Goal: Transaction & Acquisition: Purchase product/service

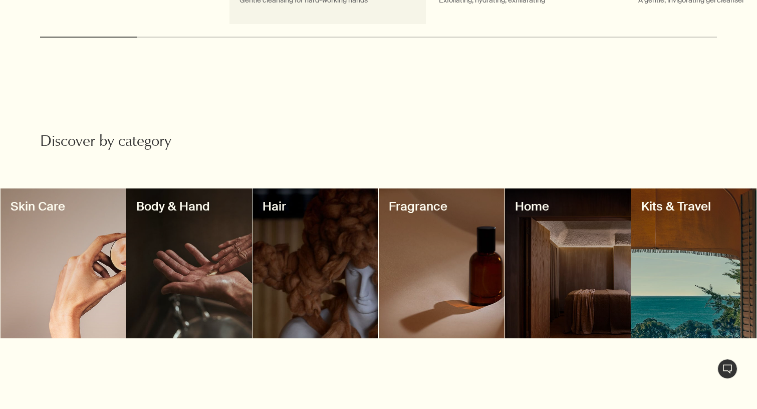
scroll to position [771, 0]
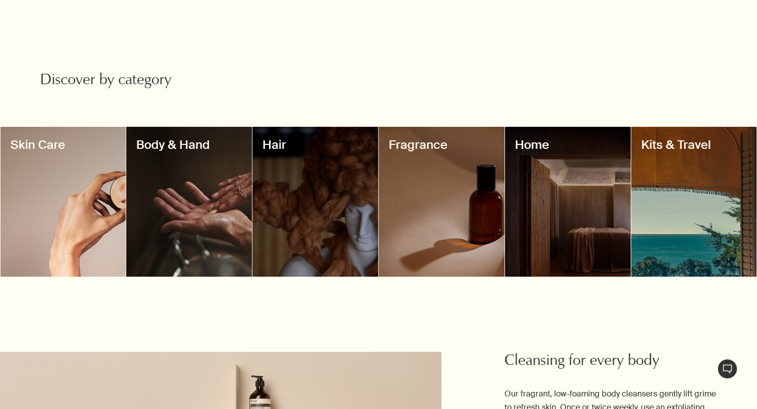
click at [466, 200] on div at bounding box center [442, 202] width 126 height 150
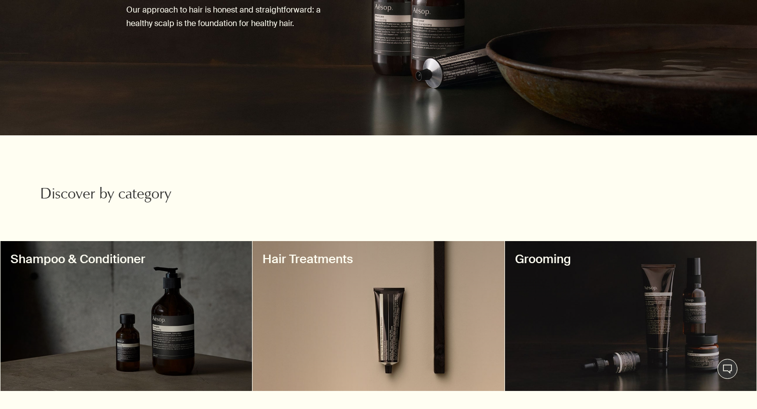
scroll to position [142, 0]
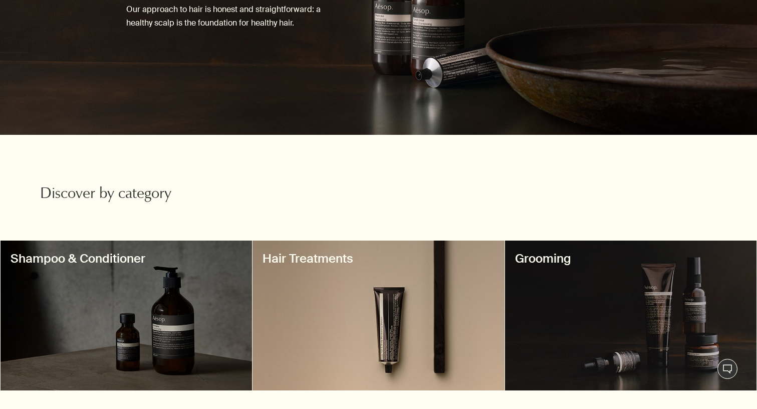
click at [423, 345] on div at bounding box center [378, 315] width 252 height 150
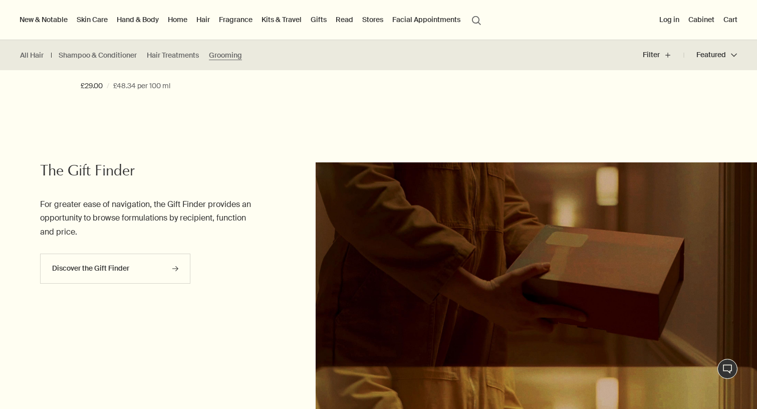
scroll to position [900, 0]
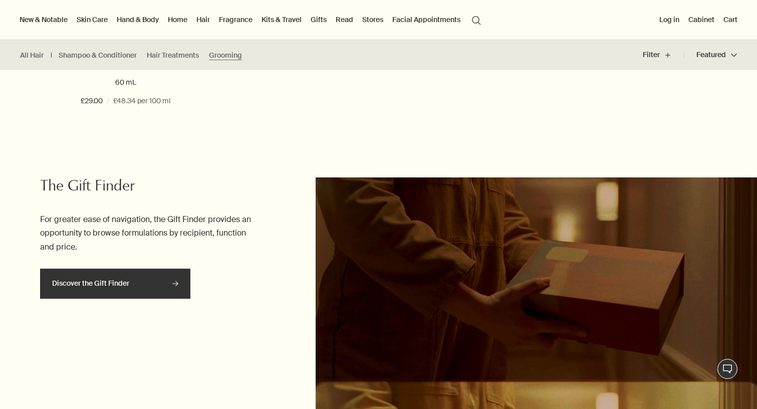
click at [157, 274] on link "Discover the Gift Finder rightArrow" at bounding box center [115, 283] width 150 height 30
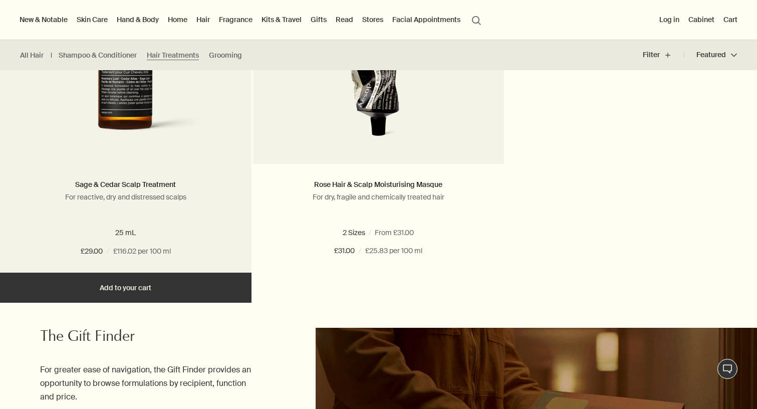
scroll to position [291, 0]
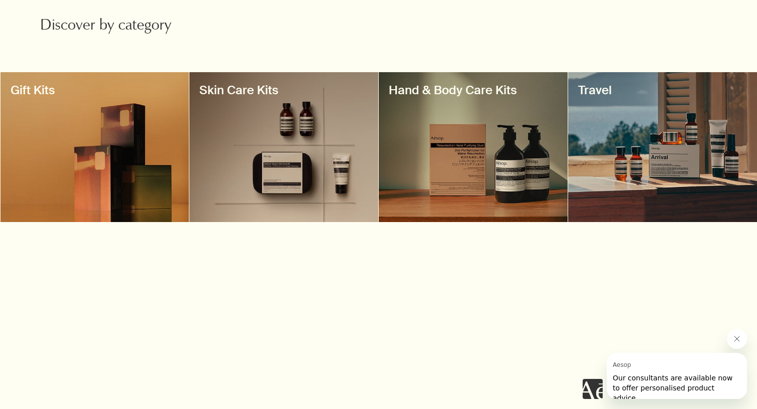
click at [686, 165] on div at bounding box center [662, 147] width 189 height 150
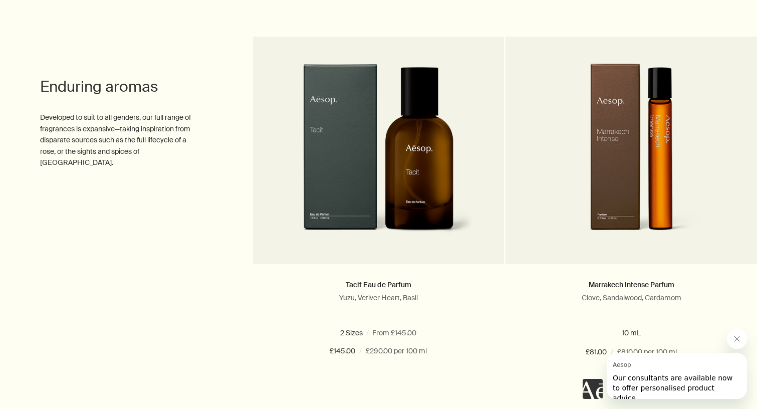
scroll to position [2646, 0]
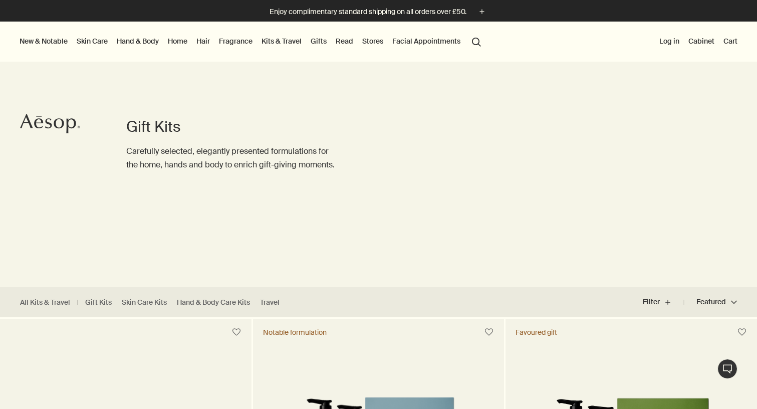
click at [180, 41] on link "Home" at bounding box center [178, 41] width 24 height 13
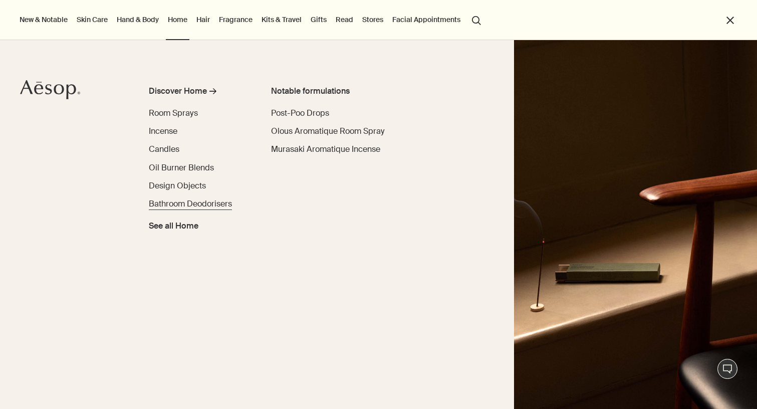
click at [180, 201] on span "Bathroom Deodorisers" at bounding box center [190, 203] width 83 height 11
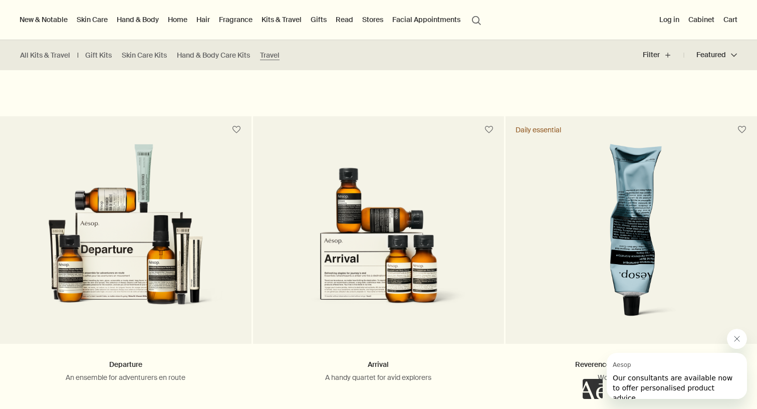
scroll to position [1299, 0]
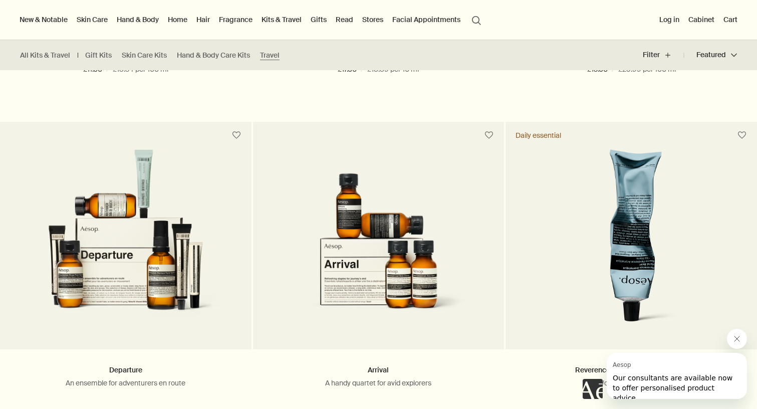
click at [738, 338] on icon "Close message from Aesop" at bounding box center [737, 338] width 8 height 8
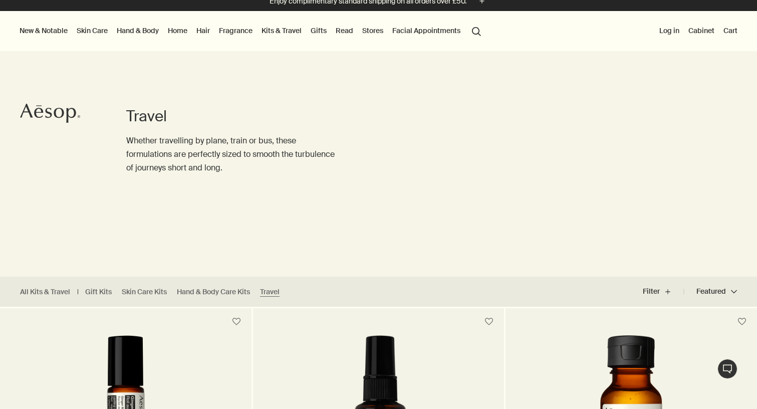
scroll to position [13, 0]
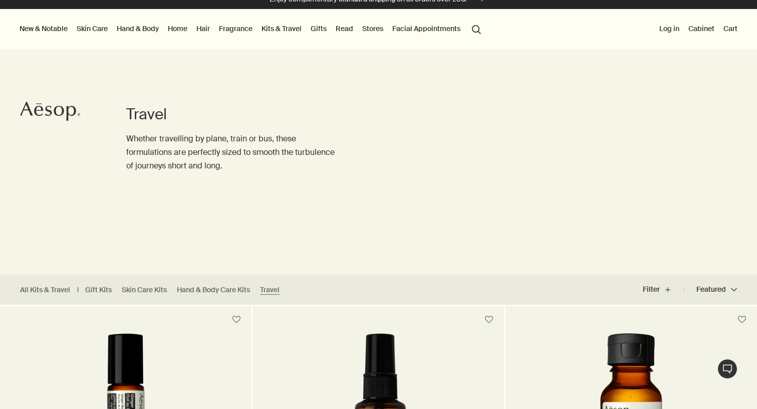
click at [198, 26] on link "Hair" at bounding box center [203, 28] width 18 height 13
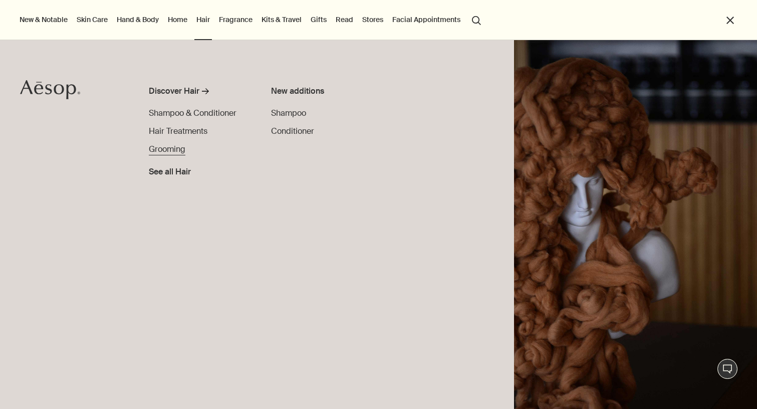
click at [174, 150] on span "Grooming" at bounding box center [167, 149] width 37 height 11
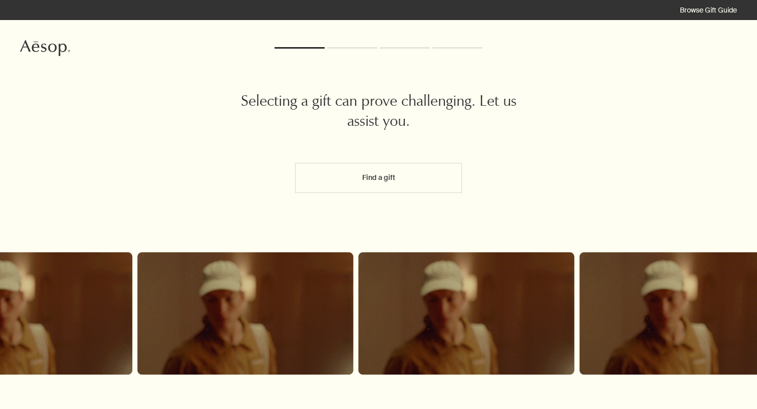
click at [398, 175] on button "Find a gift" at bounding box center [378, 178] width 166 height 30
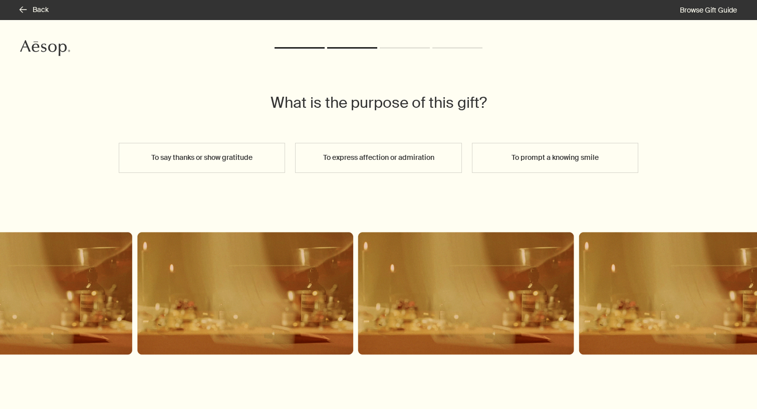
click at [560, 165] on button "To prompt a knowing smile" at bounding box center [555, 158] width 166 height 30
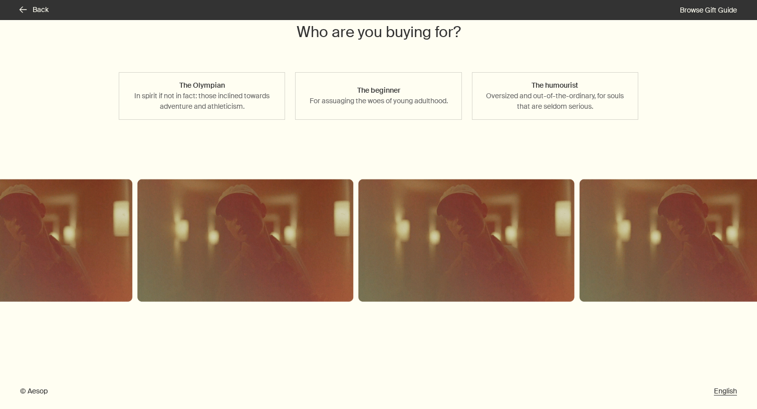
scroll to position [70, 0]
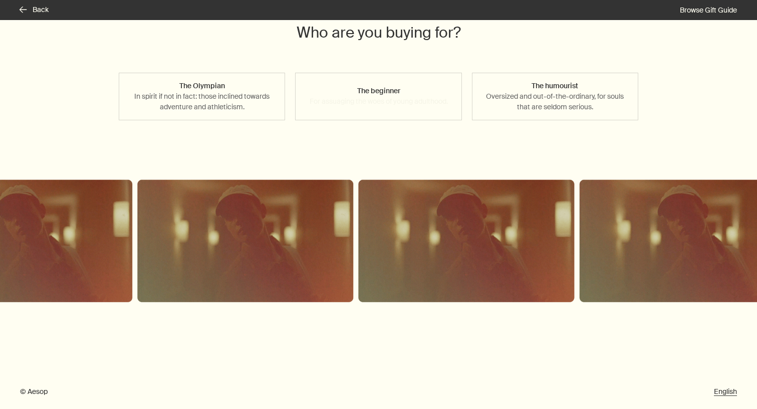
click at [448, 106] on button "The beginner For assuaging the woes of young adulthood." at bounding box center [378, 97] width 166 height 48
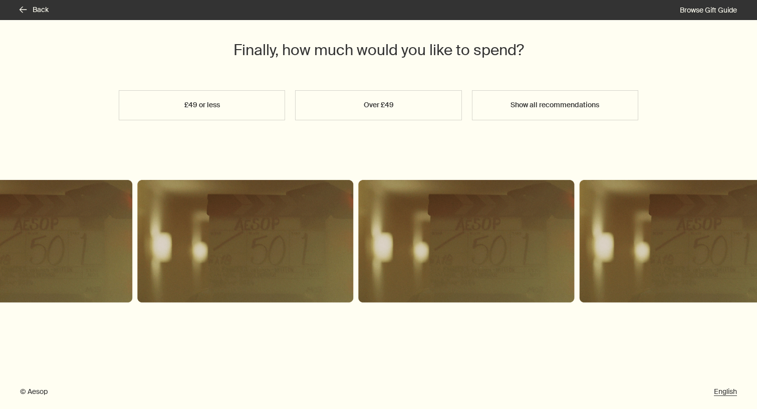
click at [247, 98] on button "£49 or less" at bounding box center [202, 105] width 166 height 30
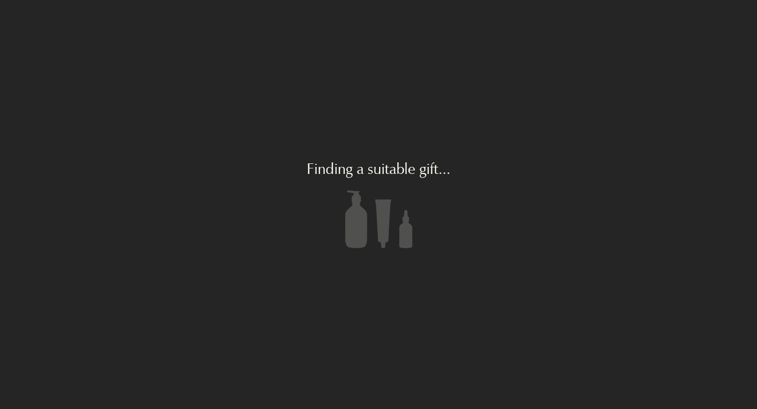
scroll to position [0, 0]
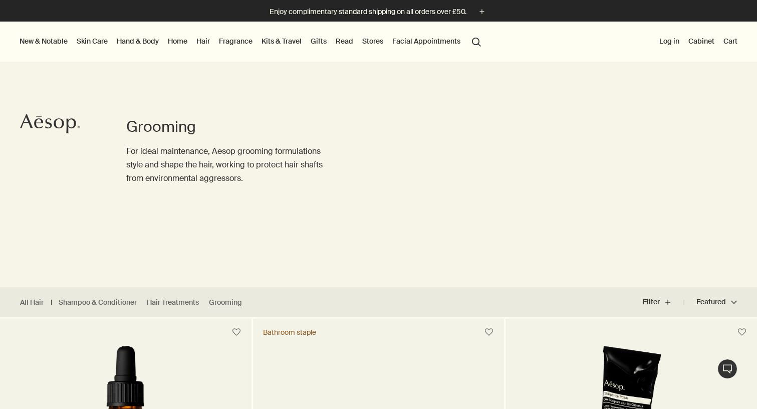
click at [177, 39] on link "Home" at bounding box center [178, 41] width 24 height 13
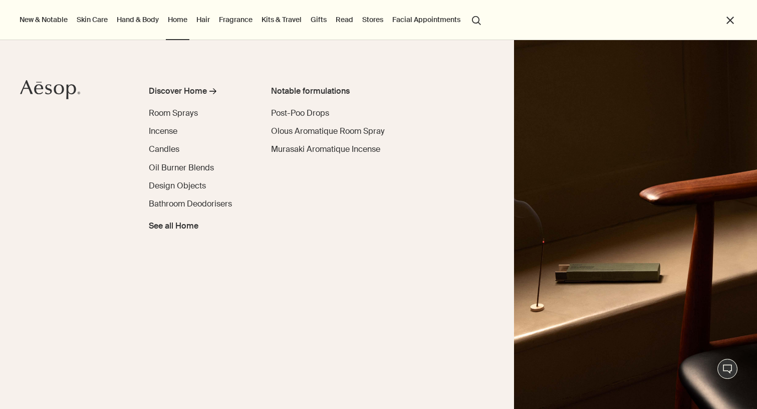
click at [188, 23] on link "Home" at bounding box center [178, 19] width 24 height 13
click at [169, 92] on div "Discover Home" at bounding box center [178, 91] width 58 height 12
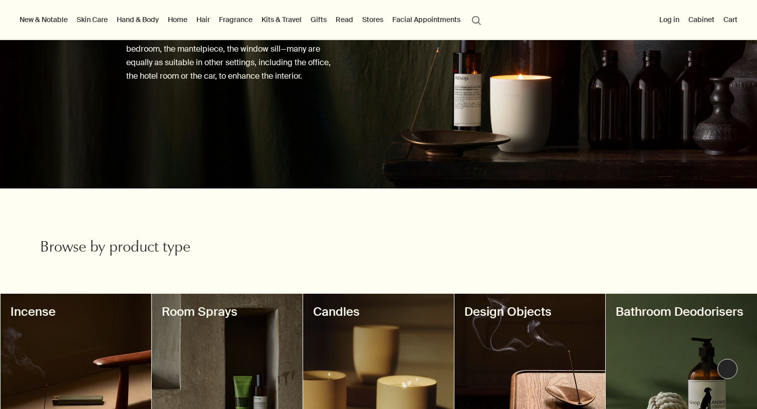
scroll to position [23, 0]
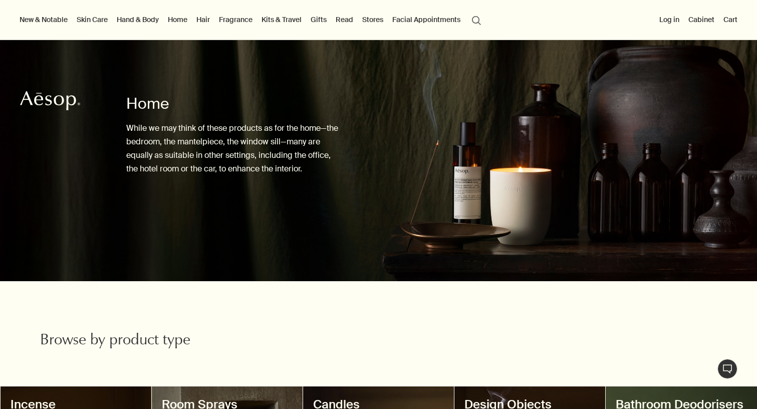
click at [184, 24] on link "Home" at bounding box center [178, 19] width 24 height 13
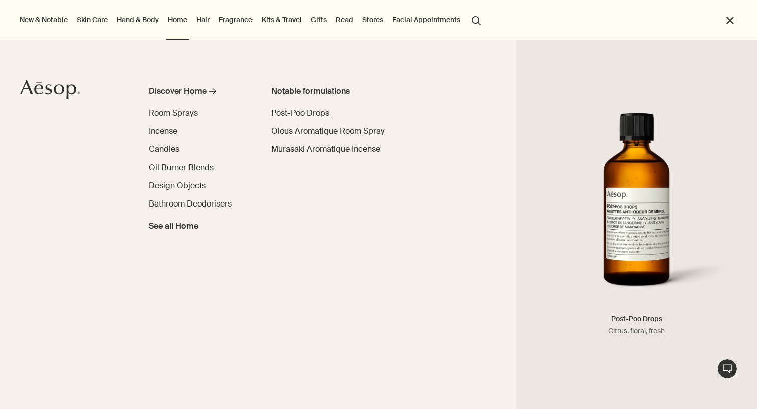
click at [312, 112] on span "Post-Poo Drops" at bounding box center [300, 113] width 58 height 11
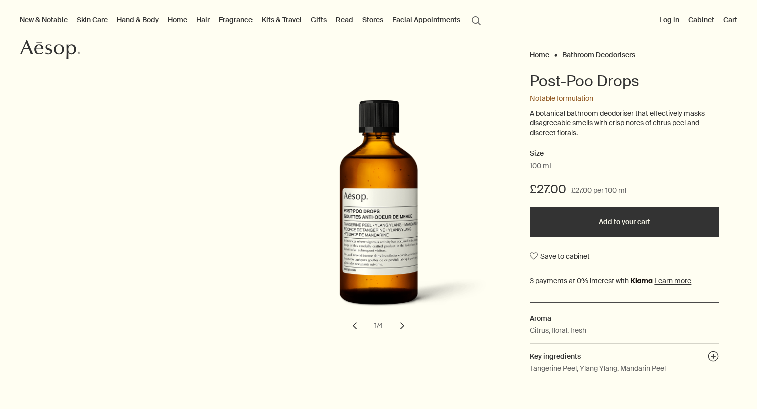
scroll to position [78, 0]
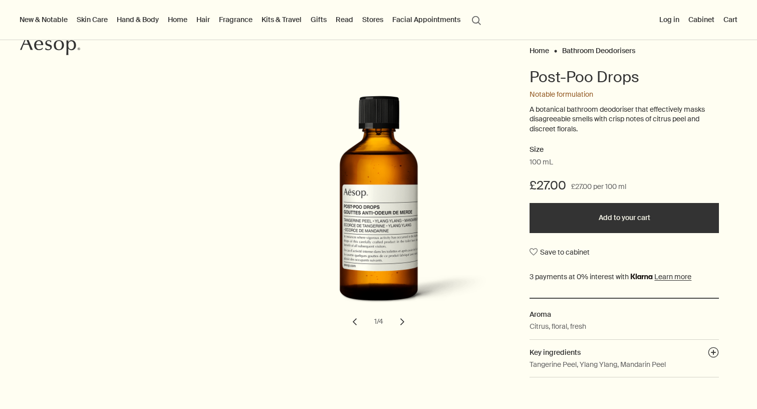
click at [628, 207] on button "Add to your cart" at bounding box center [623, 218] width 189 height 30
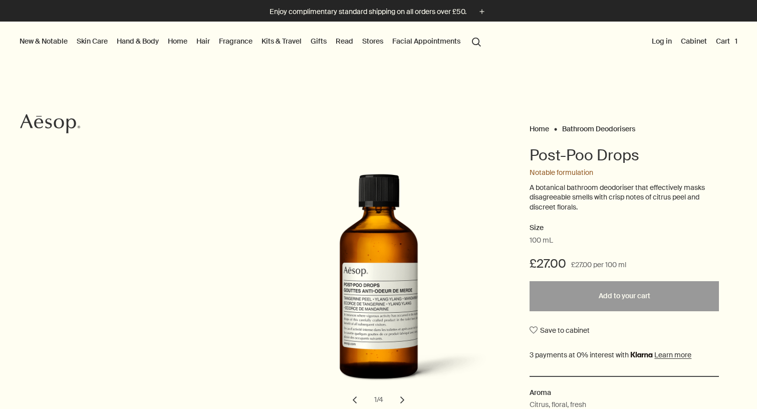
scroll to position [0, 0]
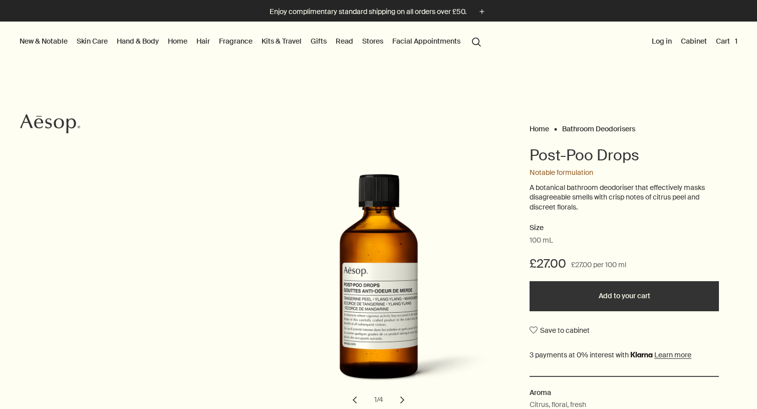
click at [180, 38] on link "Home" at bounding box center [178, 41] width 24 height 13
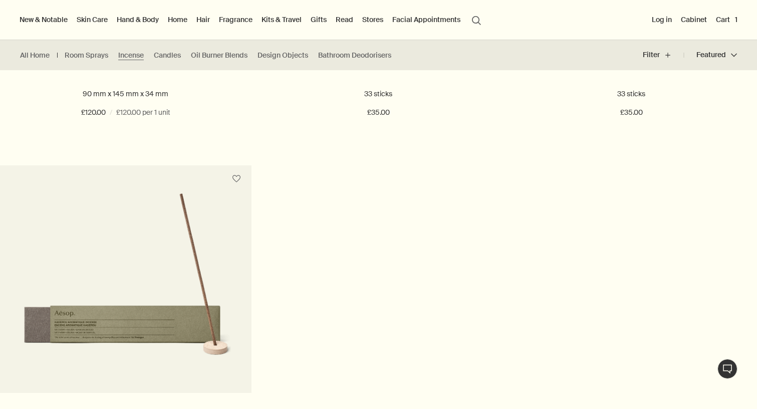
scroll to position [510, 0]
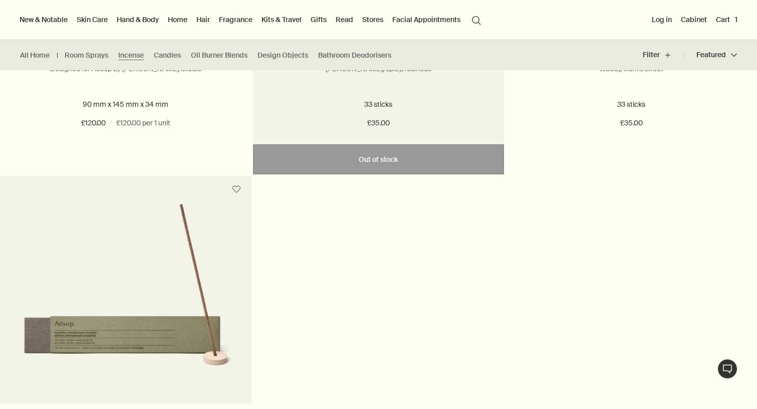
click at [356, 113] on div "33 sticks £35.00" at bounding box center [378, 114] width 221 height 31
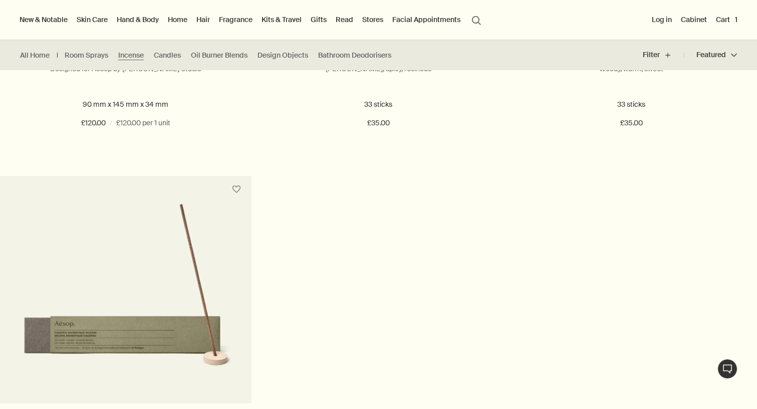
click at [183, 20] on link "Home" at bounding box center [178, 19] width 24 height 13
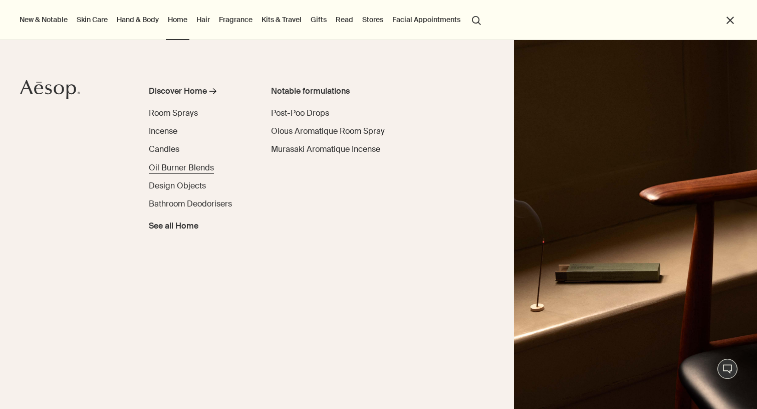
click at [178, 166] on span "Oil Burner Blends" at bounding box center [181, 167] width 65 height 11
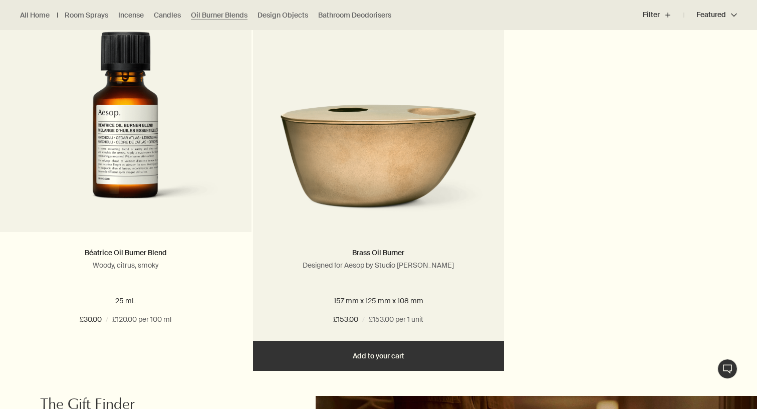
scroll to position [684, 0]
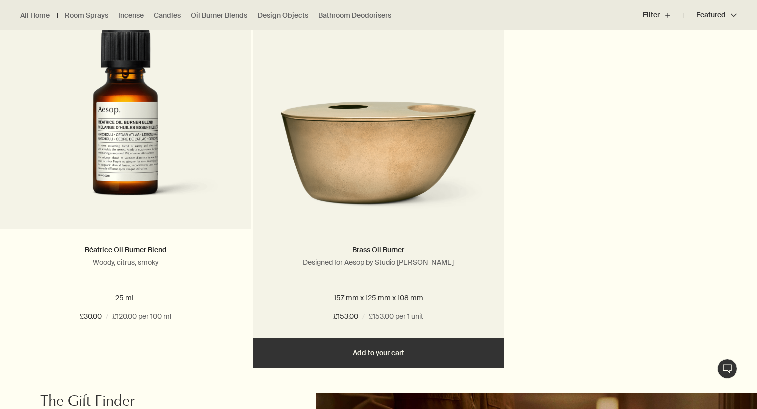
click at [408, 153] on img at bounding box center [378, 147] width 221 height 134
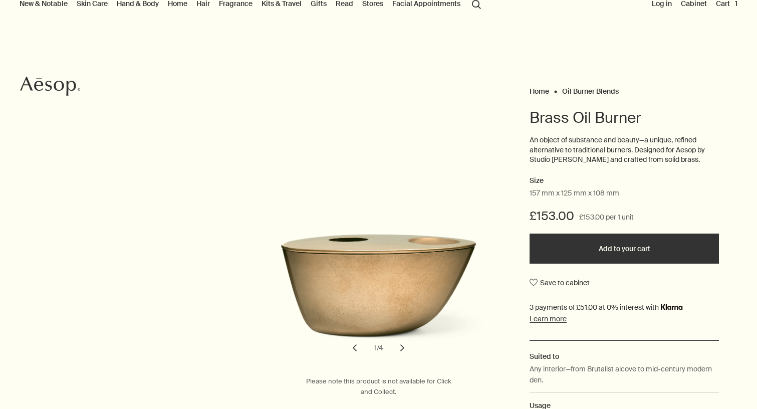
scroll to position [56, 0]
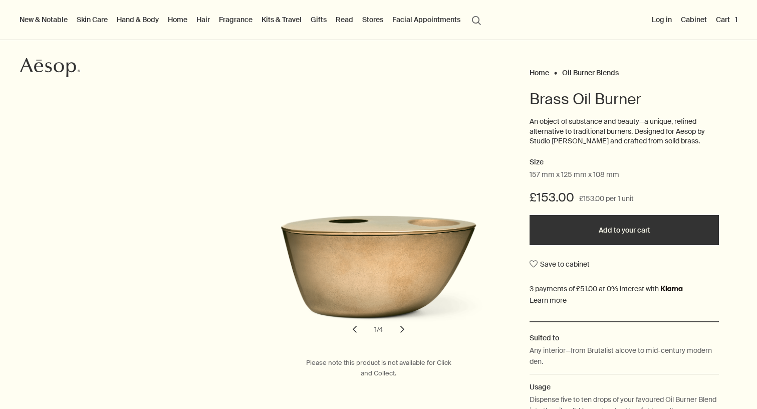
click at [406, 327] on button "chevron" at bounding box center [402, 329] width 22 height 22
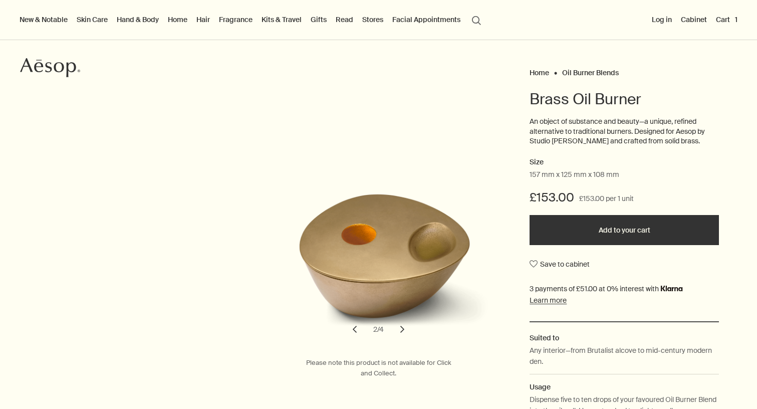
click at [406, 327] on button "chevron" at bounding box center [402, 329] width 22 height 22
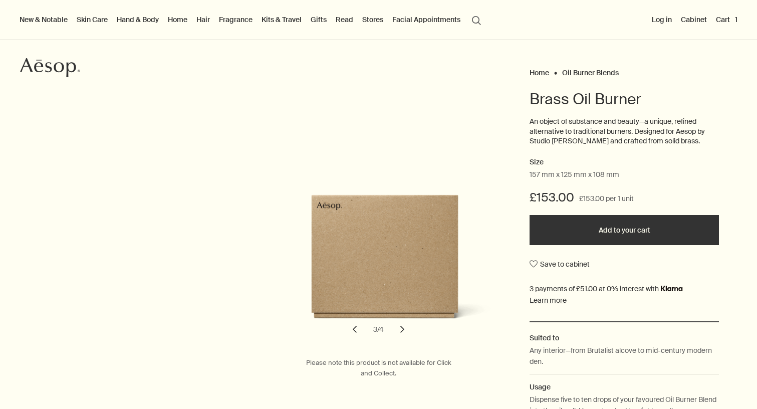
click at [406, 327] on button "chevron" at bounding box center [402, 329] width 22 height 22
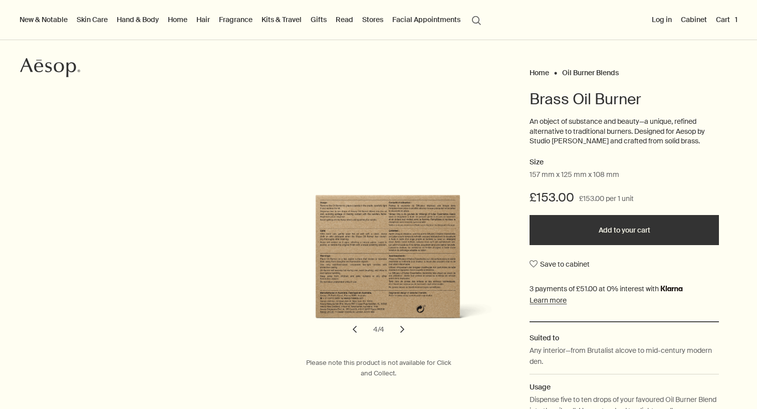
click at [406, 327] on button "chevron" at bounding box center [402, 329] width 22 height 22
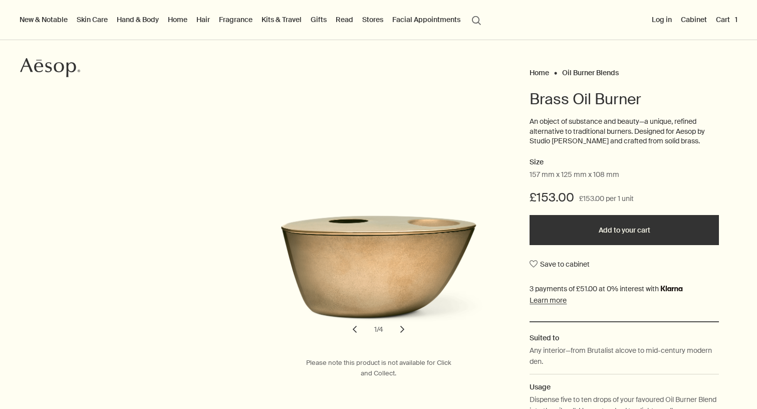
click at [406, 327] on button "chevron" at bounding box center [402, 329] width 22 height 22
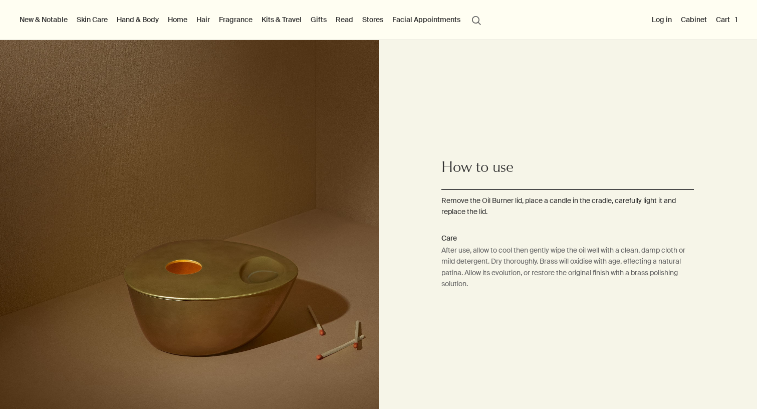
scroll to position [681, 0]
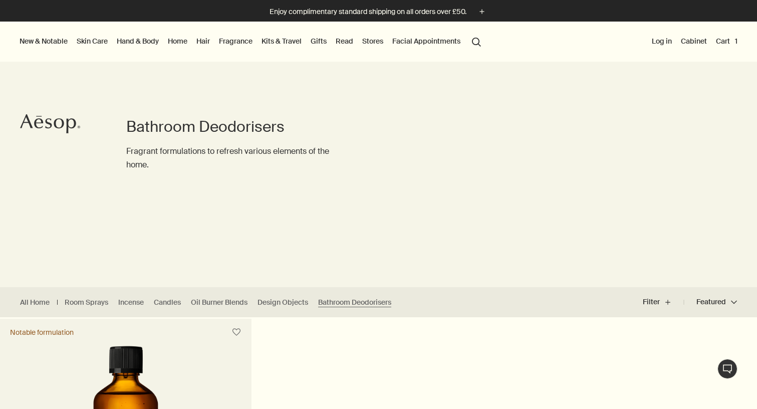
click at [183, 42] on link "Home" at bounding box center [178, 41] width 24 height 13
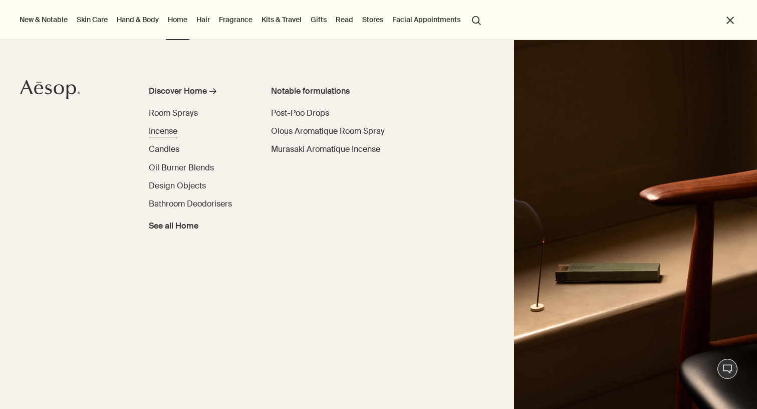
click at [168, 128] on span "Incense" at bounding box center [163, 131] width 29 height 11
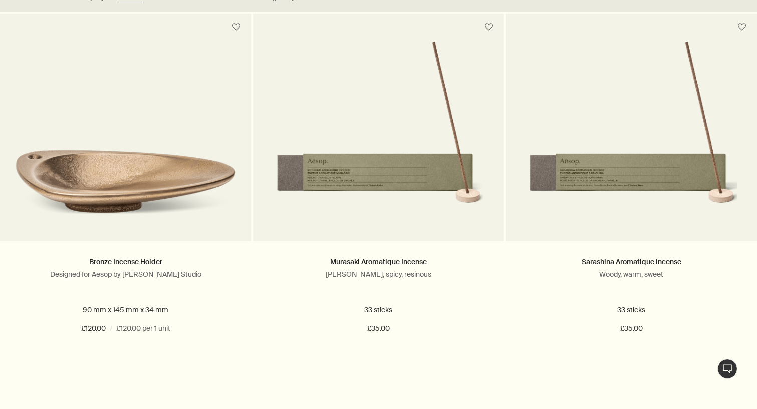
scroll to position [305, 0]
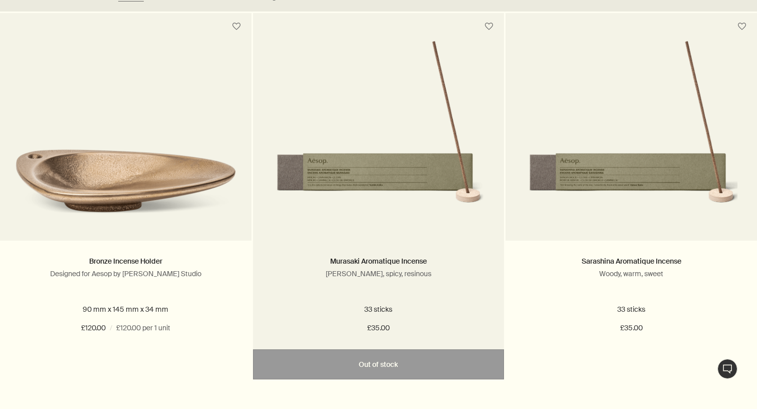
click at [434, 163] on img at bounding box center [378, 132] width 212 height 185
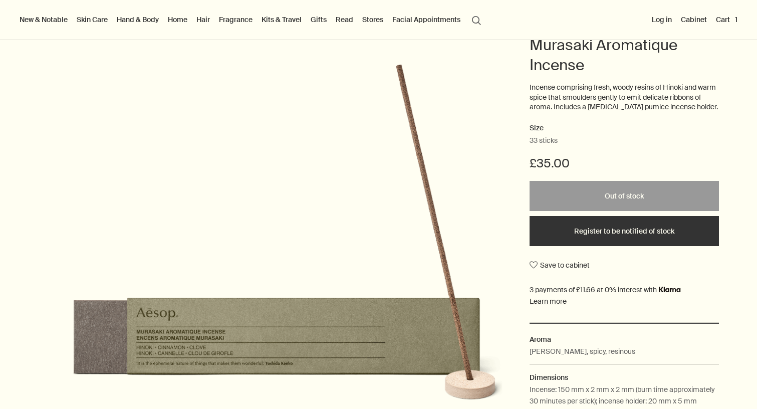
scroll to position [155, 0]
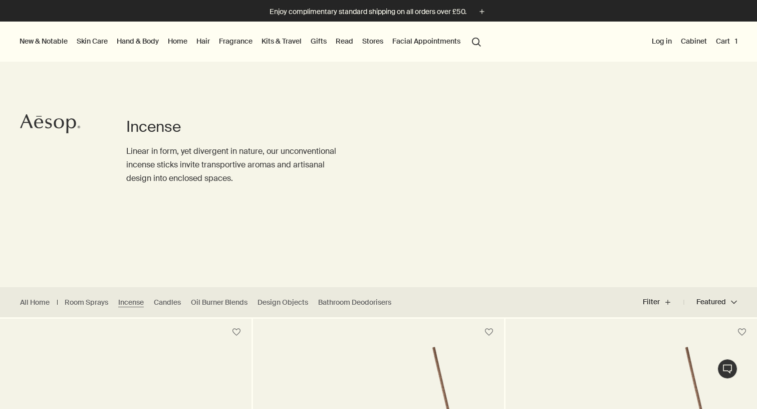
click at [182, 39] on link "Home" at bounding box center [178, 41] width 24 height 13
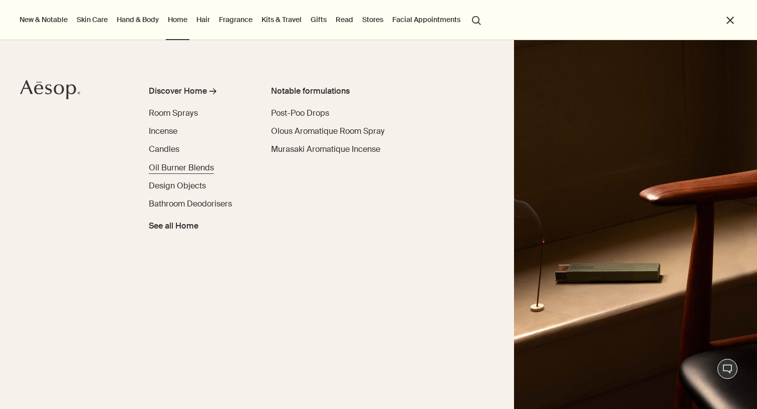
click at [170, 163] on span "Oil Burner Blends" at bounding box center [181, 167] width 65 height 11
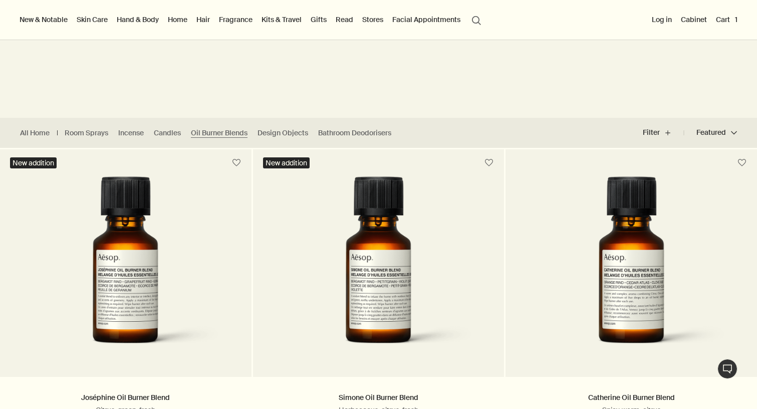
scroll to position [117, 0]
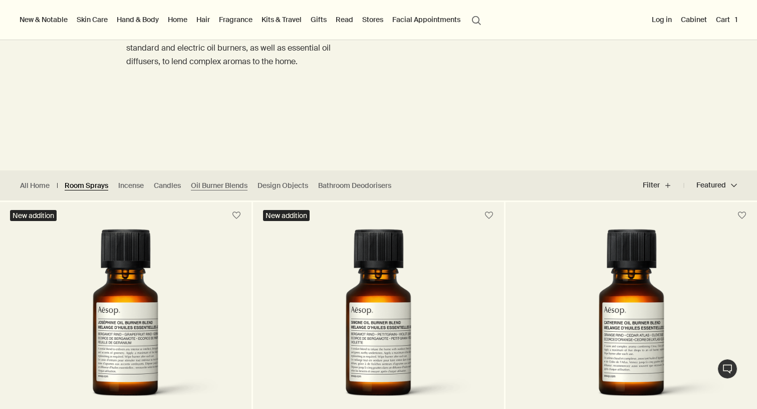
click at [95, 189] on link "Room Sprays" at bounding box center [87, 186] width 44 height 10
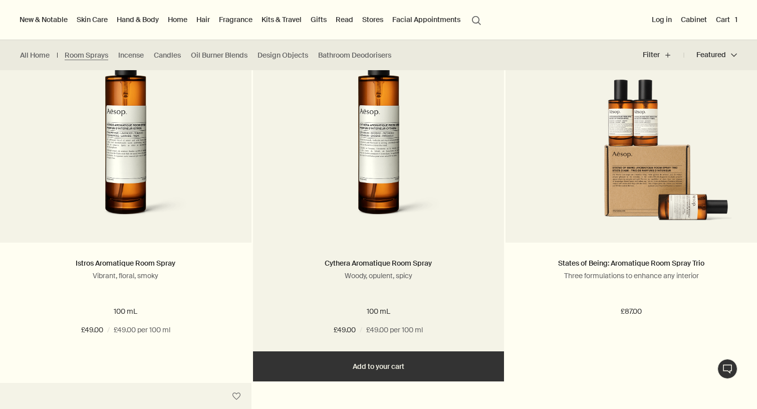
scroll to position [219, 0]
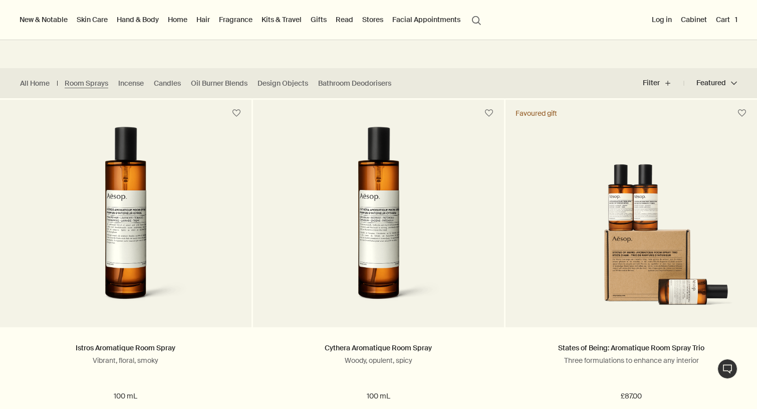
click at [56, 20] on button "New & Notable" at bounding box center [44, 19] width 52 height 13
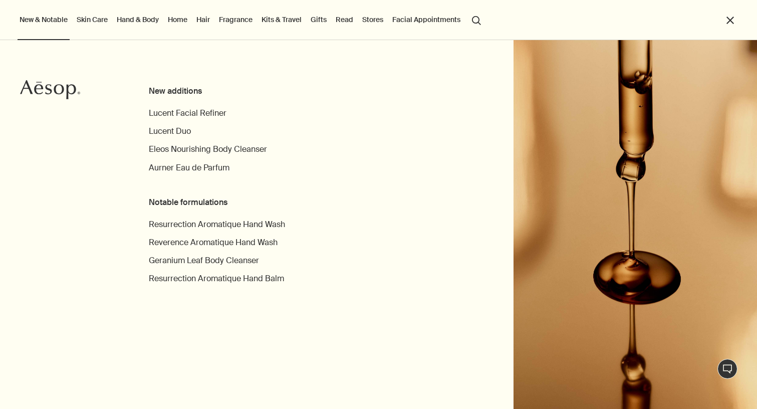
click at [731, 23] on button "close" at bounding box center [730, 21] width 12 height 12
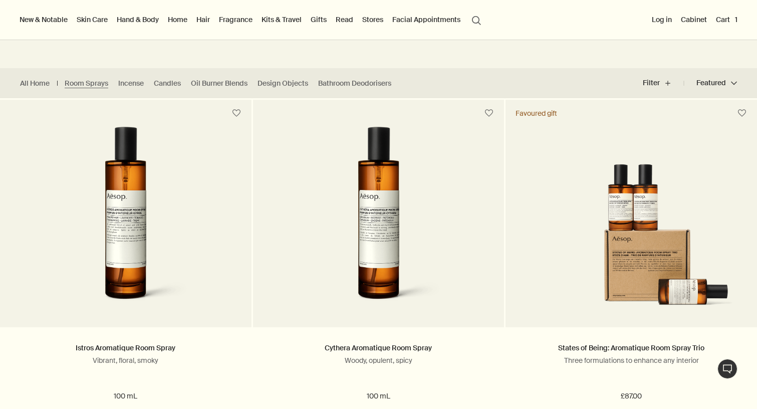
click at [726, 24] on button "Cart 1" at bounding box center [726, 19] width 26 height 13
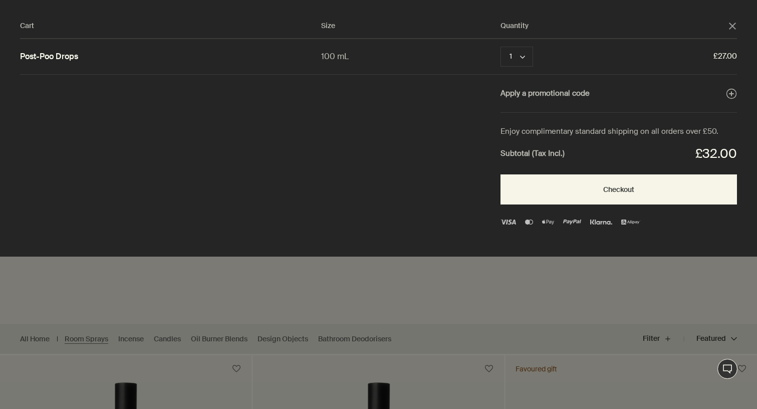
click at [339, 123] on div "Cart Size Quantity close Post-Poo Drops 100 mL 1 chevron Remove £27.00 Apply a …" at bounding box center [388, 128] width 777 height 256
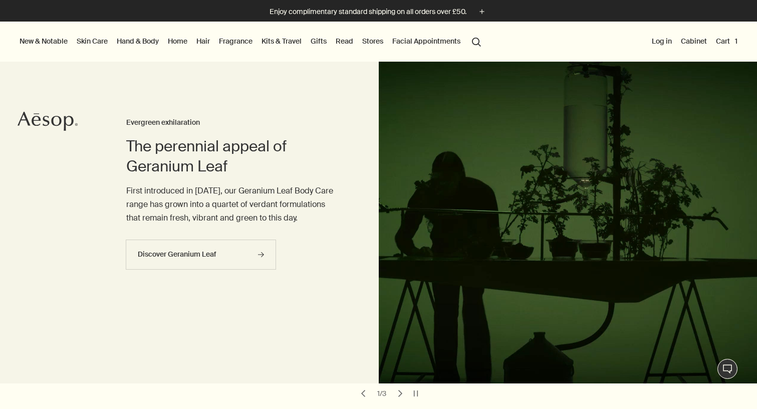
click at [729, 43] on button "Cart 1" at bounding box center [726, 41] width 26 height 13
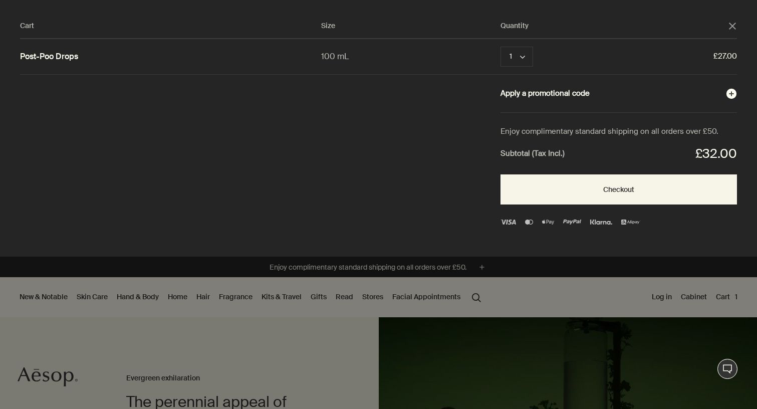
click at [562, 99] on button "Apply a promotional code plusAndCloseWithCircle" at bounding box center [618, 93] width 236 height 13
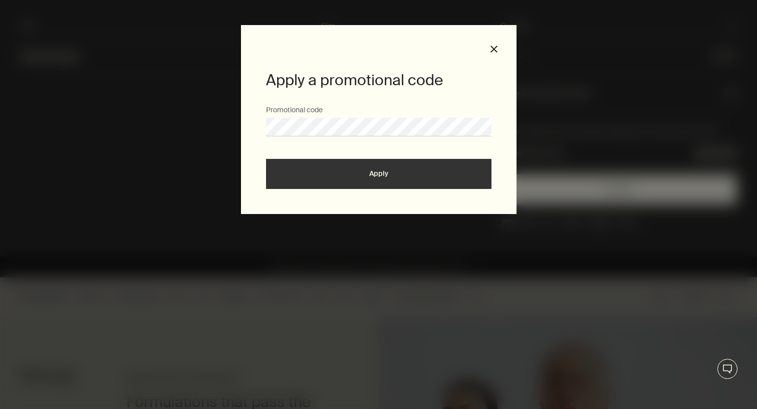
click at [379, 184] on button "Apply" at bounding box center [378, 174] width 225 height 30
click at [396, 174] on button "Apply" at bounding box center [378, 174] width 225 height 30
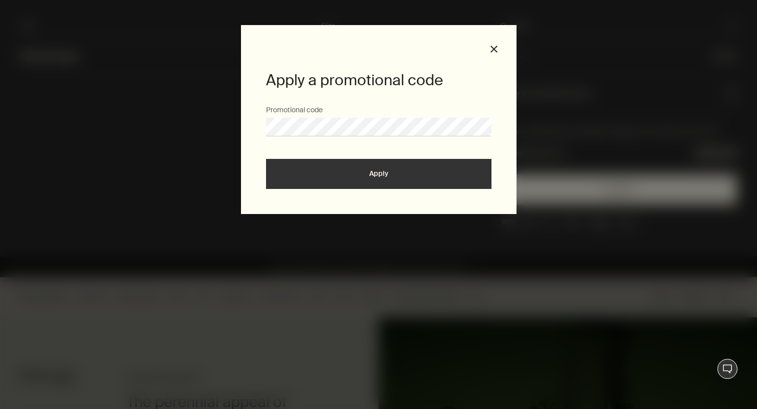
click at [401, 175] on button "Apply" at bounding box center [378, 174] width 225 height 30
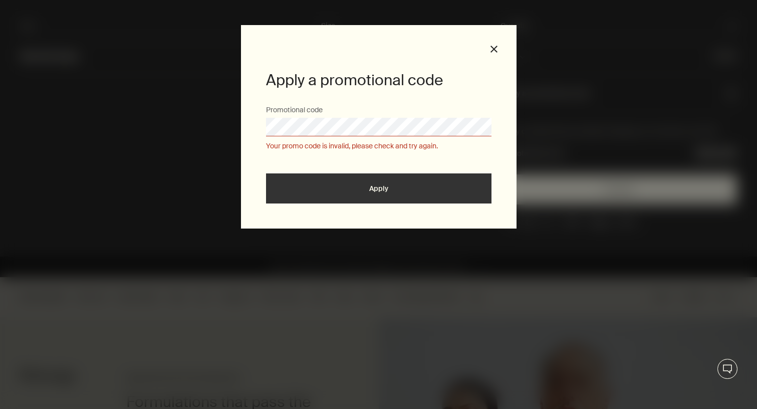
click at [743, 2] on div "Apply a promotional code Promotional code Your promo code is invalid, please ch…" at bounding box center [378, 204] width 757 height 409
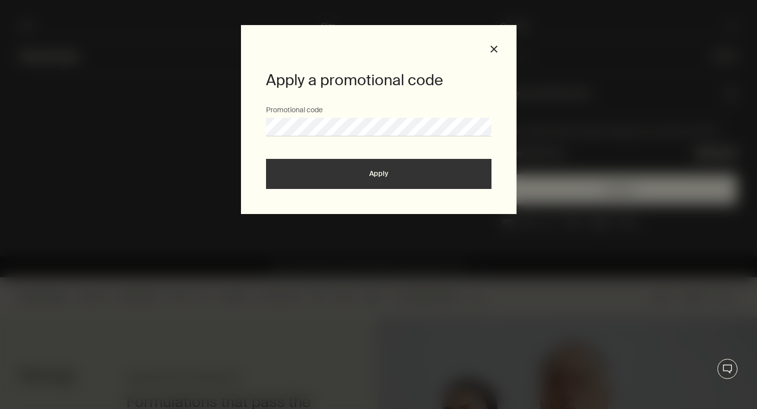
click at [385, 167] on button "Apply" at bounding box center [378, 174] width 225 height 30
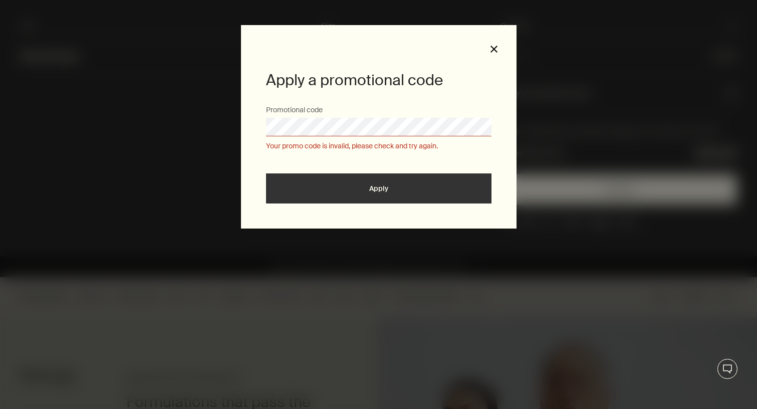
click at [495, 50] on button "close" at bounding box center [493, 49] width 9 height 9
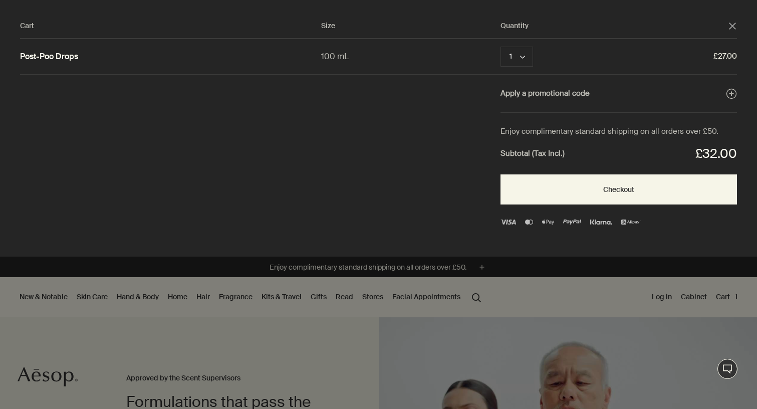
click at [746, 4] on div "Cart Size Quantity close Post-Poo Drops 100 mL 1 chevron Remove £27.00 Apply a …" at bounding box center [388, 128] width 777 height 256
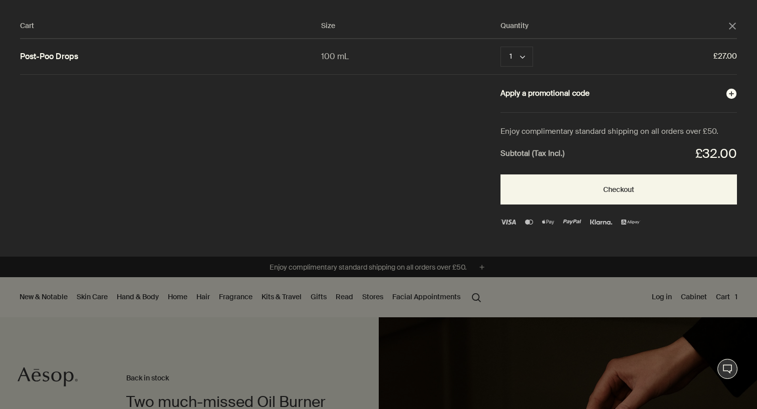
click at [580, 93] on button "Apply a promotional code plusAndCloseWithCircle" at bounding box center [618, 93] width 236 height 13
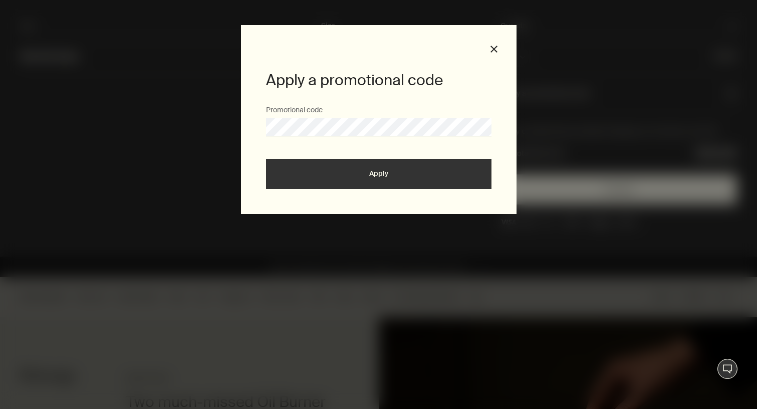
click at [421, 141] on div "Promotional code" at bounding box center [378, 132] width 225 height 54
click at [421, 165] on button "Apply" at bounding box center [378, 174] width 225 height 30
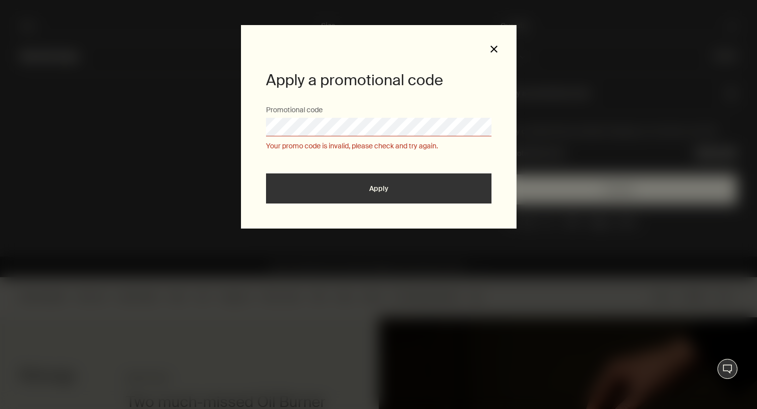
click at [492, 49] on button "close" at bounding box center [493, 49] width 9 height 9
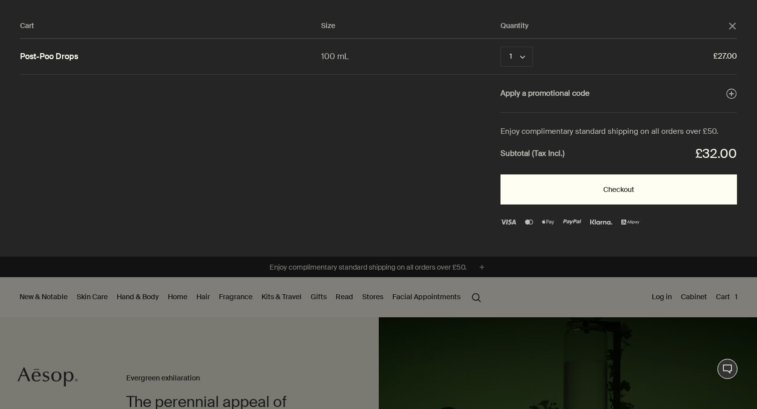
click at [635, 190] on button "Checkout" at bounding box center [618, 189] width 236 height 30
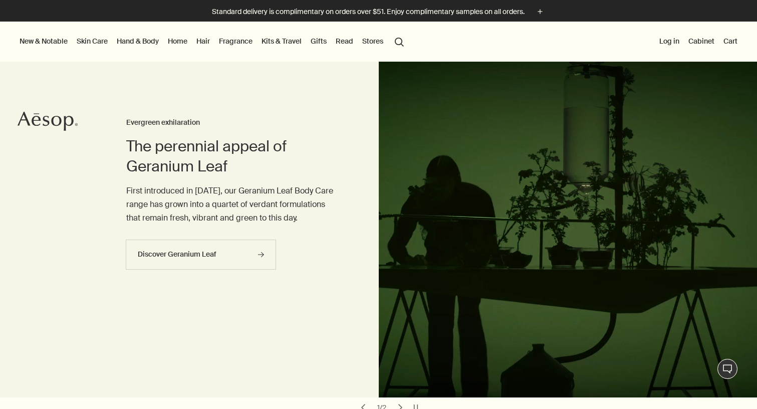
click at [724, 37] on button "Cart" at bounding box center [730, 41] width 18 height 13
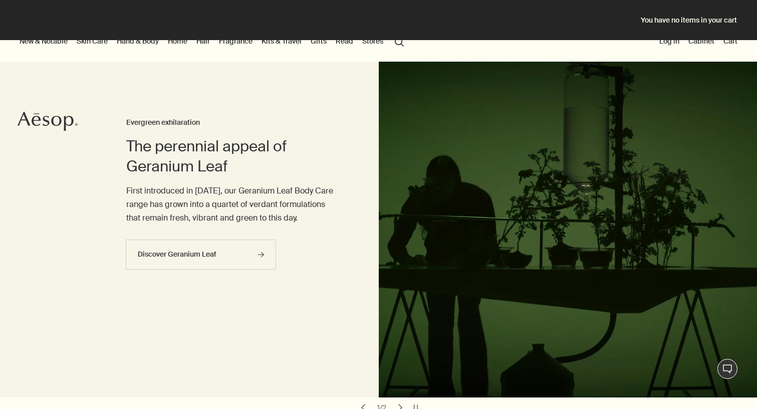
click at [665, 0] on div "You have no items in your cart" at bounding box center [378, 20] width 757 height 40
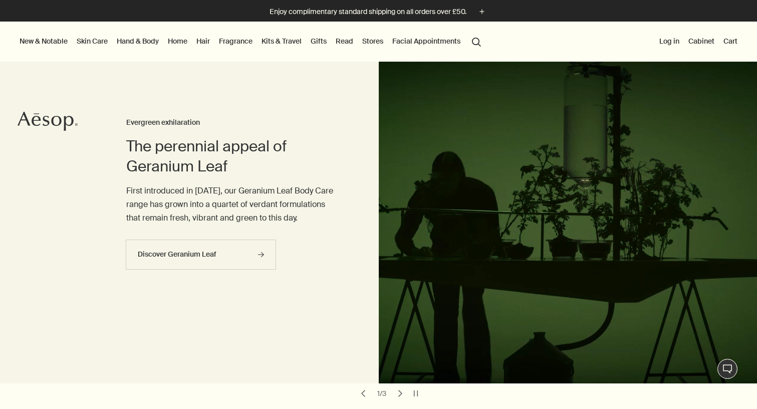
click at [178, 44] on link "Home" at bounding box center [178, 41] width 24 height 13
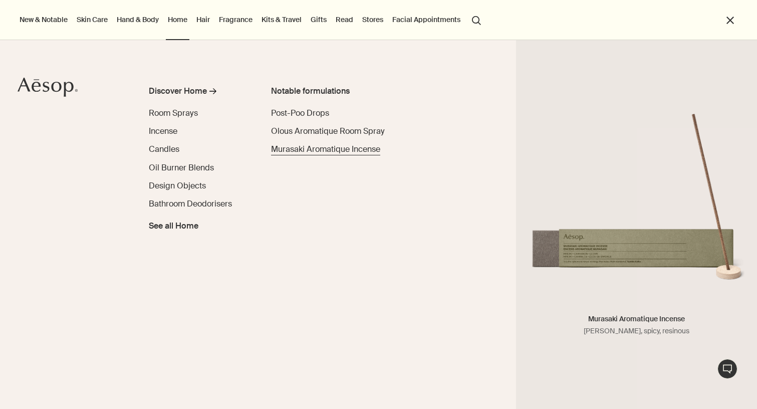
click at [294, 154] on span "Murasaki Aromatique Incense" at bounding box center [325, 149] width 109 height 11
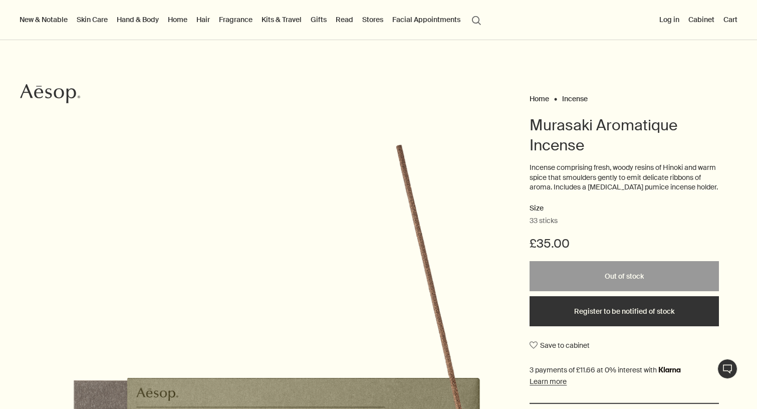
scroll to position [29, 0]
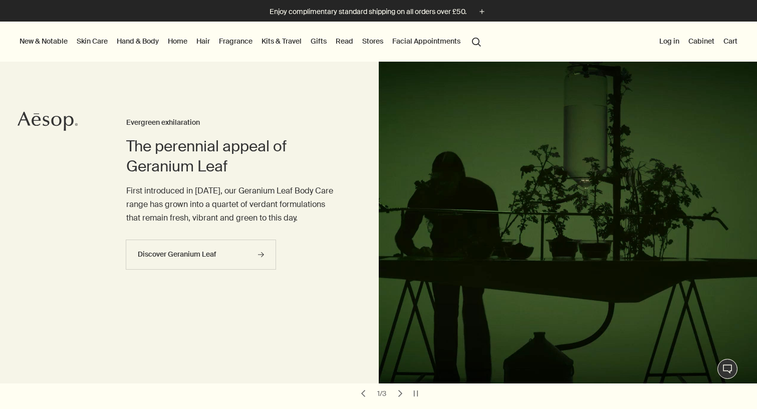
click at [179, 41] on link "Home" at bounding box center [178, 41] width 24 height 13
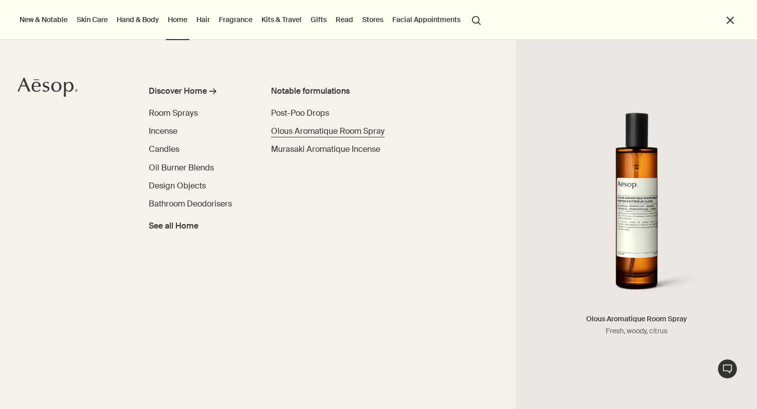
click at [314, 134] on span "Olous Aromatique Room Spray" at bounding box center [328, 131] width 114 height 11
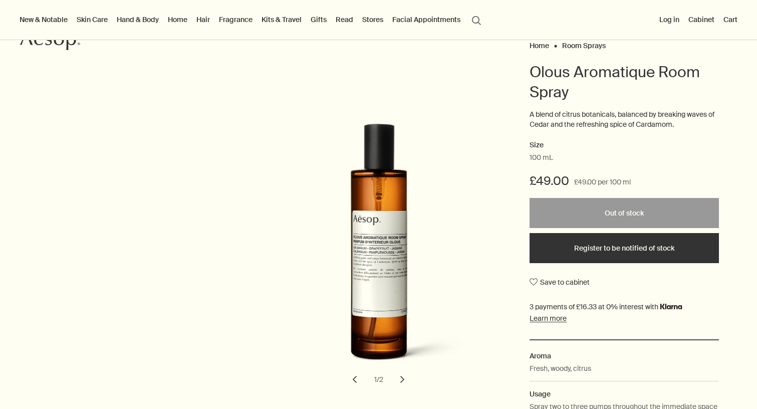
scroll to position [94, 0]
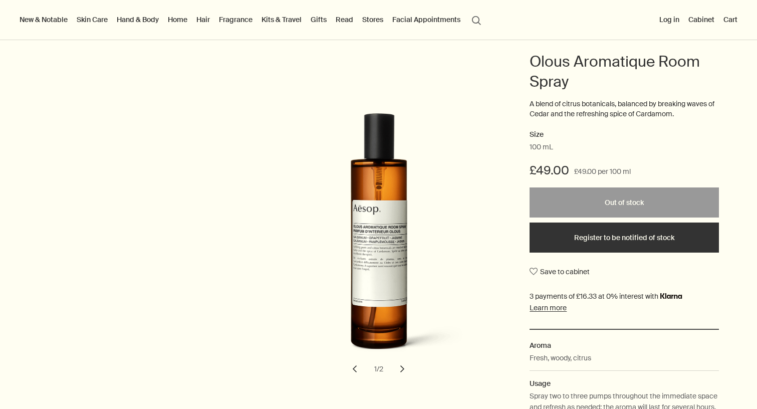
click at [181, 24] on link "Home" at bounding box center [178, 19] width 24 height 13
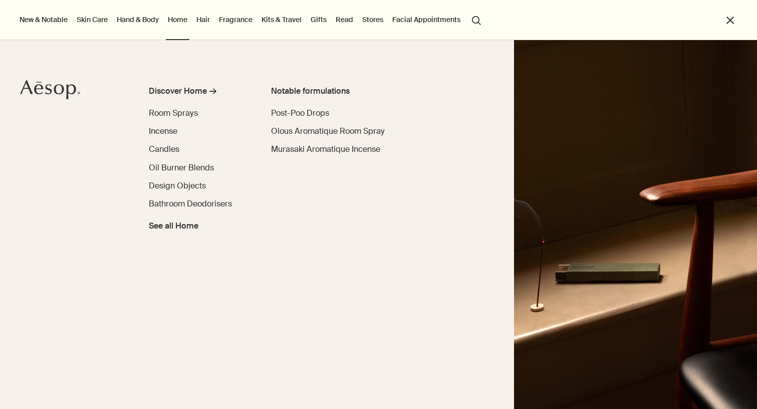
click at [211, 17] on link "Hair" at bounding box center [203, 19] width 18 height 13
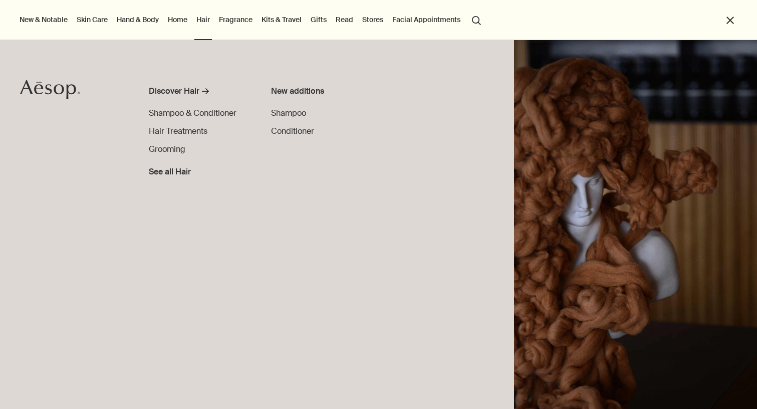
click at [236, 21] on link "Fragrance" at bounding box center [236, 19] width 38 height 13
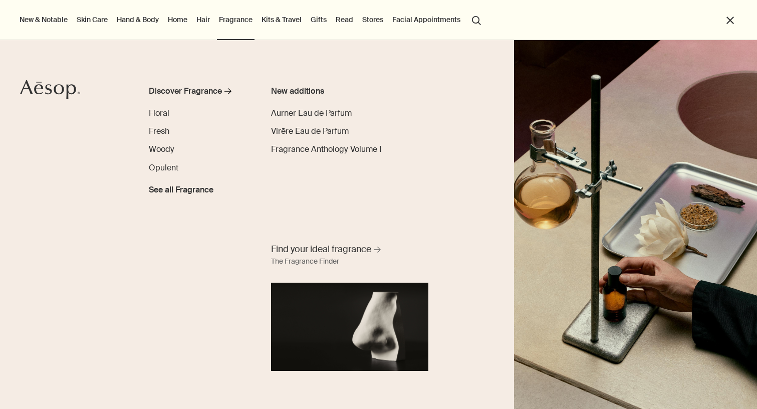
click at [266, 16] on link "Kits & Travel" at bounding box center [281, 19] width 44 height 13
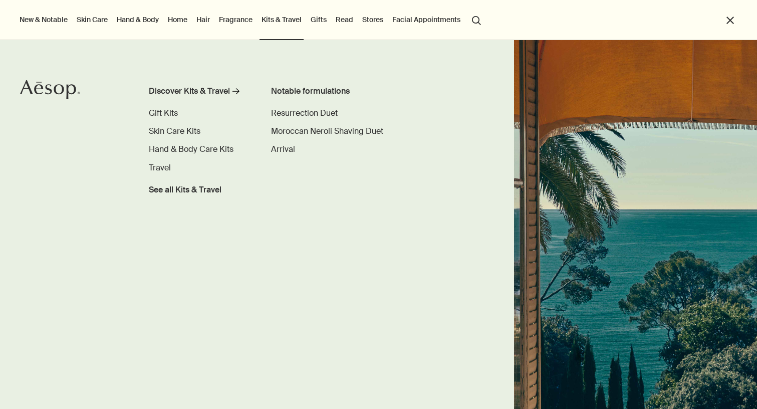
click at [329, 20] on ul "New & Notable New additions Lucent Facial Refiner Lucent Duo Eleos Nourishing B…" at bounding box center [376, 20] width 716 height 40
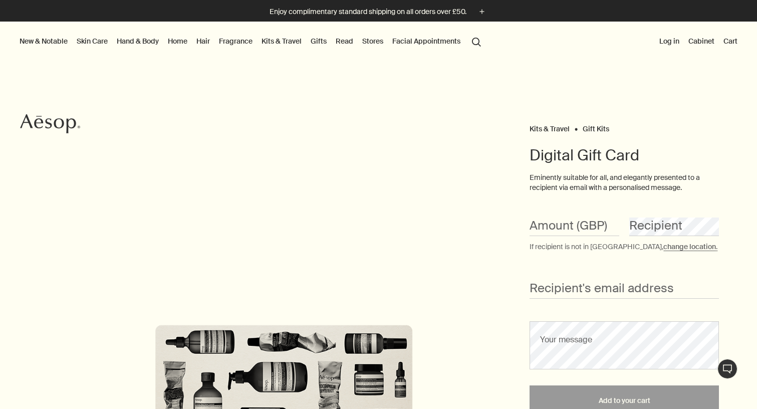
click at [340, 42] on link "Read" at bounding box center [344, 41] width 22 height 13
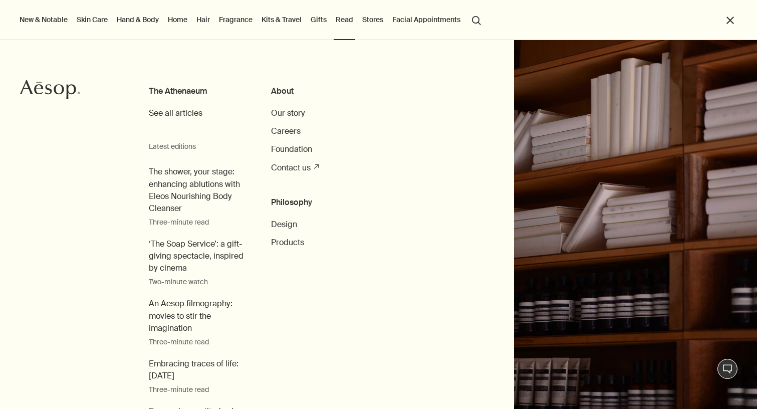
click at [320, 22] on link "Gifts" at bounding box center [318, 19] width 20 height 13
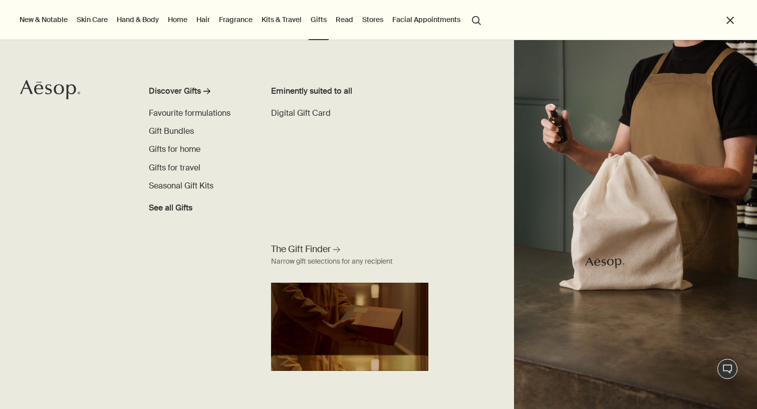
click at [286, 21] on link "Kits & Travel" at bounding box center [281, 19] width 44 height 13
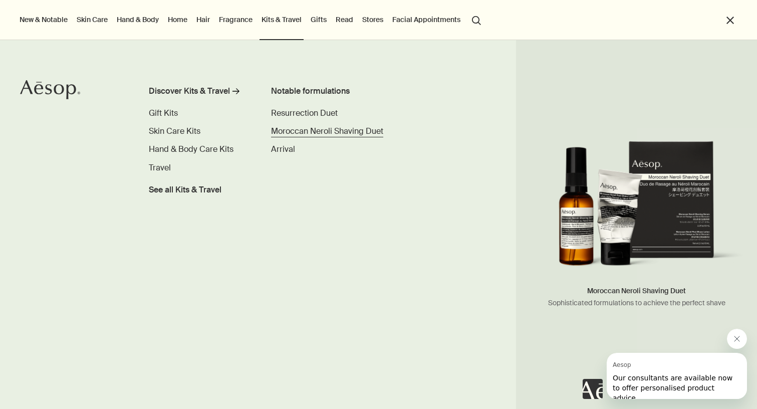
click at [315, 134] on span "Moroccan Neroli Shaving Duet" at bounding box center [327, 131] width 112 height 11
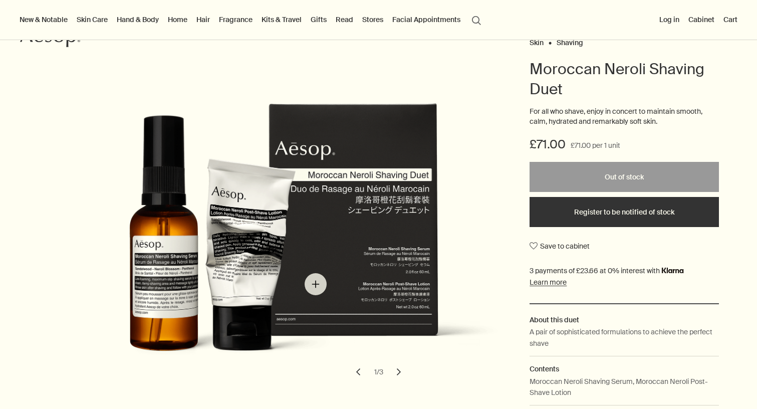
scroll to position [98, 0]
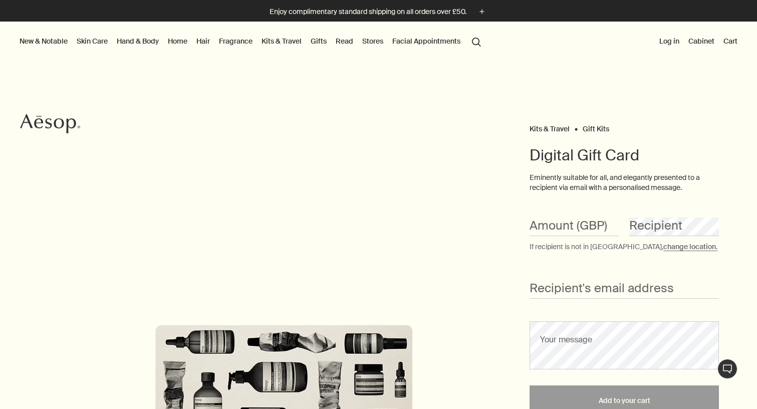
click at [178, 45] on link "Home" at bounding box center [178, 41] width 24 height 13
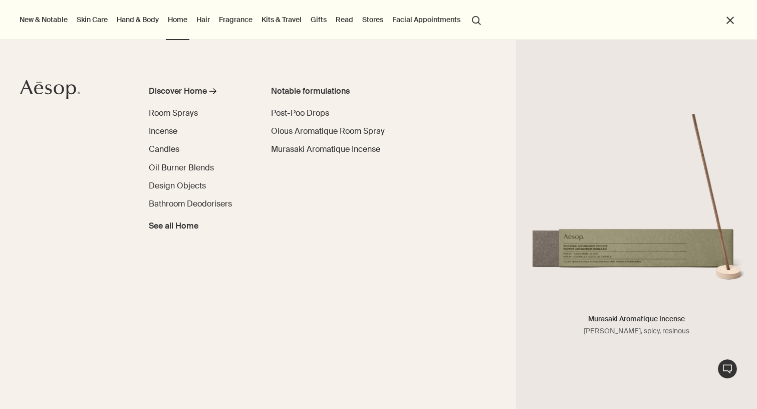
click at [343, 155] on div "Notable formulations Post-Poo Drops Olous Aromatique Room Spray Murasaki Aromat…" at bounding box center [343, 131] width 144 height 93
click at [340, 154] on link "Murasaki Aromatique Incense" at bounding box center [325, 149] width 109 height 12
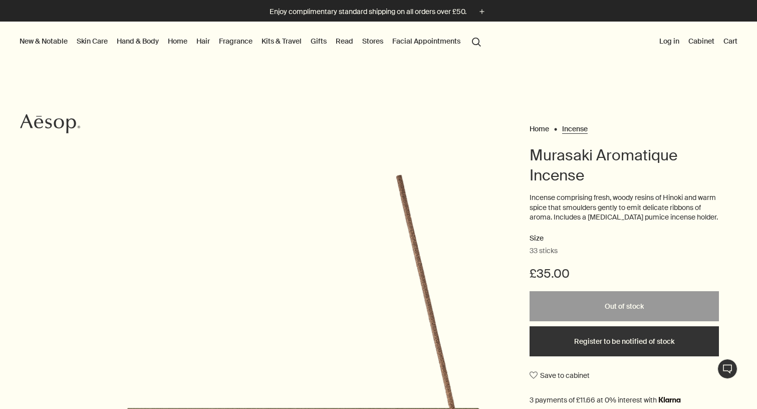
click at [584, 129] on link "Incense" at bounding box center [575, 126] width 26 height 5
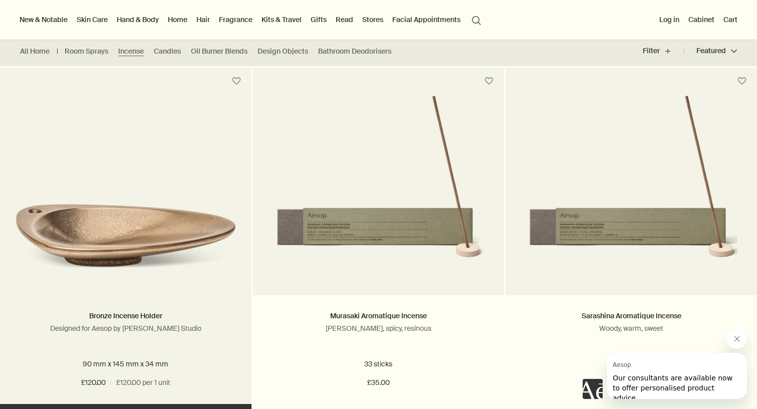
scroll to position [189, 0]
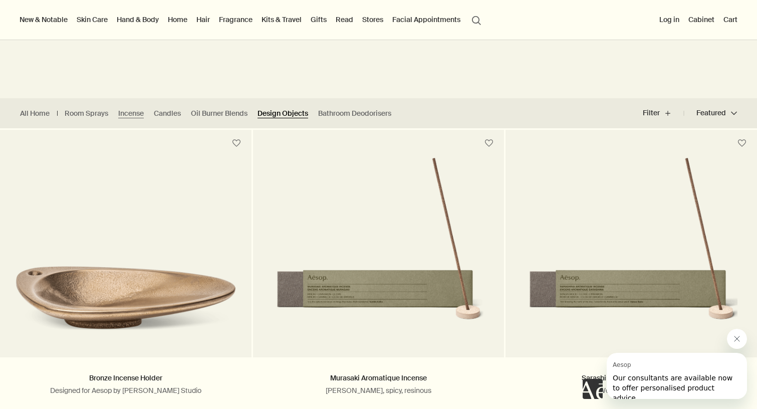
click at [283, 117] on link "Design Objects" at bounding box center [282, 114] width 51 height 10
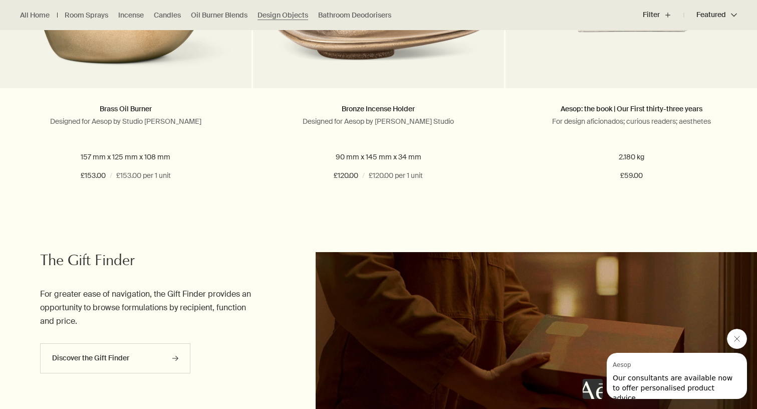
scroll to position [542, 0]
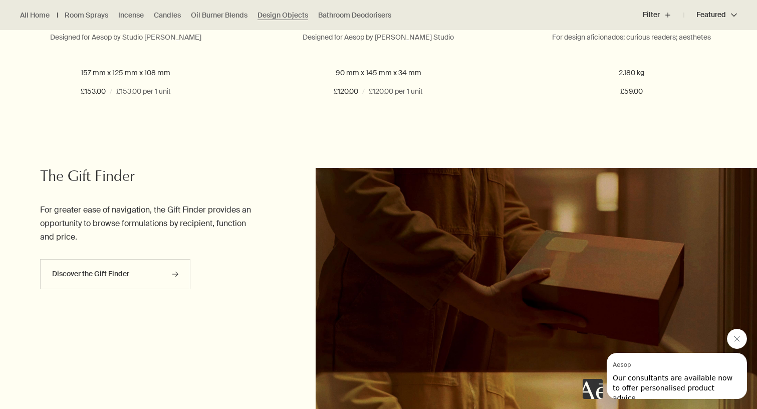
click at [146, 288] on div "Discover the Gift Finder rightArrow" at bounding box center [146, 279] width 212 height 40
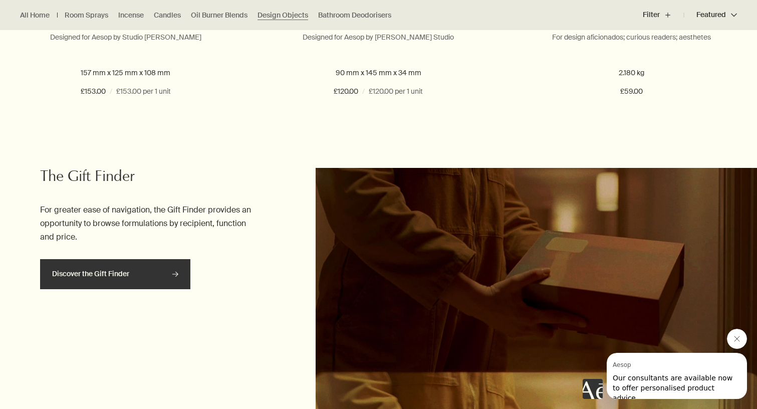
click at [139, 279] on link "Discover the Gift Finder rightArrow" at bounding box center [115, 274] width 150 height 30
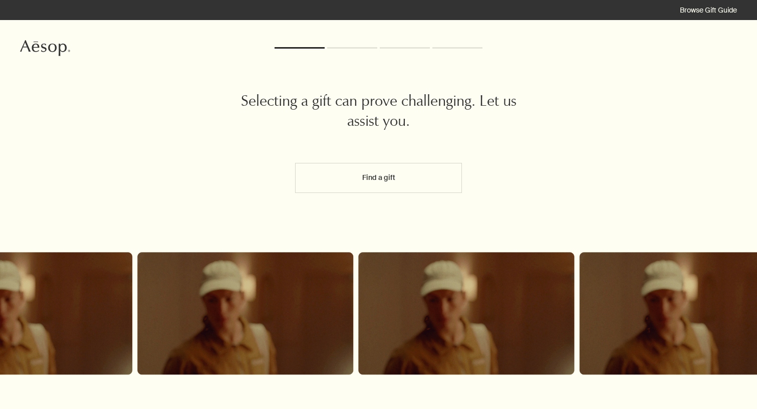
click at [367, 180] on button "Find a gift" at bounding box center [378, 178] width 166 height 30
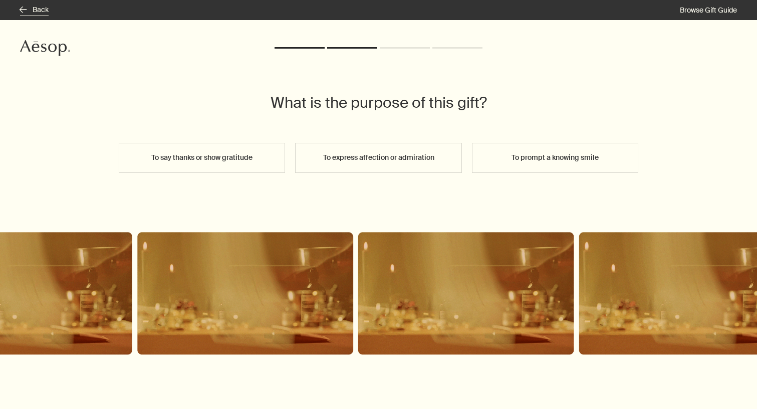
click at [34, 8] on button "rightArrow Back" at bounding box center [34, 10] width 29 height 10
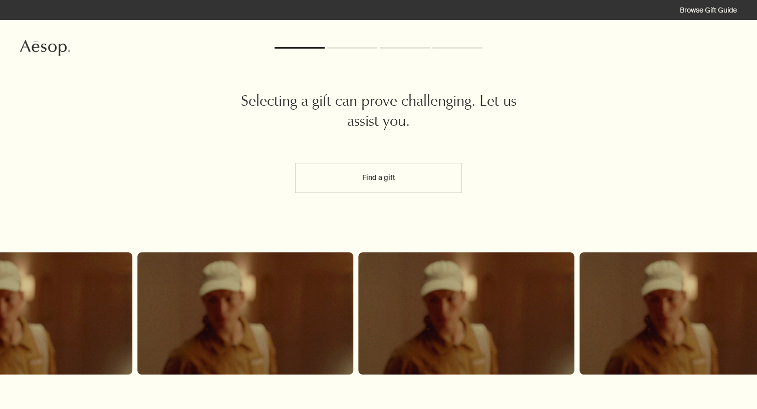
click at [38, 35] on div "Selecting a gift can prove challenging. Let us assist you. Find a gift" at bounding box center [378, 251] width 757 height 462
click at [38, 41] on icon "Aesop" at bounding box center [45, 48] width 50 height 16
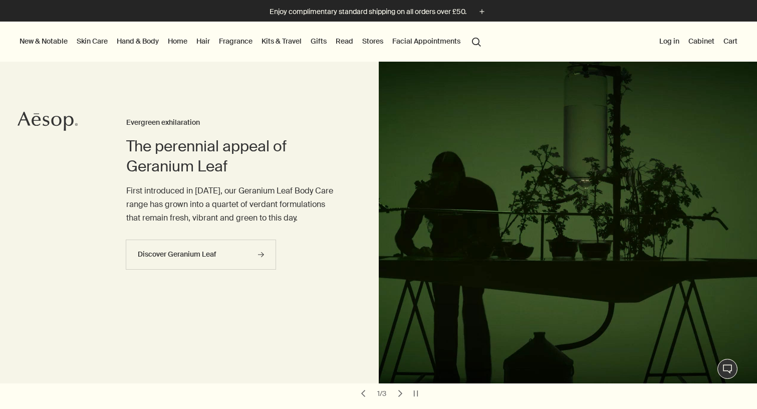
click at [320, 38] on link "Gifts" at bounding box center [318, 41] width 20 height 13
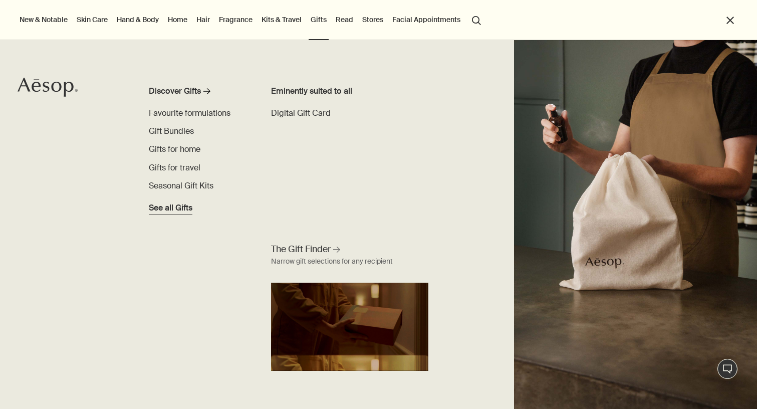
click at [177, 207] on span "See all Gifts" at bounding box center [171, 208] width 44 height 12
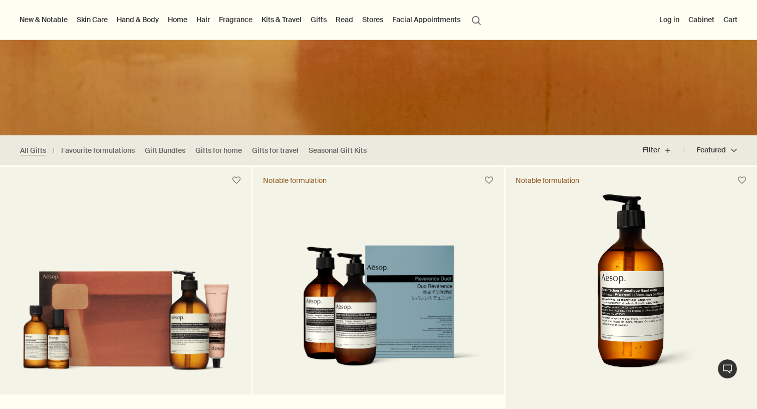
scroll to position [136, 0]
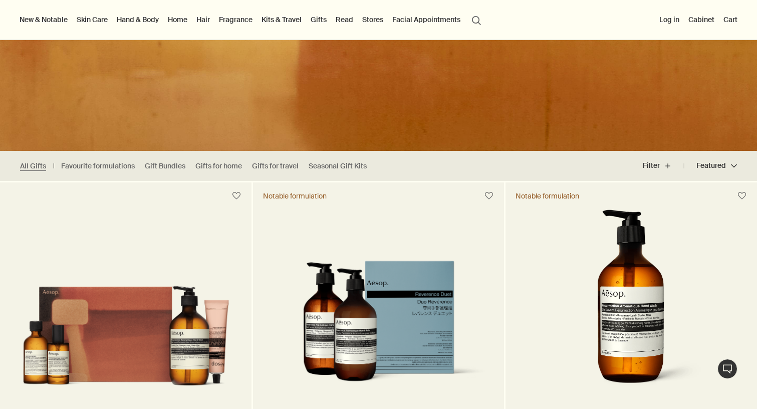
click at [168, 152] on ul "All Gifts Favourite formulations Gift Bundles Gifts for home Gifts for travel S…" at bounding box center [196, 166] width 392 height 30
click at [168, 167] on link "Gift Bundles" at bounding box center [165, 166] width 41 height 10
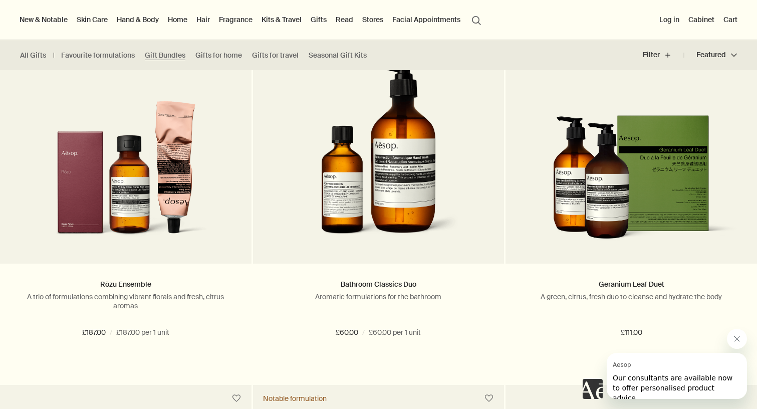
scroll to position [118, 0]
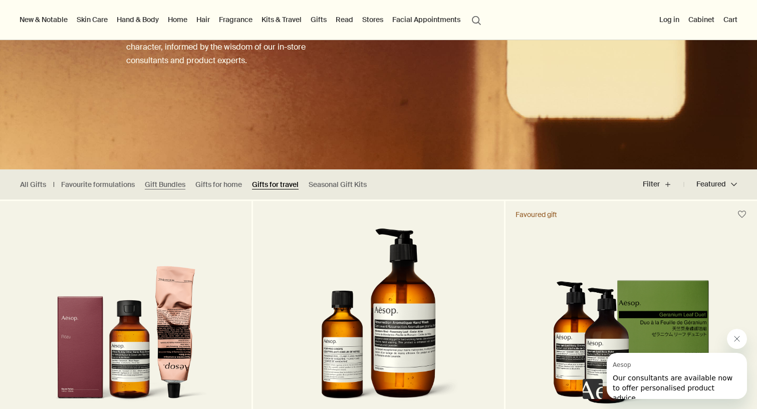
click at [260, 185] on link "Gifts for travel" at bounding box center [275, 185] width 47 height 10
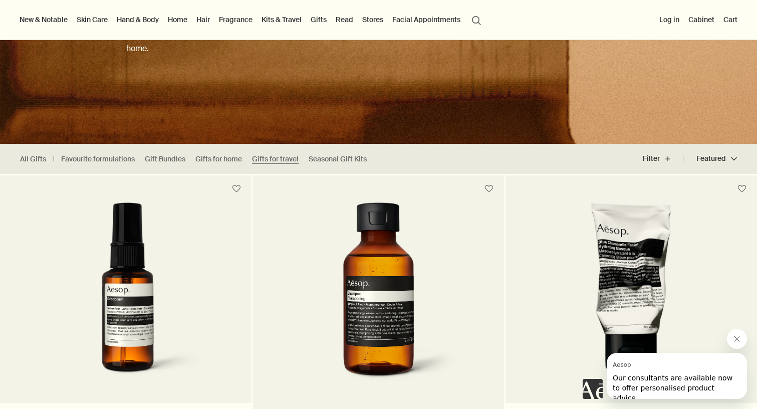
scroll to position [139, 0]
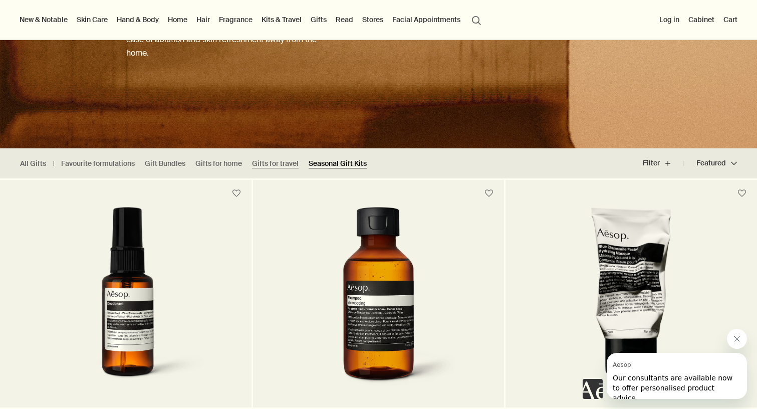
click at [360, 162] on link "Seasonal Gift Kits" at bounding box center [337, 164] width 58 height 10
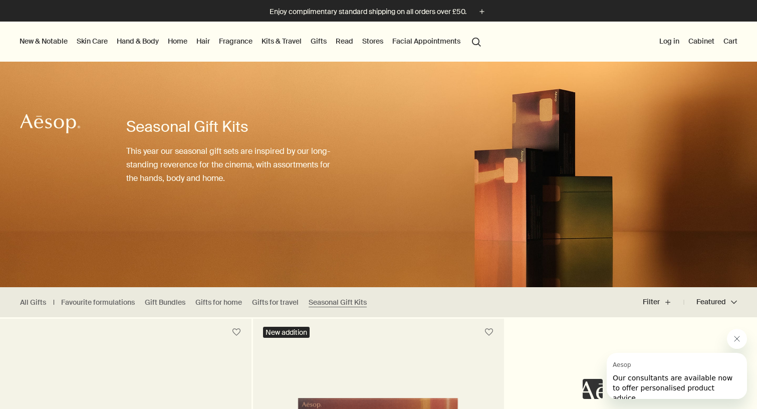
click at [58, 41] on button "New & Notable" at bounding box center [44, 41] width 52 height 13
click at [58, 41] on div "New & Notable New additions Lucent Facial Refiner Lucent Duo Eleos Nourishing B…" at bounding box center [378, 42] width 757 height 40
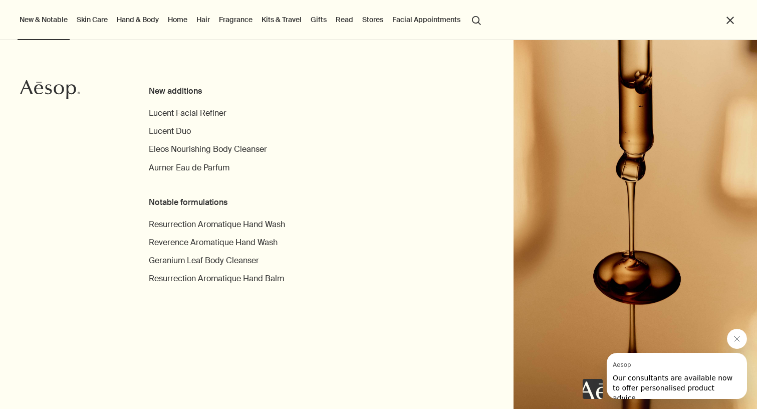
click at [48, 17] on button "New & Notable" at bounding box center [44, 19] width 52 height 13
click at [423, 42] on div "New additions Lucent Facial Refiner Lucent Duo Eleos Nourishing Body Cleanser A…" at bounding box center [378, 224] width 757 height 369
click at [420, 27] on li "Facial Appointments" at bounding box center [426, 20] width 72 height 40
click at [420, 21] on link "Facial Appointments" at bounding box center [426, 19] width 72 height 13
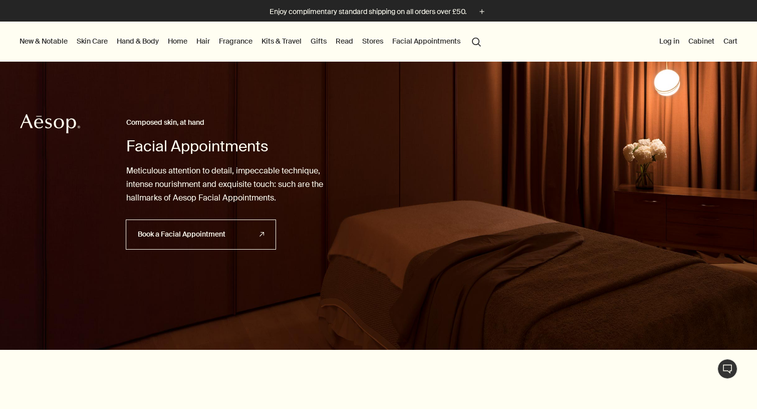
click at [184, 41] on link "Home" at bounding box center [178, 41] width 24 height 13
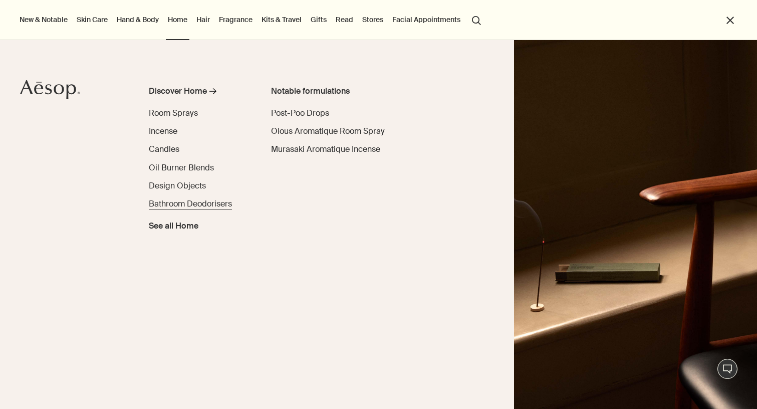
click at [170, 203] on span "Bathroom Deodorisers" at bounding box center [190, 203] width 83 height 11
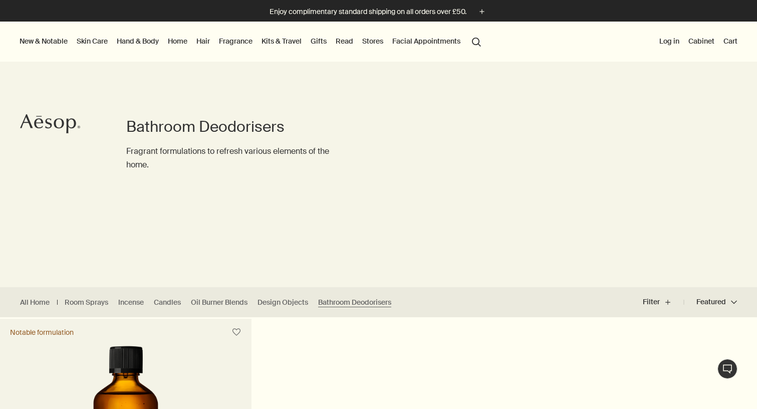
click at [150, 39] on link "Hand & Body" at bounding box center [138, 41] width 46 height 13
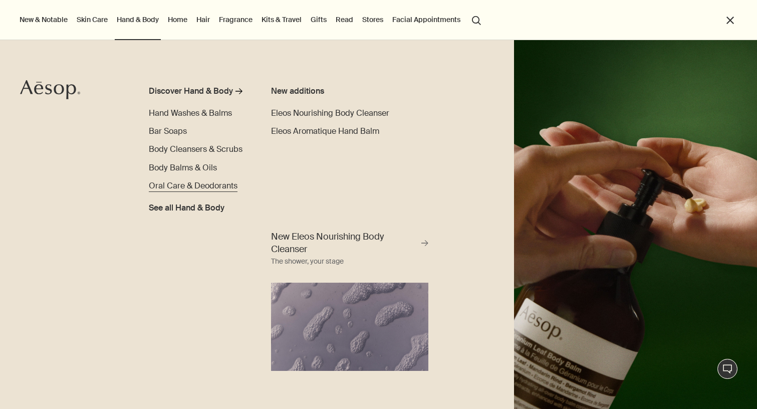
click at [228, 189] on span "Oral Care & Deodorants" at bounding box center [193, 185] width 89 height 11
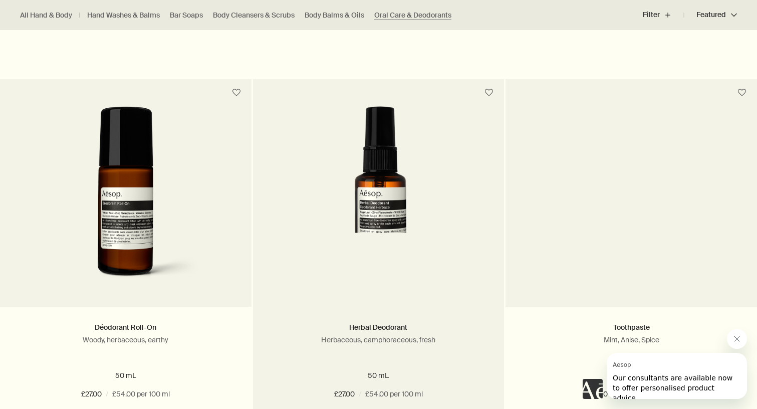
scroll to position [610, 0]
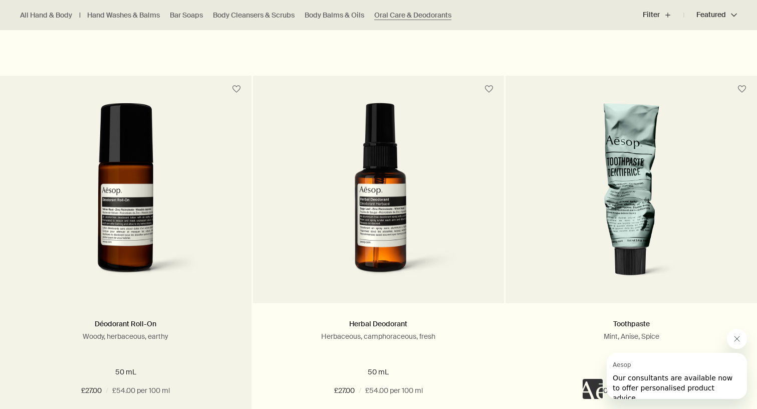
click at [174, 296] on link at bounding box center [125, 203] width 251 height 200
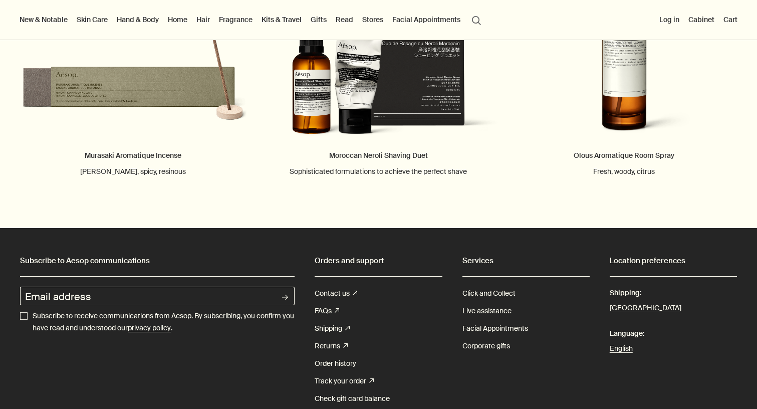
scroll to position [1653, 0]
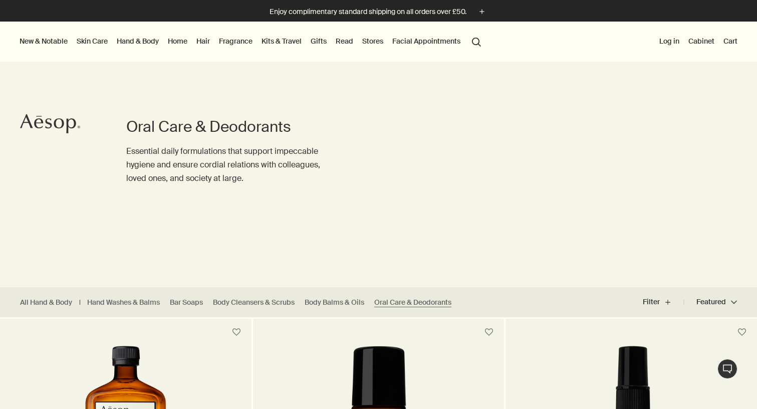
click at [208, 41] on link "Hair" at bounding box center [203, 41] width 18 height 13
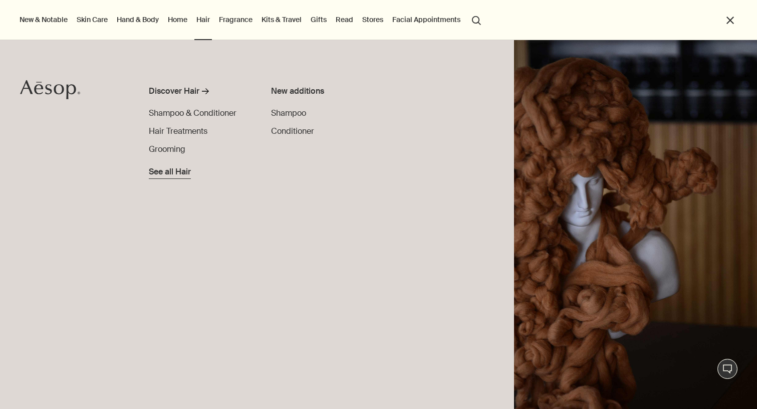
click at [182, 171] on span "See all Hair" at bounding box center [170, 172] width 42 height 12
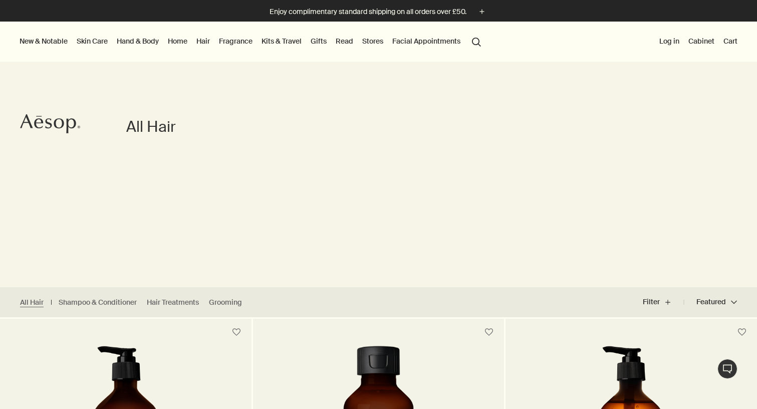
click at [149, 41] on link "Hand & Body" at bounding box center [138, 41] width 46 height 13
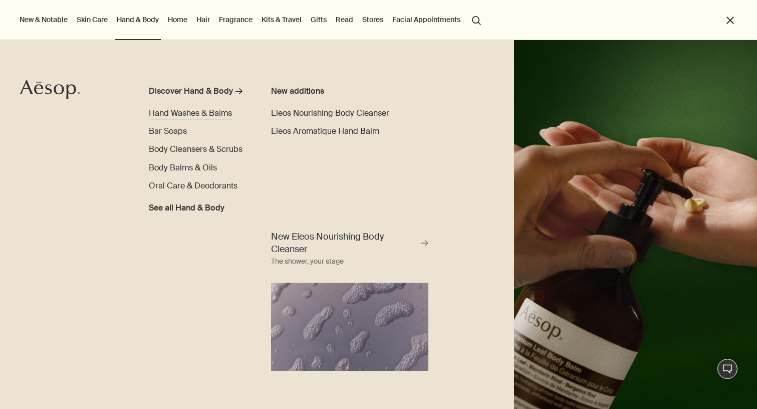
click at [209, 112] on span "Hand Washes & Balms" at bounding box center [190, 113] width 83 height 11
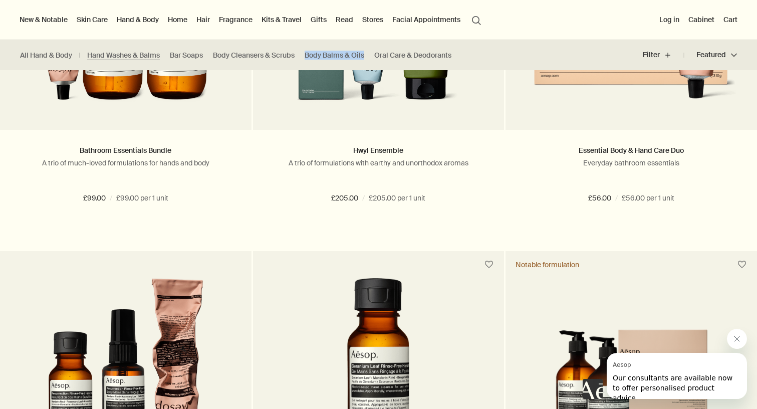
scroll to position [1465, 0]
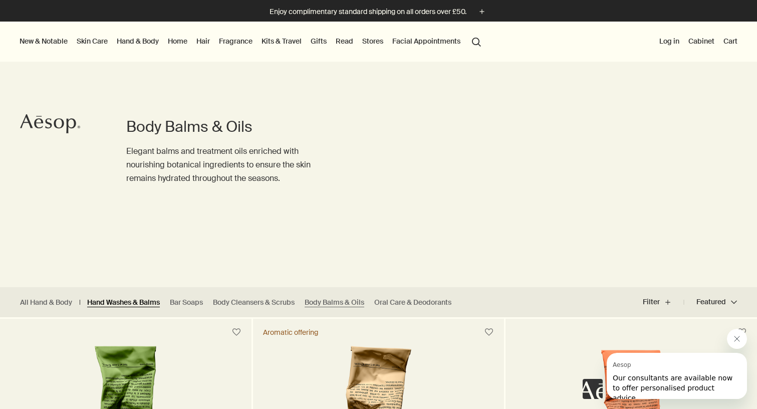
click at [142, 306] on link "Hand Washes & Balms" at bounding box center [123, 302] width 73 height 10
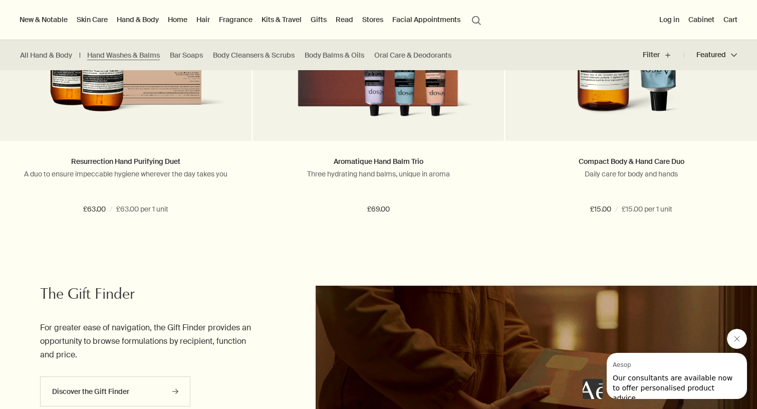
scroll to position [1900, 0]
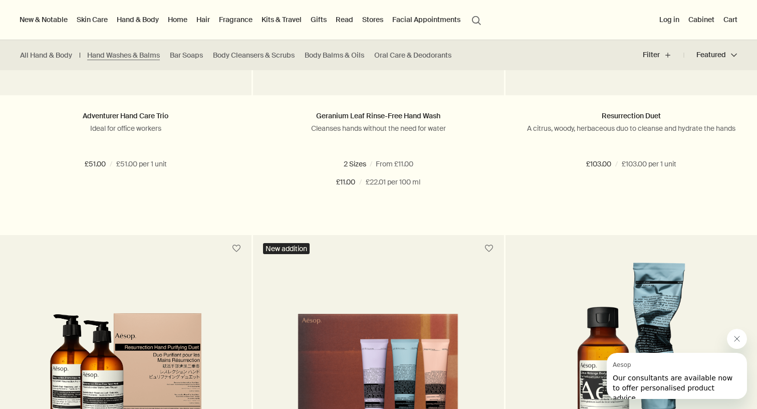
click at [476, 21] on button "search Search" at bounding box center [476, 19] width 18 height 19
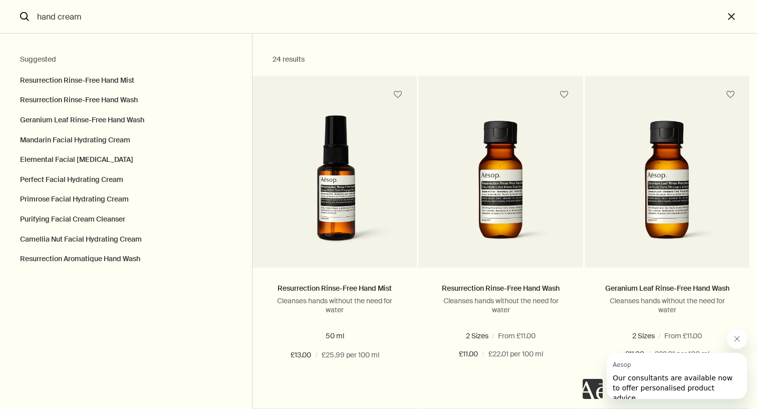
click at [402, 38] on output "24 results Resurrection Rinse-Free Hand Mist Cleanses hands without the need fo…" at bounding box center [504, 221] width 504 height 375
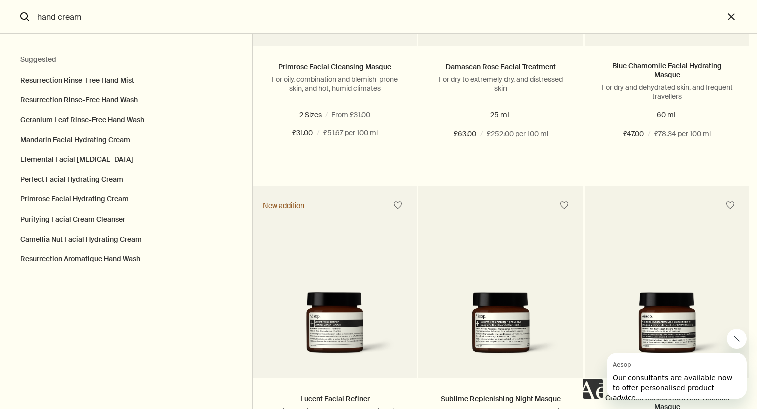
scroll to position [1881, 0]
click at [86, 17] on input "hand cream" at bounding box center [378, 16] width 690 height 33
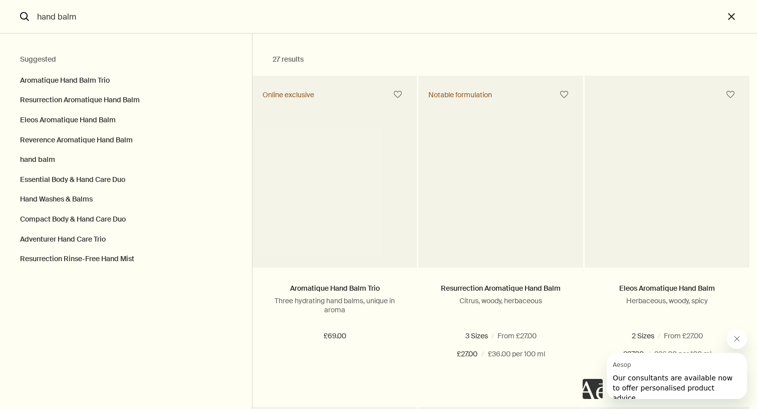
type input "hand balm"
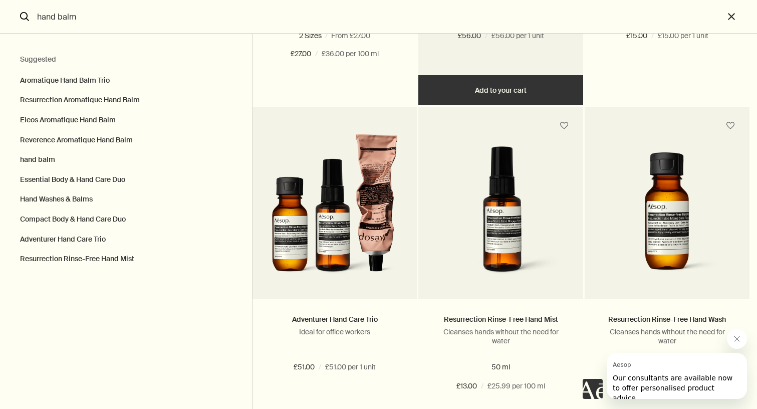
scroll to position [642, 0]
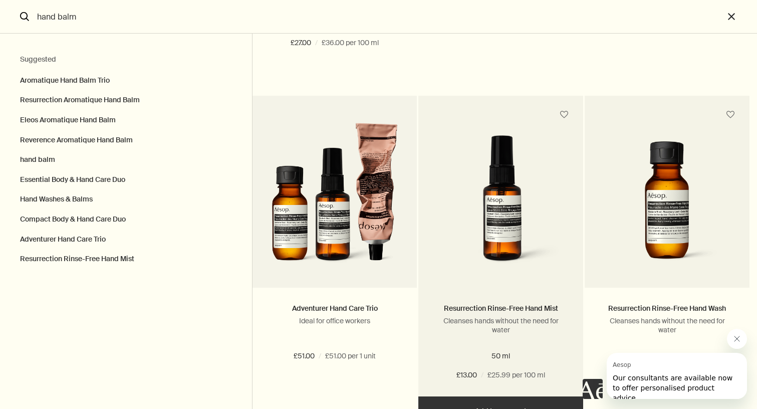
click at [435, 231] on link "Search" at bounding box center [500, 205] width 165 height 165
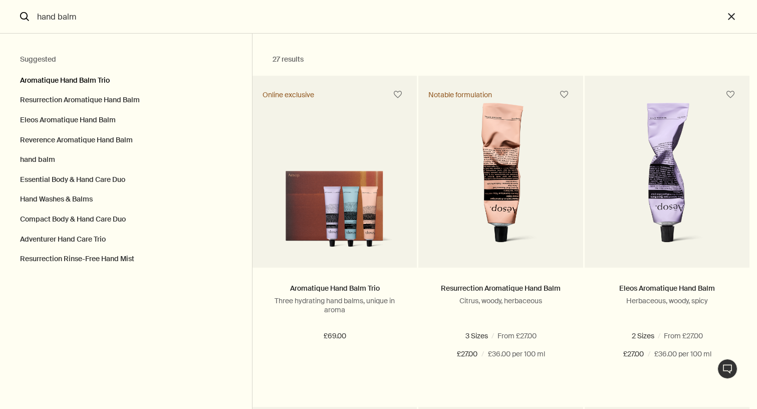
click at [103, 80] on button "Aromatique Hand Balm Trio" at bounding box center [126, 78] width 252 height 25
type input "Aromatique Hand Balm Trio"
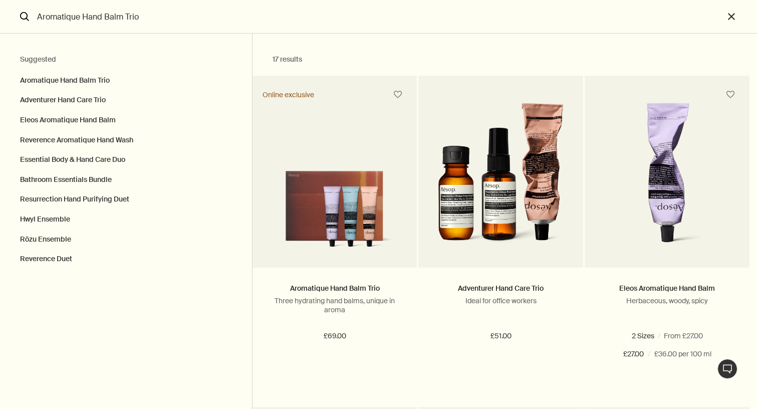
click at [142, 24] on input "Aromatique Hand Balm Trio" at bounding box center [378, 16] width 690 height 33
click at [725, 10] on button "close" at bounding box center [739, 17] width 33 height 34
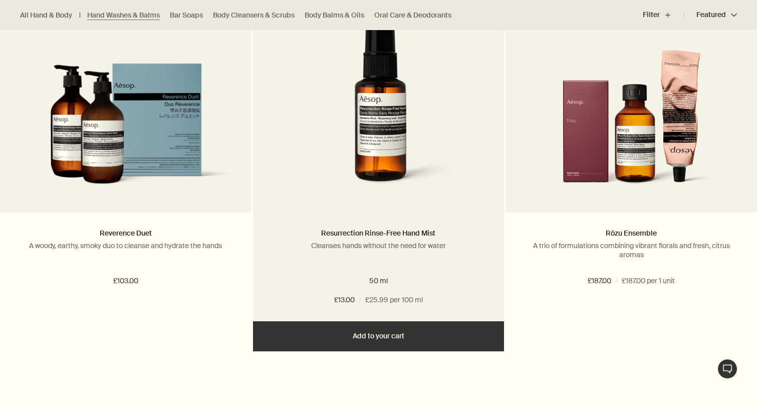
scroll to position [1093, 0]
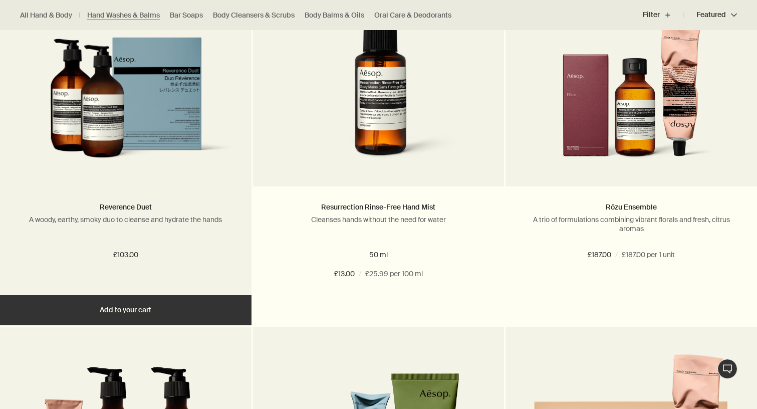
click at [205, 150] on img at bounding box center [125, 104] width 221 height 134
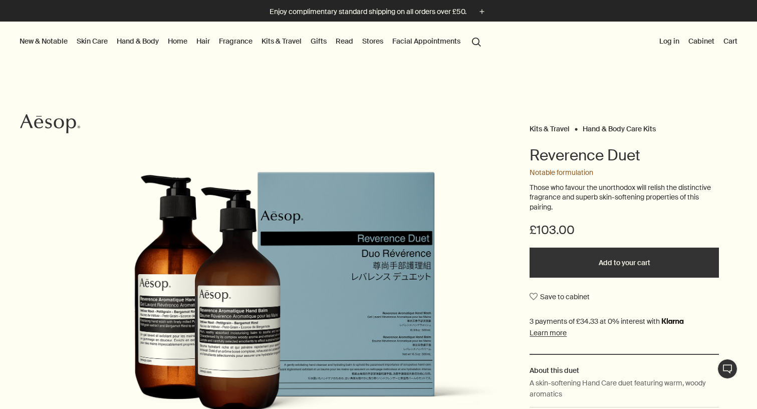
click at [54, 46] on button "New & Notable" at bounding box center [44, 41] width 52 height 13
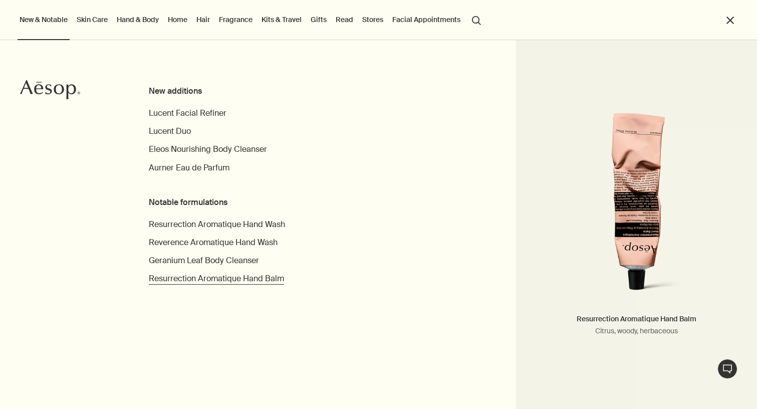
click at [242, 283] on link "Resurrection Aromatique Hand Balm" at bounding box center [216, 278] width 135 height 12
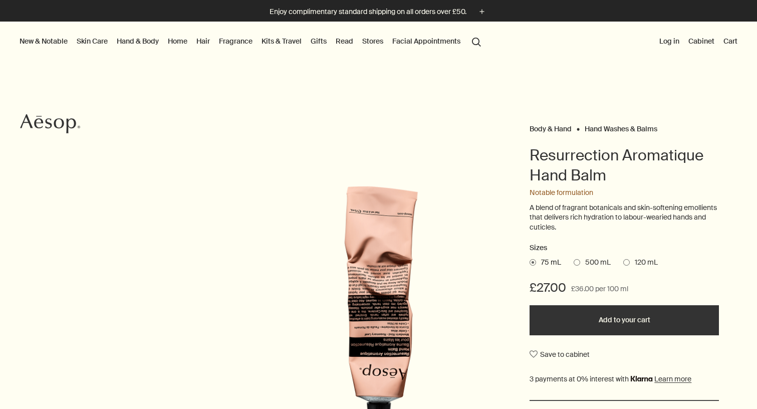
click at [290, 42] on link "Kits & Travel" at bounding box center [281, 41] width 44 height 13
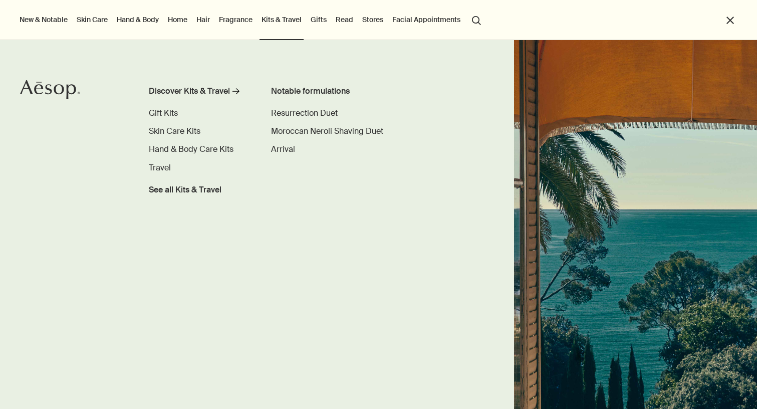
click at [316, 21] on link "Gifts" at bounding box center [318, 19] width 20 height 13
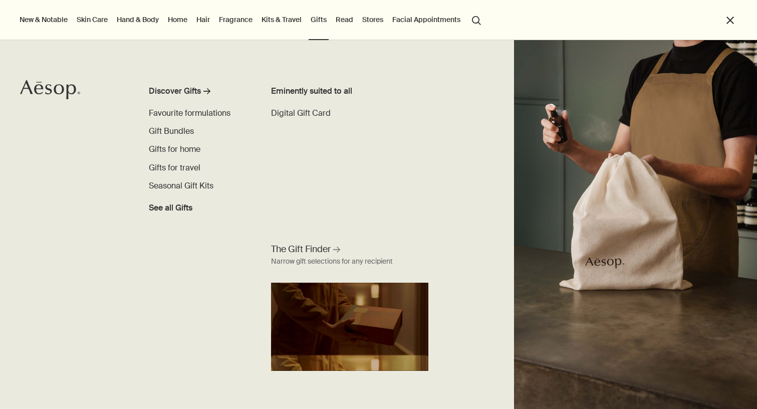
click at [368, 19] on button "Stores" at bounding box center [372, 19] width 25 height 13
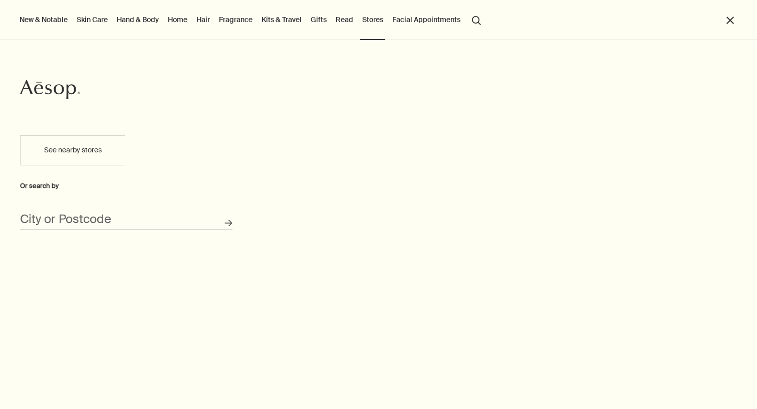
click at [129, 16] on link "Hand & Body" at bounding box center [138, 19] width 46 height 13
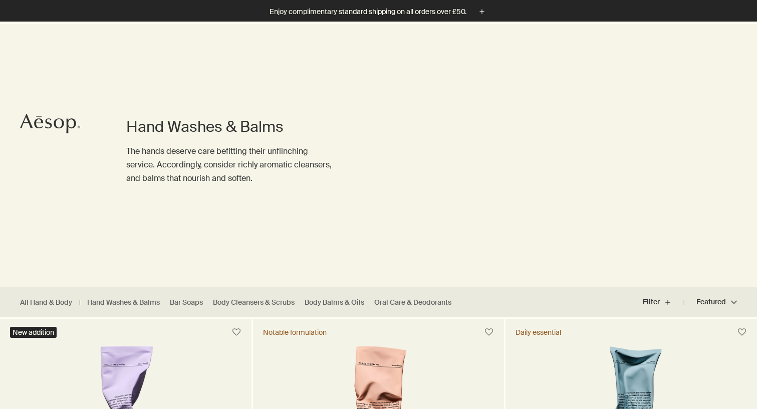
scroll to position [190, 1]
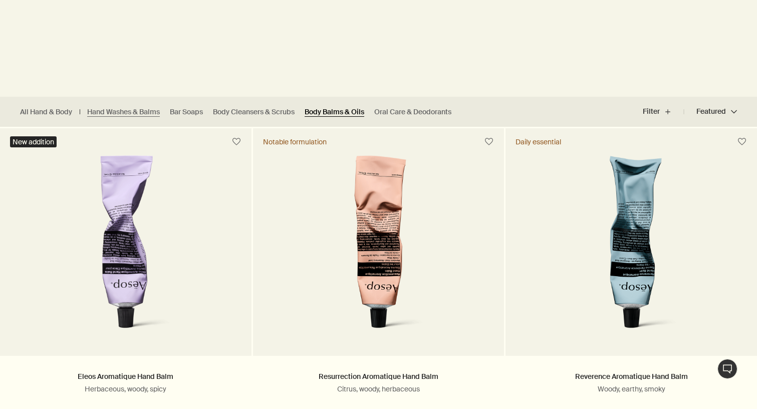
click at [347, 110] on link "Body Balms & Oils" at bounding box center [334, 112] width 60 height 10
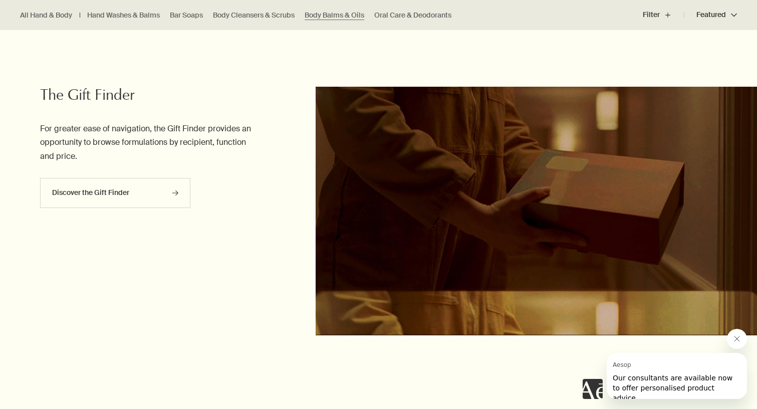
scroll to position [2147, 0]
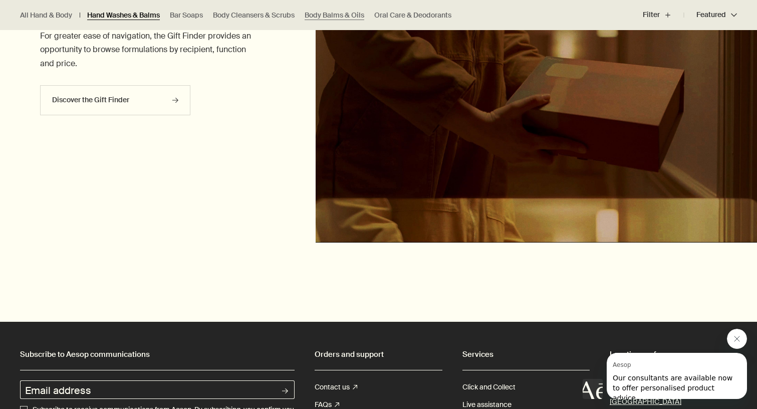
click at [150, 12] on link "Hand Washes & Balms" at bounding box center [123, 16] width 73 height 10
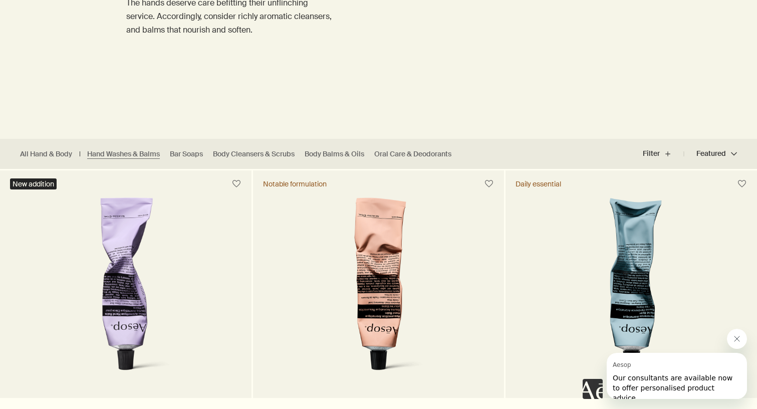
scroll to position [167, 0]
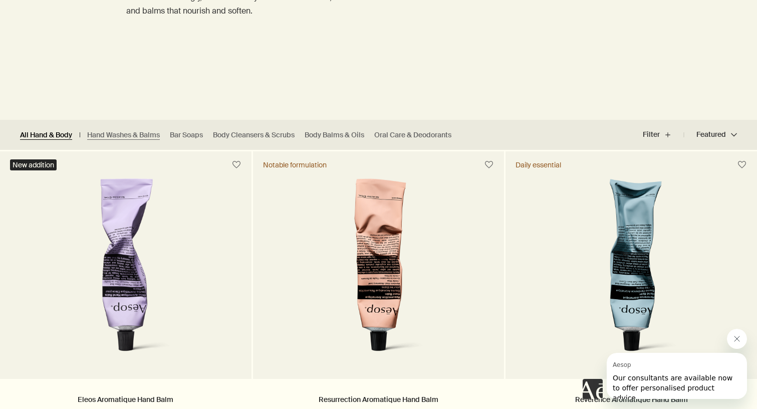
click at [66, 136] on link "All Hand & Body" at bounding box center [46, 135] width 52 height 10
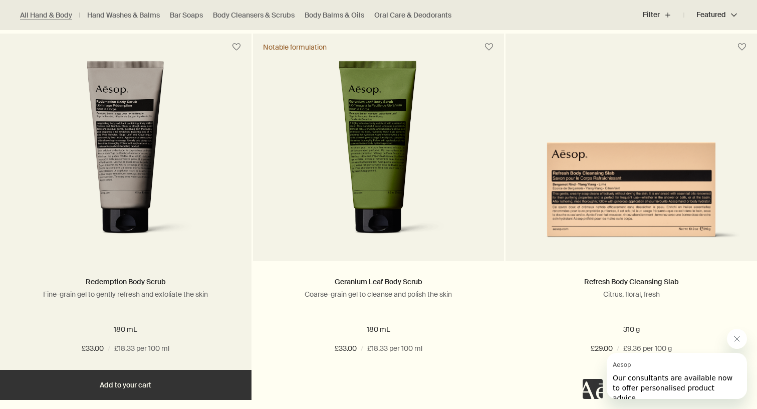
scroll to position [3221, 0]
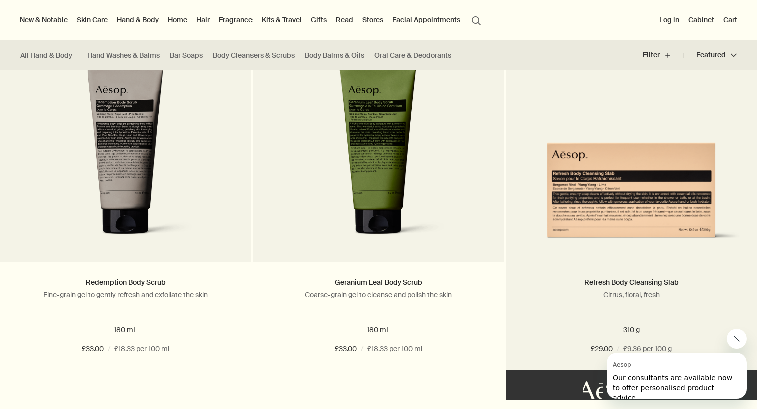
click at [623, 202] on img at bounding box center [630, 179] width 221 height 134
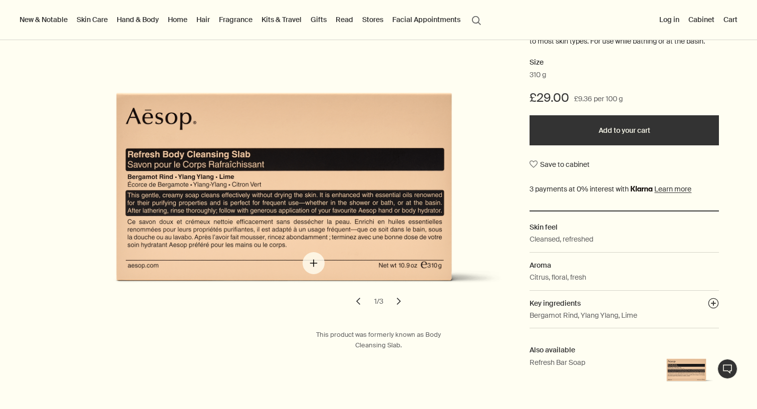
scroll to position [185, 0]
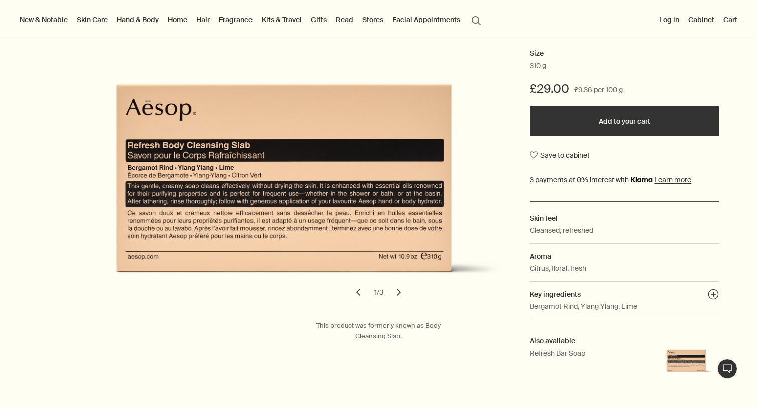
click at [404, 294] on button "chevron" at bounding box center [399, 292] width 22 height 22
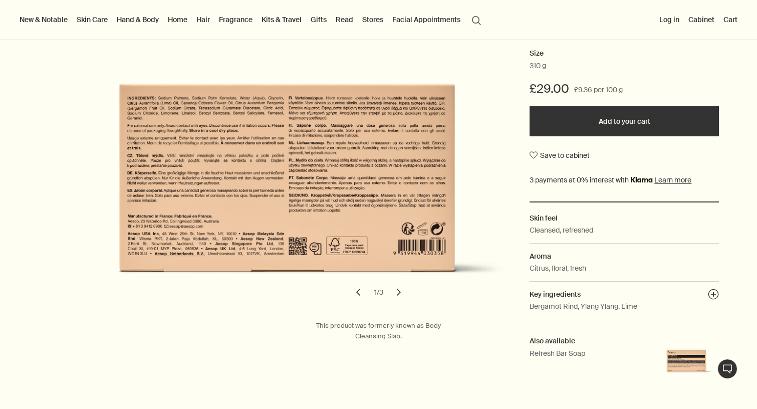
click at [404, 294] on button "chevron" at bounding box center [399, 292] width 22 height 22
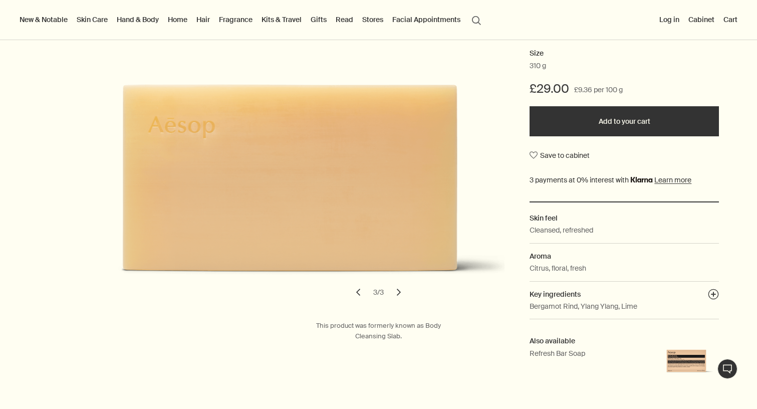
click at [404, 294] on button "chevron" at bounding box center [399, 292] width 22 height 22
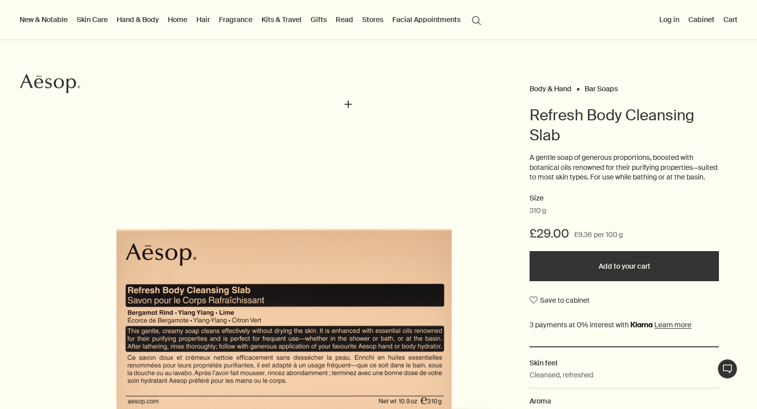
scroll to position [4, 0]
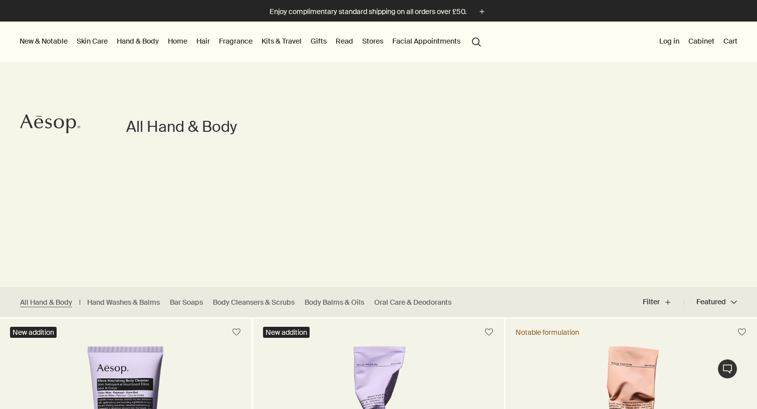
click at [97, 42] on link "Skin Care" at bounding box center [92, 41] width 35 height 13
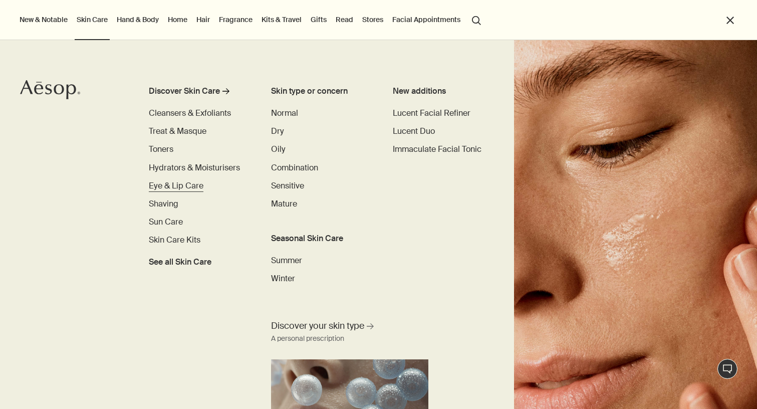
click at [192, 190] on span "Eye & Lip Care" at bounding box center [176, 185] width 55 height 11
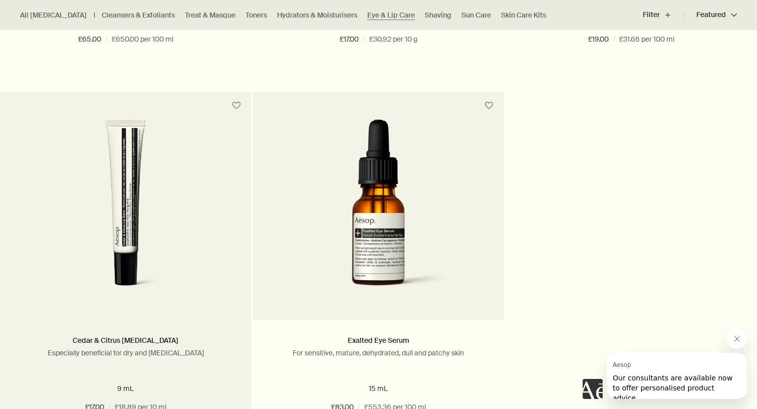
scroll to position [604, 0]
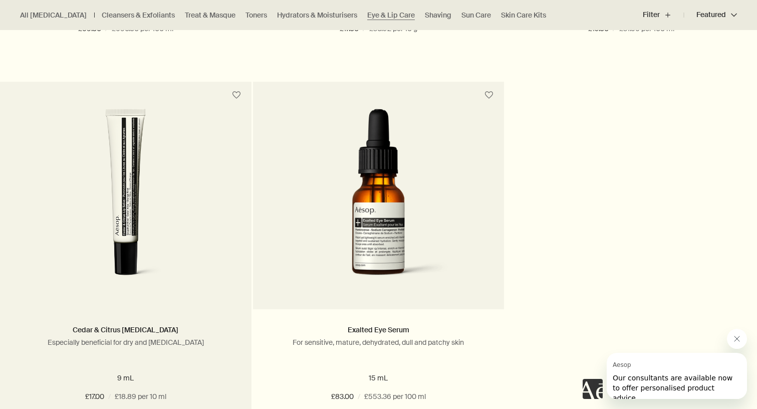
click at [187, 307] on link at bounding box center [125, 209] width 251 height 200
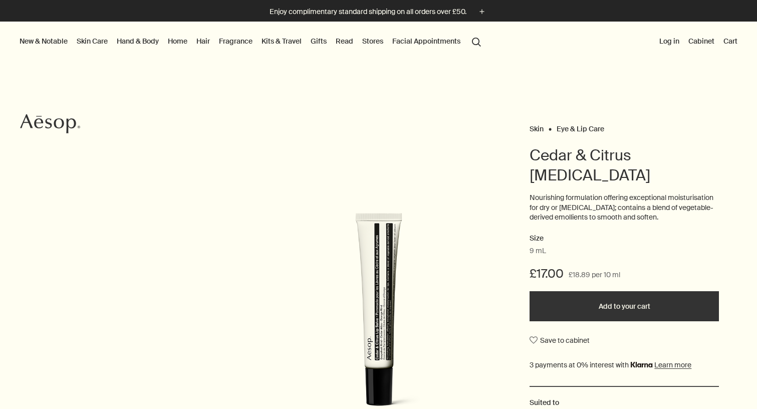
click at [600, 291] on button "Add to your cart" at bounding box center [623, 306] width 189 height 30
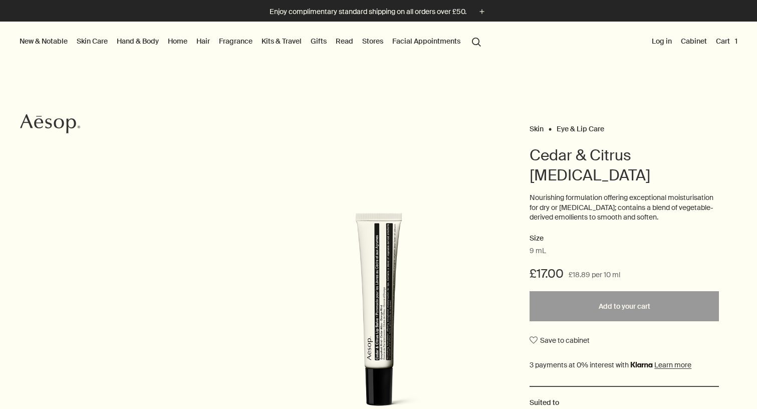
click at [728, 43] on button "Cart 1" at bounding box center [726, 41] width 26 height 13
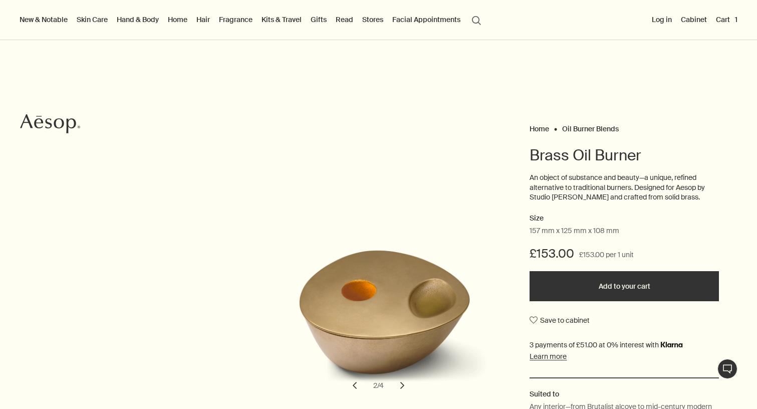
scroll to position [681, 0]
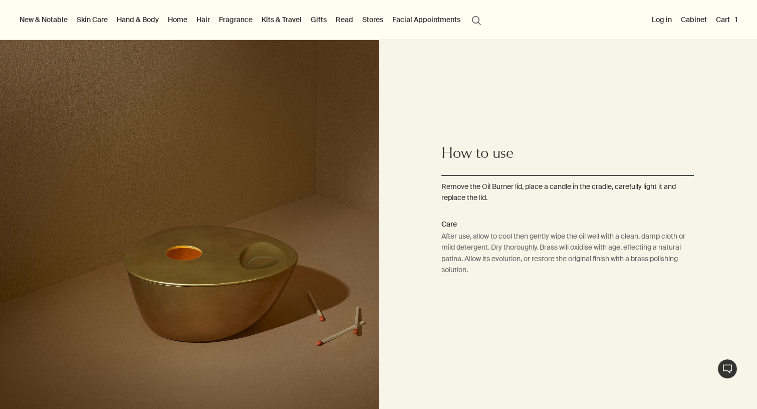
click at [728, 26] on button "Cart 1" at bounding box center [726, 19] width 26 height 13
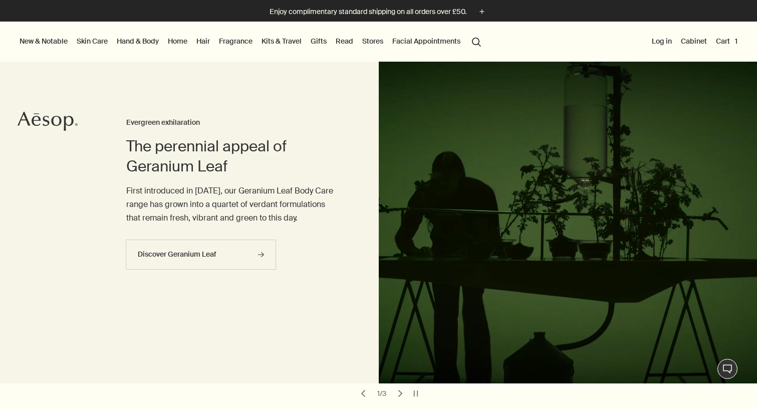
click at [479, 41] on button "search Search" at bounding box center [476, 41] width 18 height 19
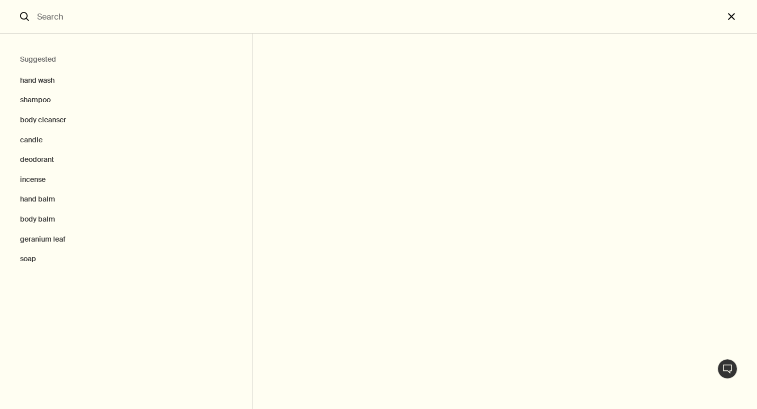
click at [731, 22] on button "close" at bounding box center [739, 17] width 33 height 34
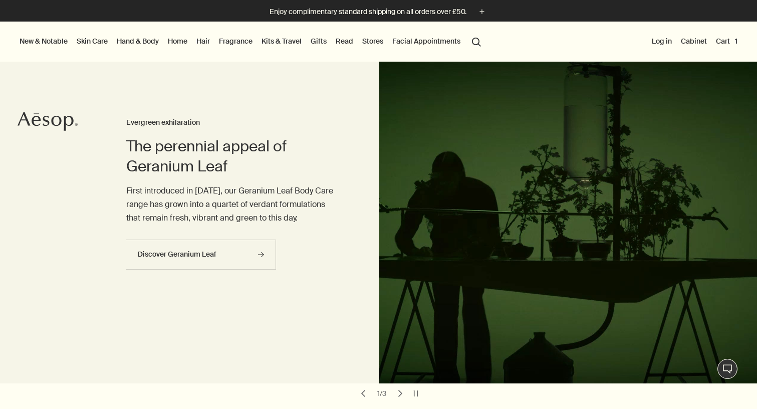
click at [729, 38] on button "Cart 1" at bounding box center [726, 41] width 26 height 13
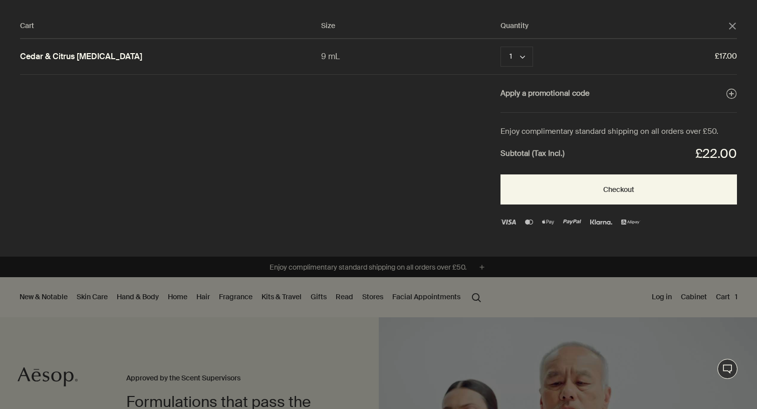
click at [733, 19] on div "Cart Size Quantity close Cedar & Citrus [MEDICAL_DATA] 9 mL 1 chevron Remove £1…" at bounding box center [388, 128] width 777 height 256
click at [733, 23] on icon "close" at bounding box center [732, 26] width 7 height 7
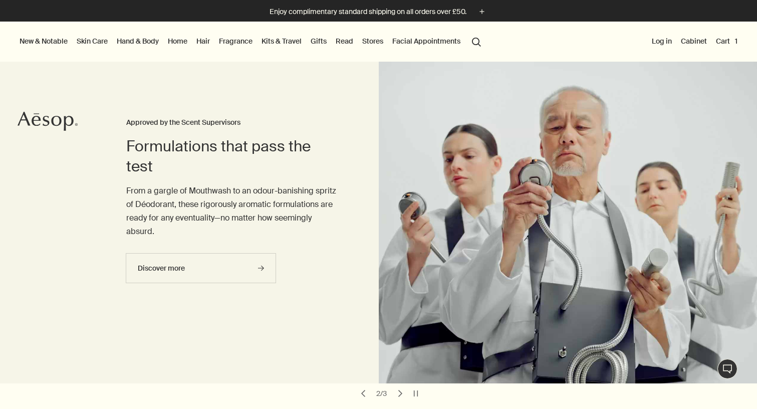
click at [144, 43] on link "Hand & Body" at bounding box center [138, 41] width 46 height 13
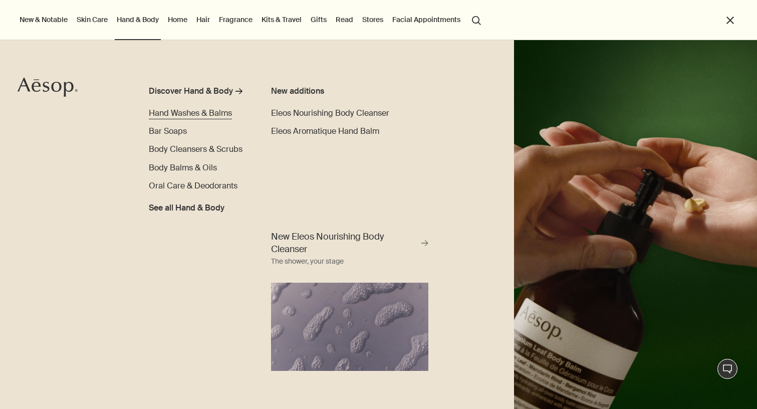
click at [221, 111] on span "Hand Washes & Balms" at bounding box center [190, 113] width 83 height 11
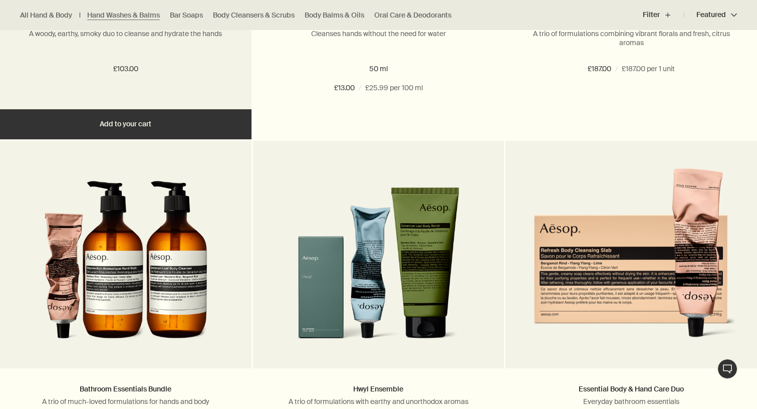
scroll to position [1293, 1]
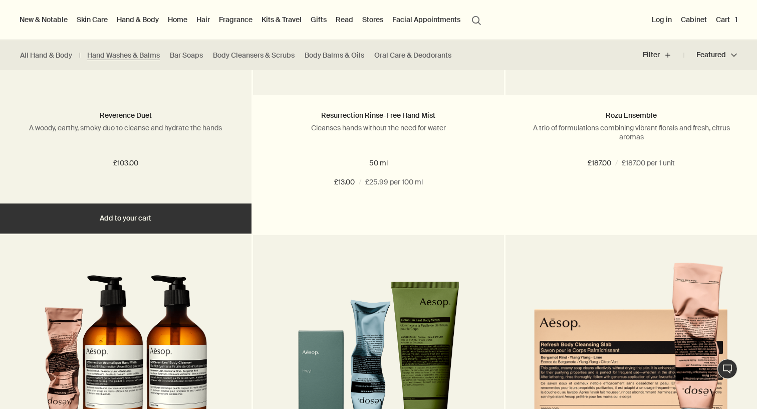
click at [177, 128] on p "A woody, earthy, smoky duo to cleanse and hydrate the hands" at bounding box center [125, 127] width 221 height 9
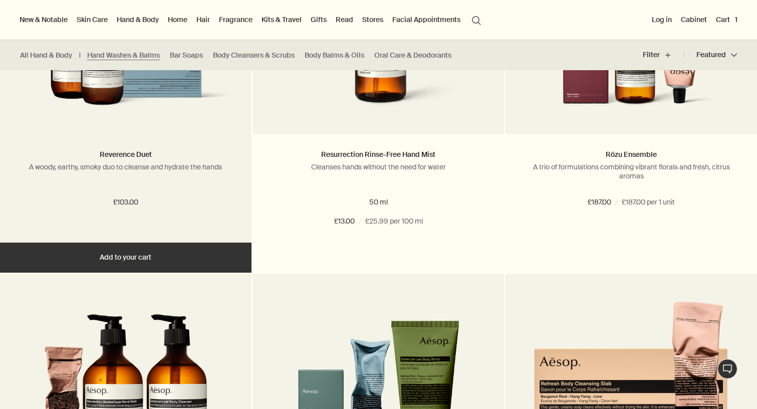
scroll to position [1124, 0]
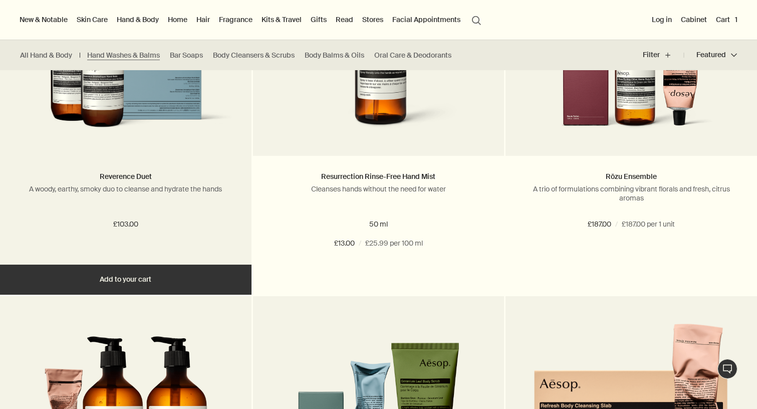
click at [162, 109] on img at bounding box center [125, 74] width 221 height 134
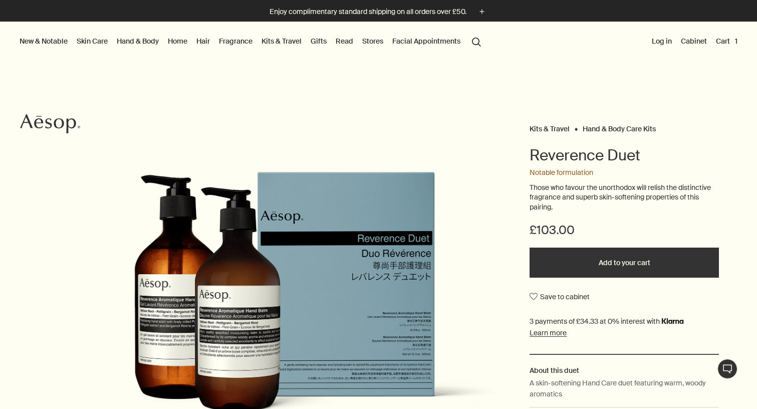
click at [175, 40] on link "Home" at bounding box center [178, 41] width 24 height 13
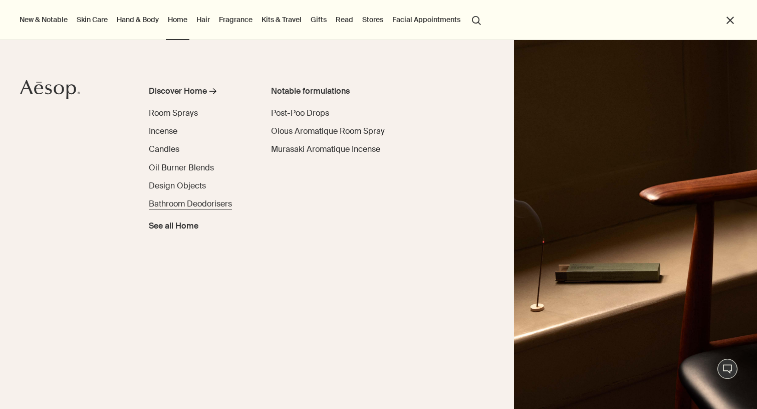
click at [197, 202] on span "Bathroom Deodorisers" at bounding box center [190, 203] width 83 height 11
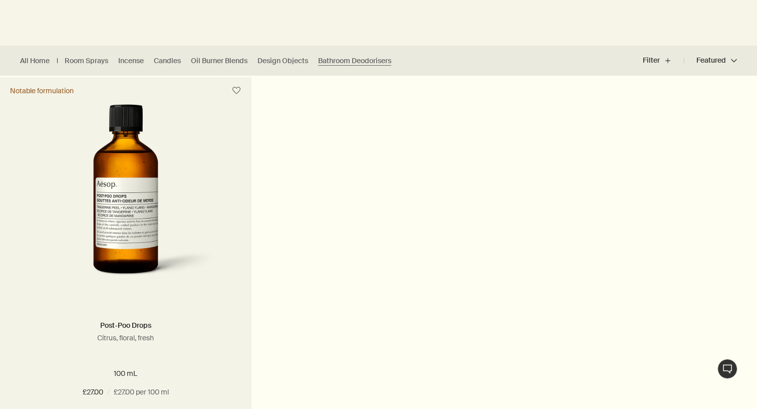
click at [147, 263] on img at bounding box center [126, 196] width 182 height 185
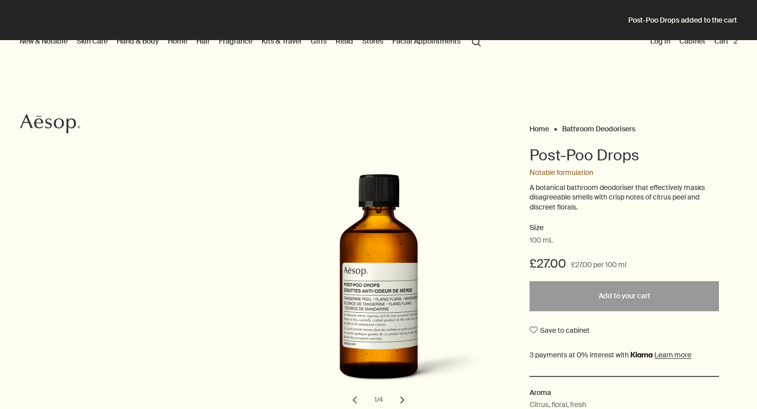
click at [723, 45] on button "Cart 2" at bounding box center [725, 41] width 27 height 13
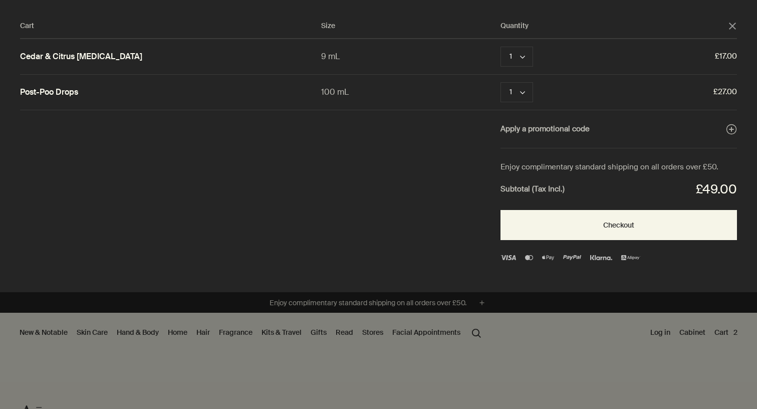
click at [736, 24] on button "close" at bounding box center [732, 26] width 9 height 9
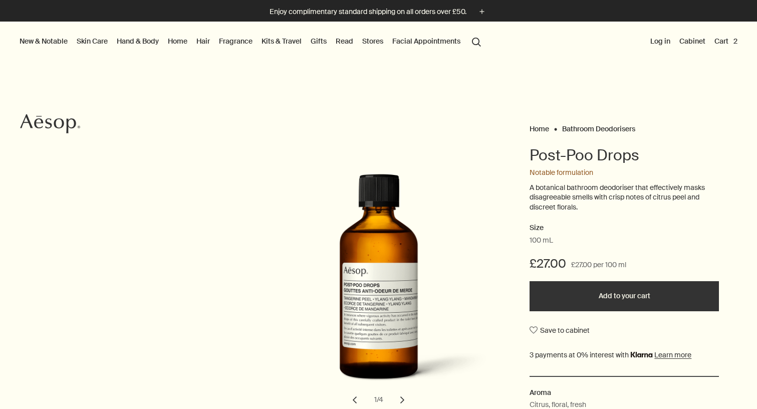
click at [231, 43] on link "Fragrance" at bounding box center [236, 41] width 38 height 13
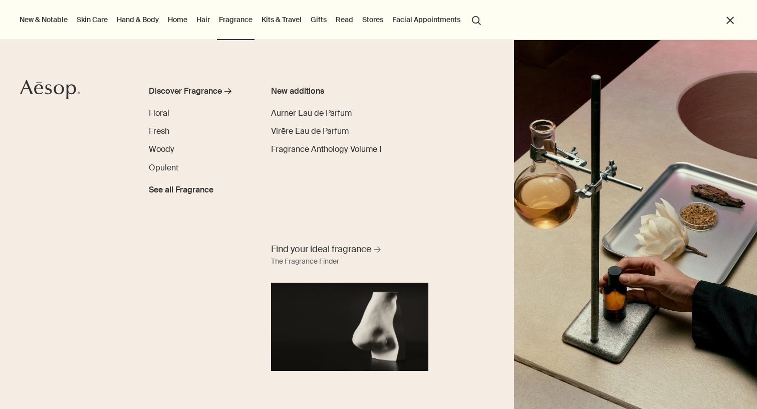
click at [150, 23] on link "Hand & Body" at bounding box center [138, 19] width 46 height 13
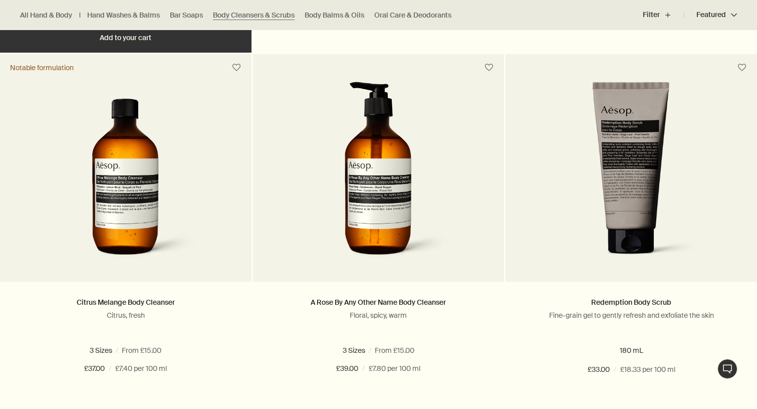
scroll to position [1012, 0]
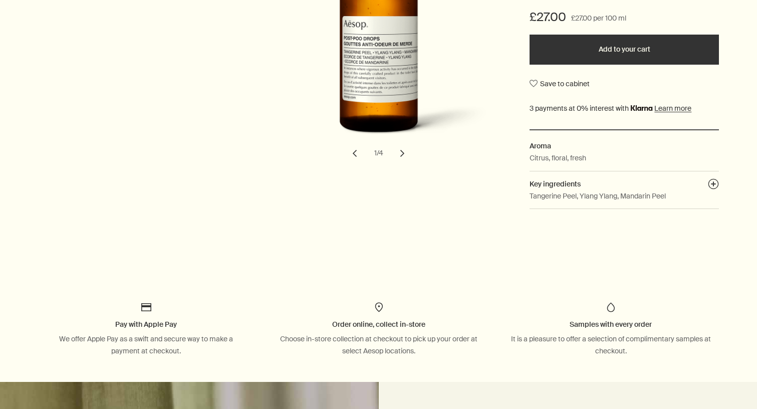
scroll to position [17, 0]
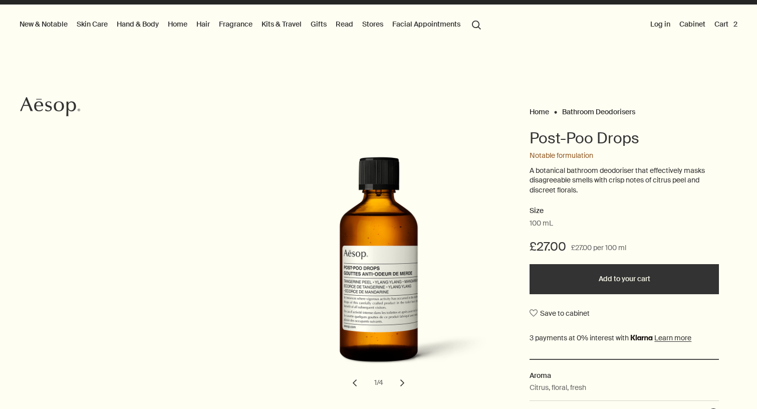
click at [469, 25] on button "search Search" at bounding box center [476, 24] width 18 height 19
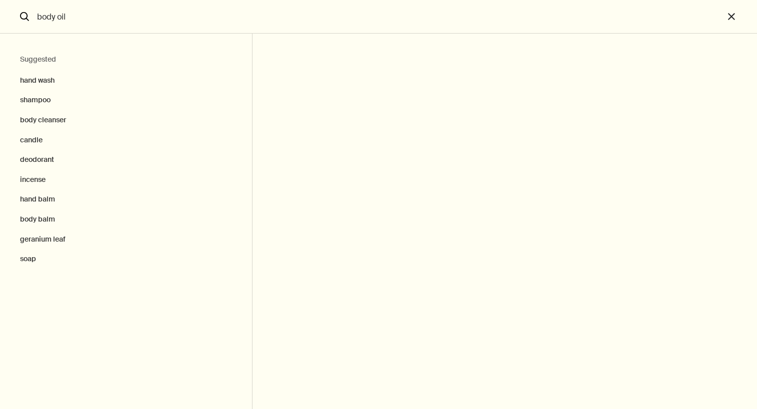
type input "body oil"
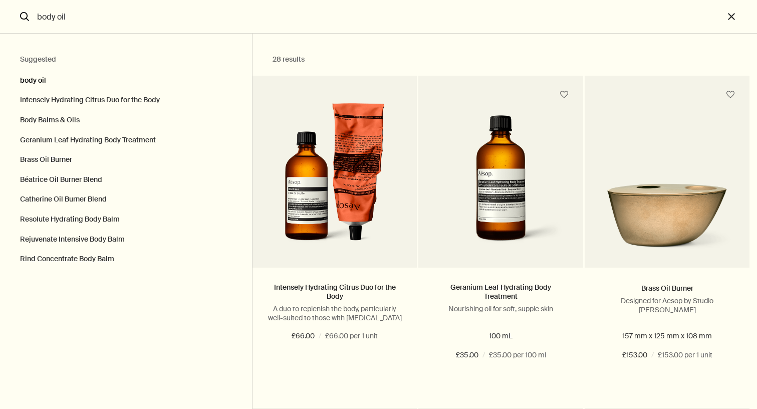
click at [77, 79] on button "body oil" at bounding box center [126, 78] width 252 height 25
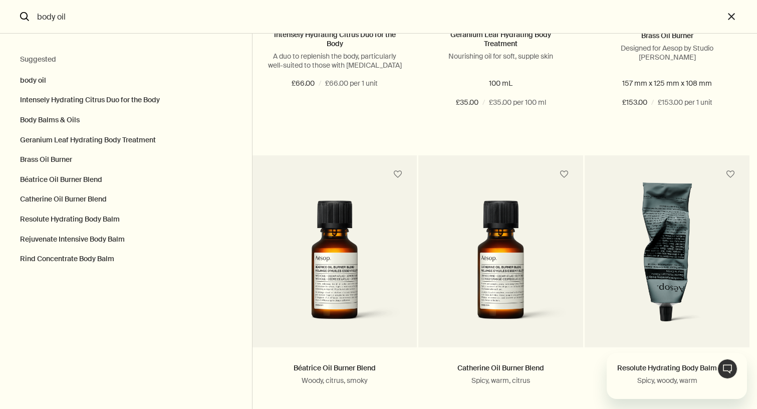
scroll to position [230, 0]
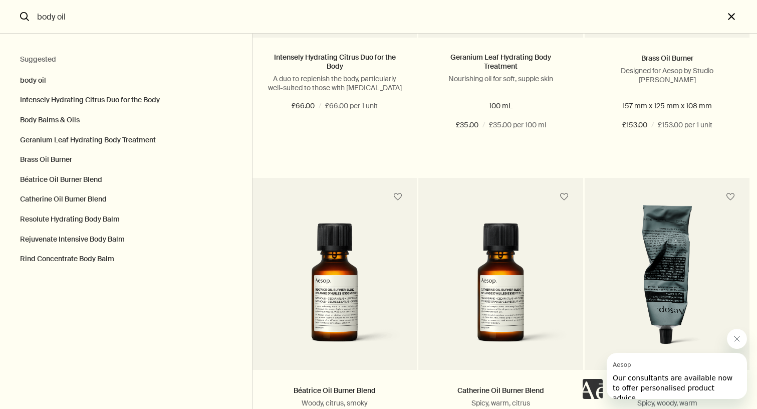
click at [736, 22] on button "close" at bounding box center [739, 17] width 33 height 34
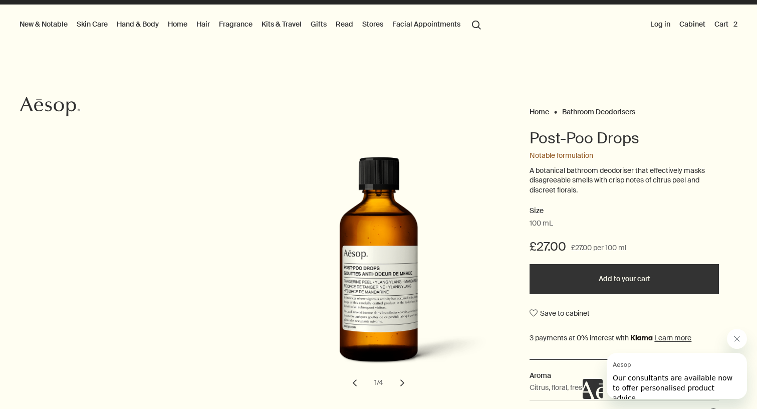
click at [485, 27] on button "search Search" at bounding box center [476, 24] width 18 height 19
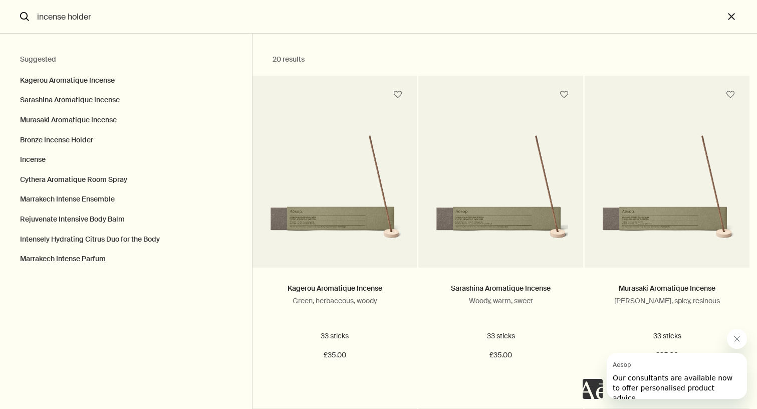
type input "incense holder"
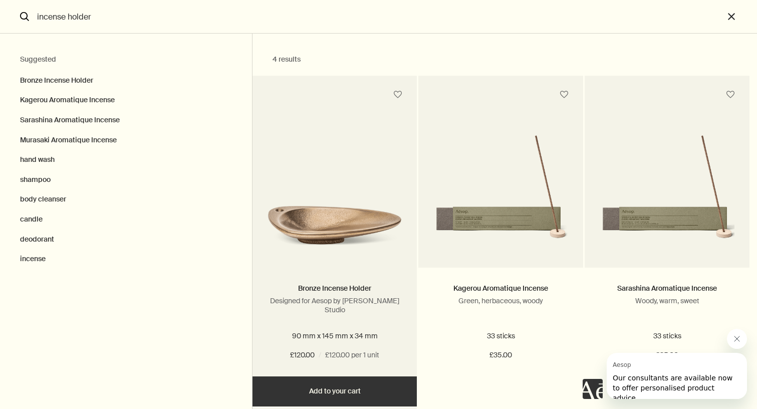
click at [384, 164] on picture "Search" at bounding box center [334, 178] width 135 height 150
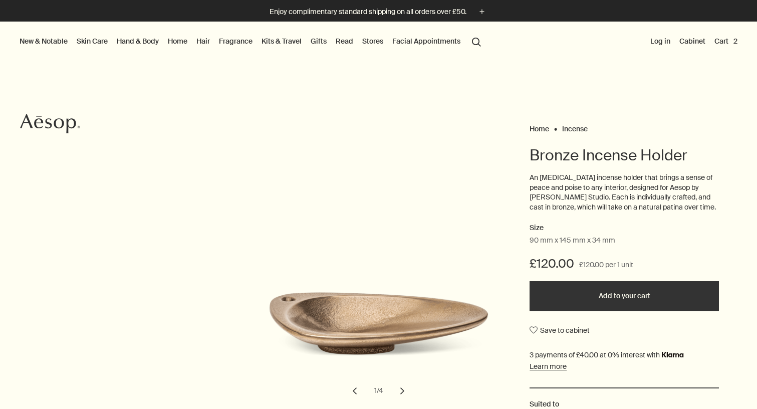
click at [402, 384] on button "chevron" at bounding box center [402, 391] width 22 height 22
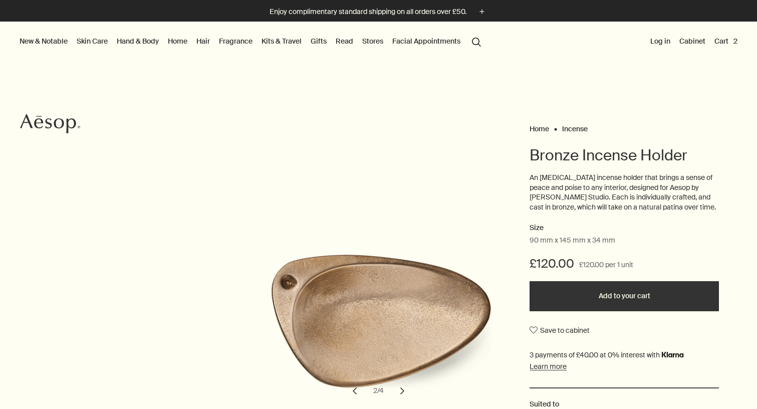
click at [402, 384] on button "chevron" at bounding box center [402, 391] width 22 height 22
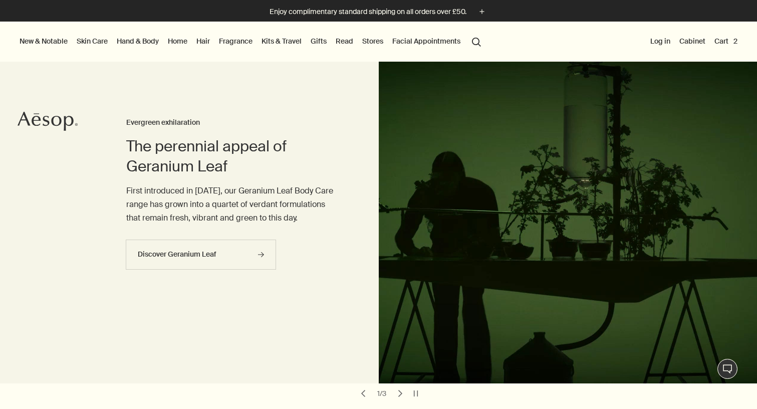
click at [719, 37] on button "Cart 2" at bounding box center [725, 41] width 27 height 13
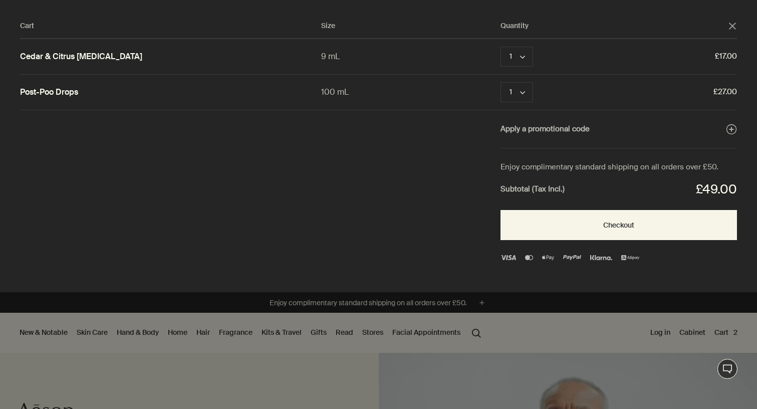
click at [732, 30] on button "close" at bounding box center [732, 26] width 9 height 9
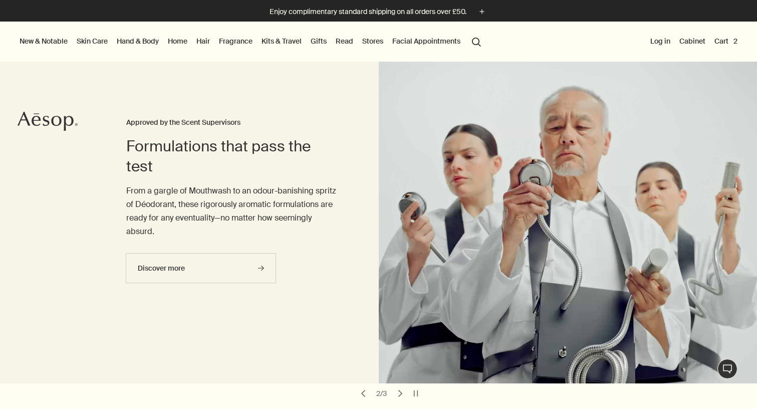
click at [241, 45] on link "Fragrance" at bounding box center [236, 41] width 38 height 13
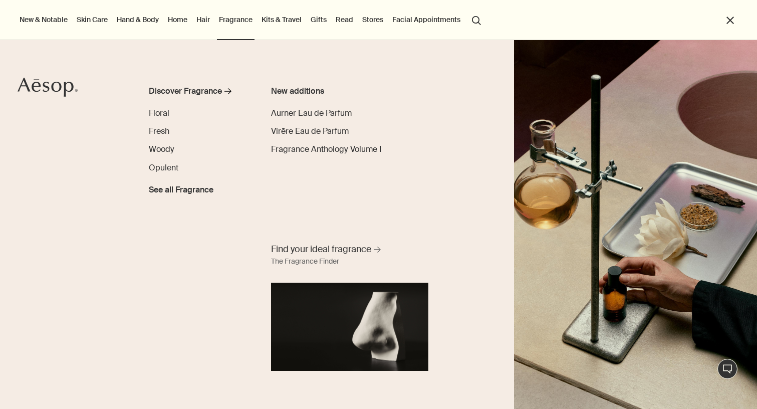
click at [181, 19] on link "Home" at bounding box center [178, 19] width 24 height 13
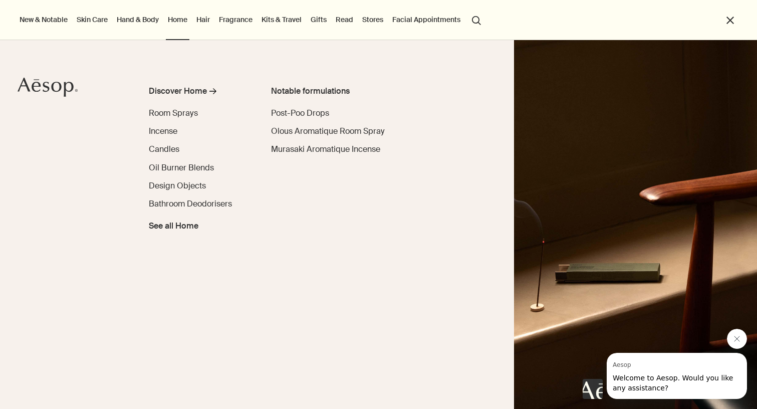
click at [148, 22] on link "Hand & Body" at bounding box center [138, 19] width 46 height 13
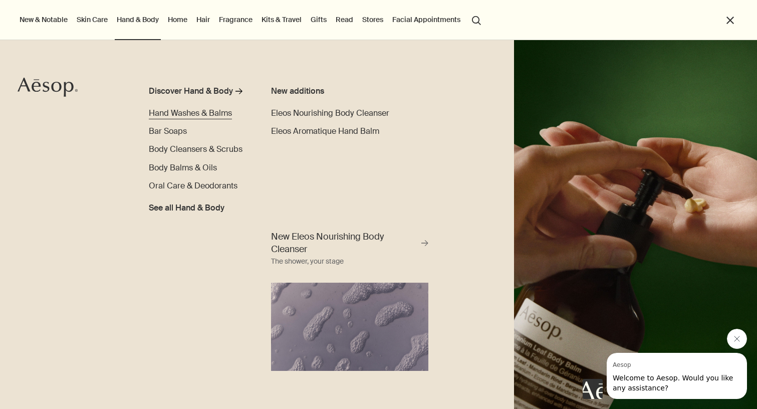
click at [211, 116] on span "Hand Washes & Balms" at bounding box center [190, 113] width 83 height 11
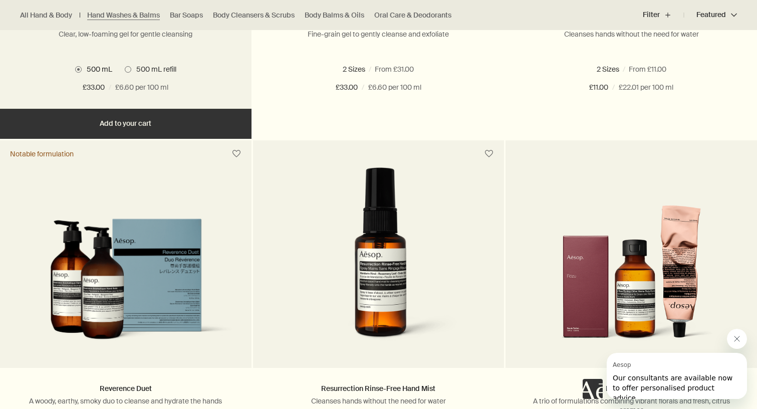
scroll to position [948, 0]
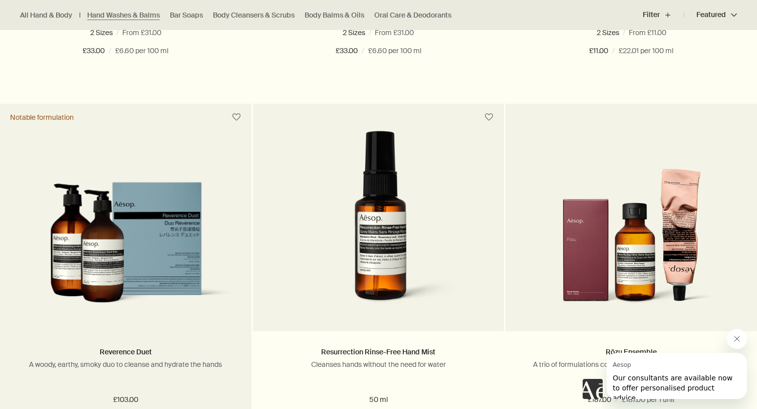
click at [164, 214] on img at bounding box center [125, 249] width 221 height 134
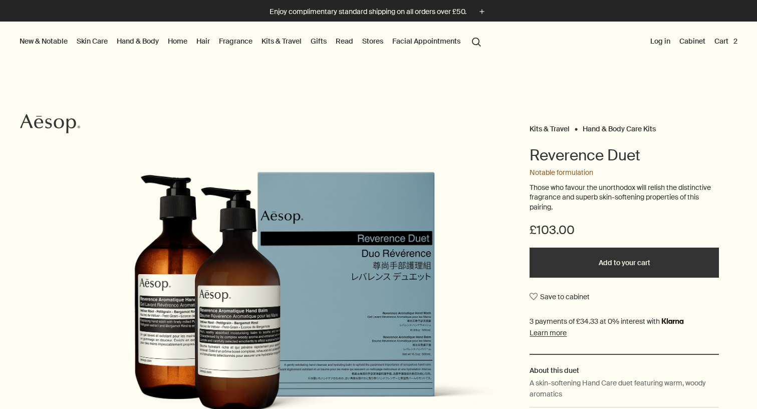
click at [41, 44] on button "New & Notable" at bounding box center [44, 41] width 52 height 13
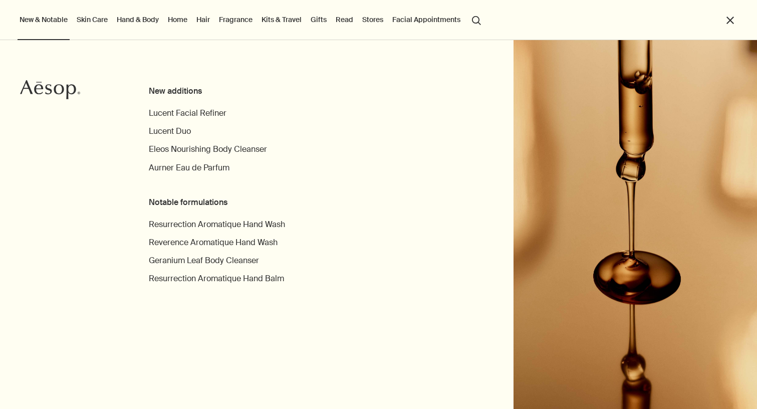
click at [493, 20] on ul "New & Notable New additions Lucent Facial Refiner Lucent Duo Eleos Nourishing B…" at bounding box center [376, 20] width 716 height 40
click at [478, 20] on button "search Search" at bounding box center [476, 19] width 18 height 19
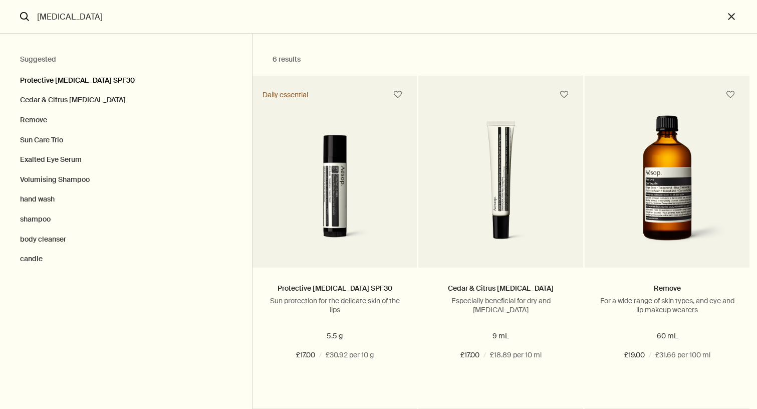
click at [136, 82] on button "Protective [MEDICAL_DATA] SPF30" at bounding box center [126, 78] width 252 height 25
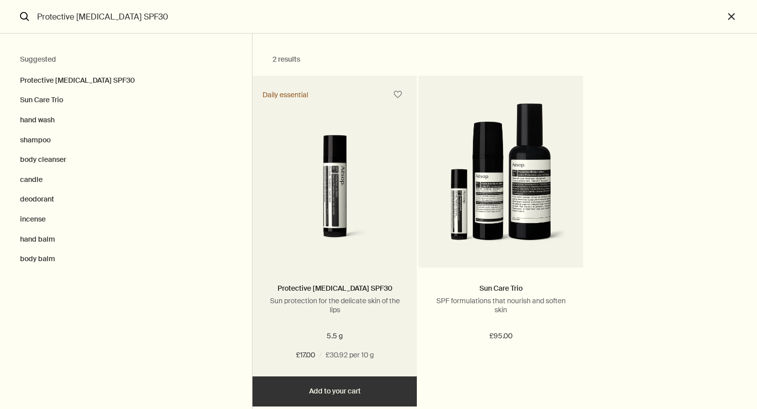
scroll to position [17, 0]
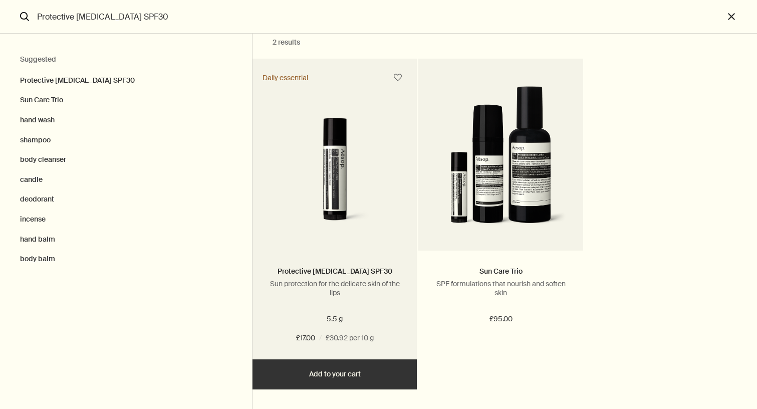
click at [385, 368] on button "Add Add to your cart" at bounding box center [334, 374] width 165 height 30
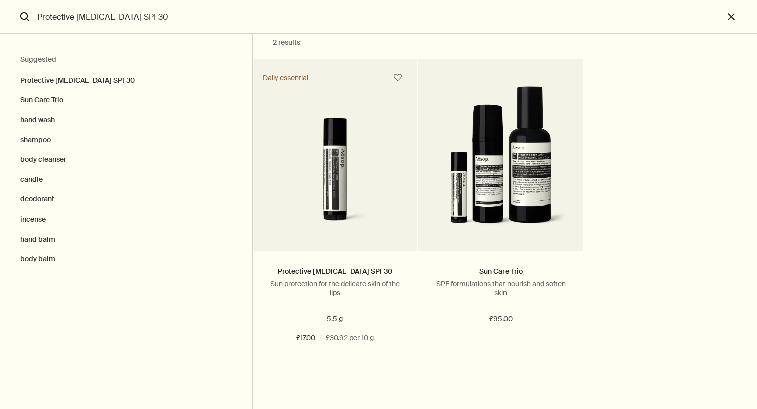
click at [141, 21] on input "Protective [MEDICAL_DATA] SPF30" at bounding box center [378, 16] width 690 height 33
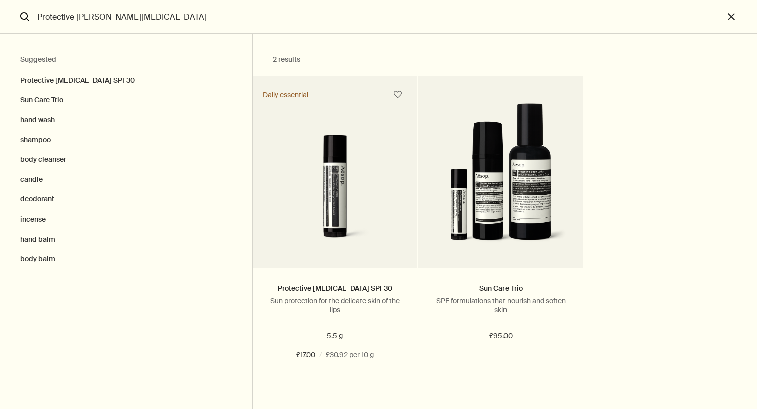
click at [141, 21] on input "Protective [PERSON_NAME][MEDICAL_DATA]" at bounding box center [378, 16] width 690 height 33
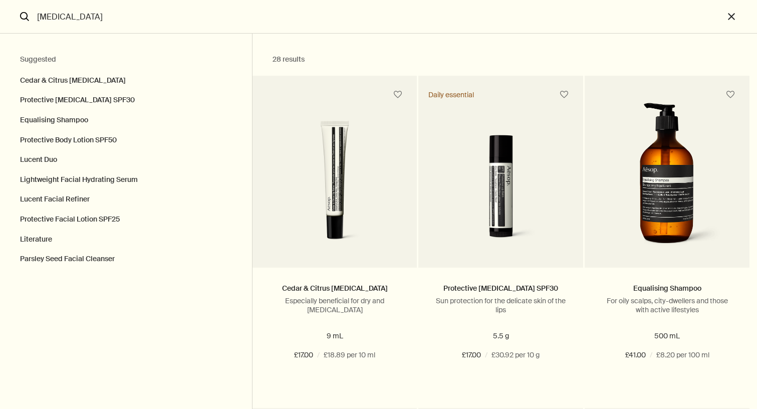
type input "[MEDICAL_DATA]"
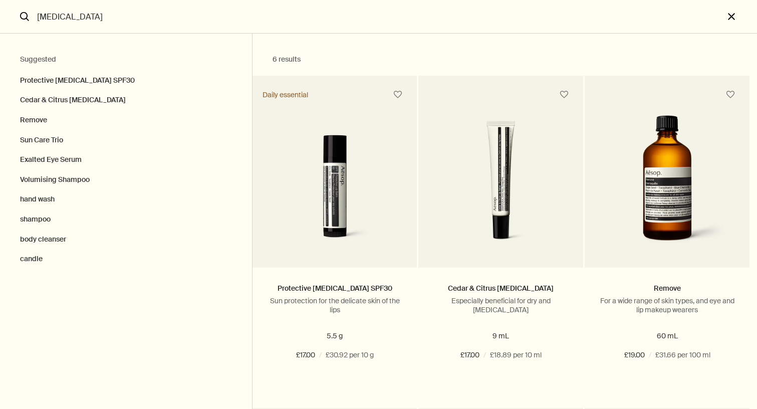
scroll to position [-1, 0]
click at [731, 22] on button "close" at bounding box center [739, 17] width 33 height 34
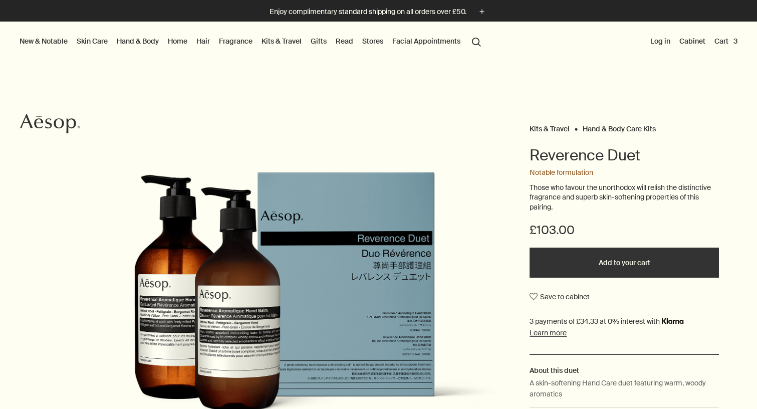
click at [726, 46] on button "Cart 3" at bounding box center [725, 41] width 27 height 13
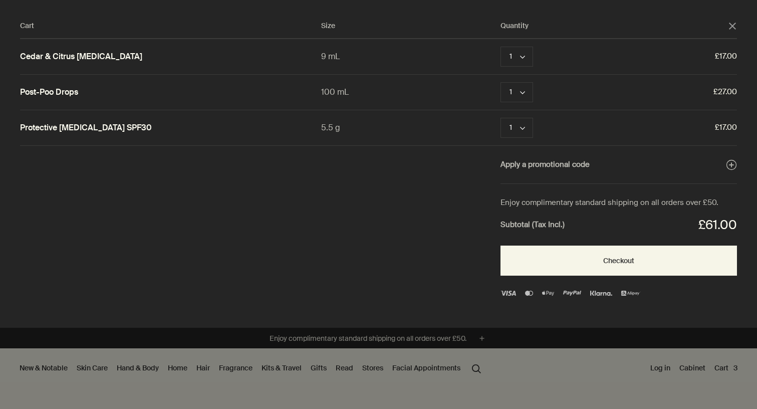
click at [642, 363] on div "Cart" at bounding box center [378, 204] width 757 height 409
